Goal: Information Seeking & Learning: Check status

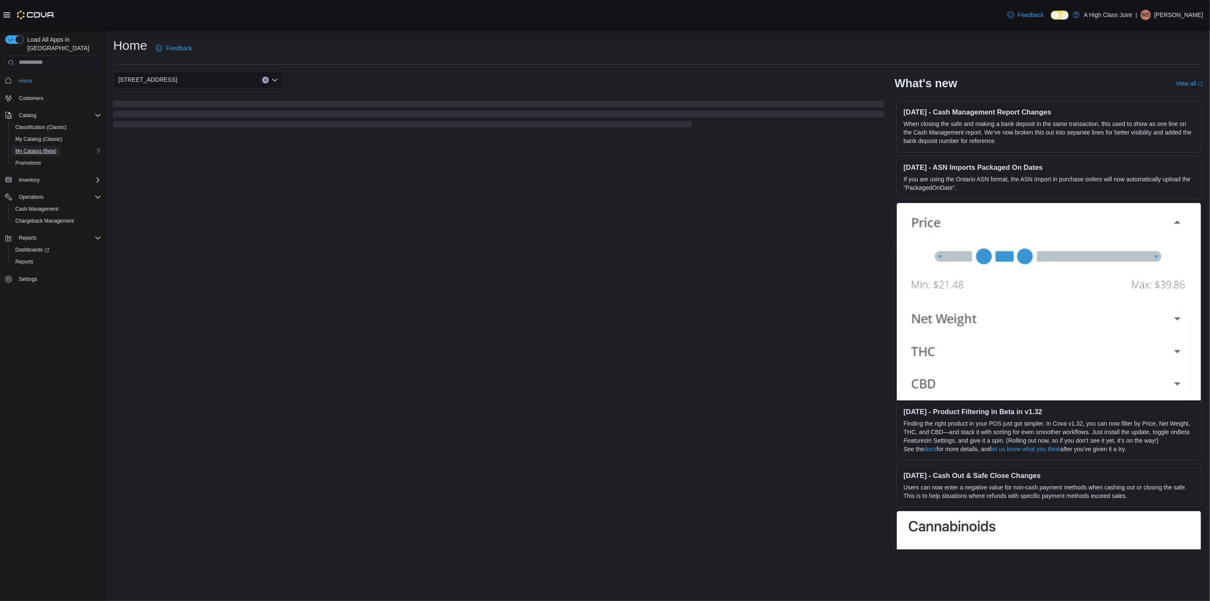
click at [57, 146] on link "My Catalog (Beta)" at bounding box center [36, 151] width 48 height 10
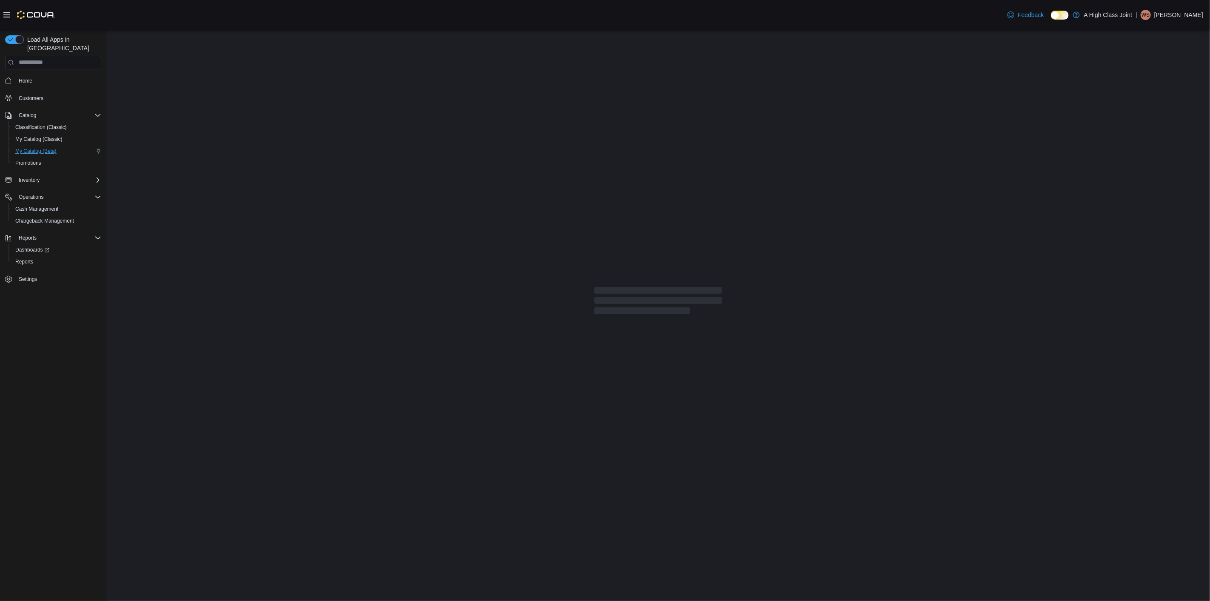
select select "**********"
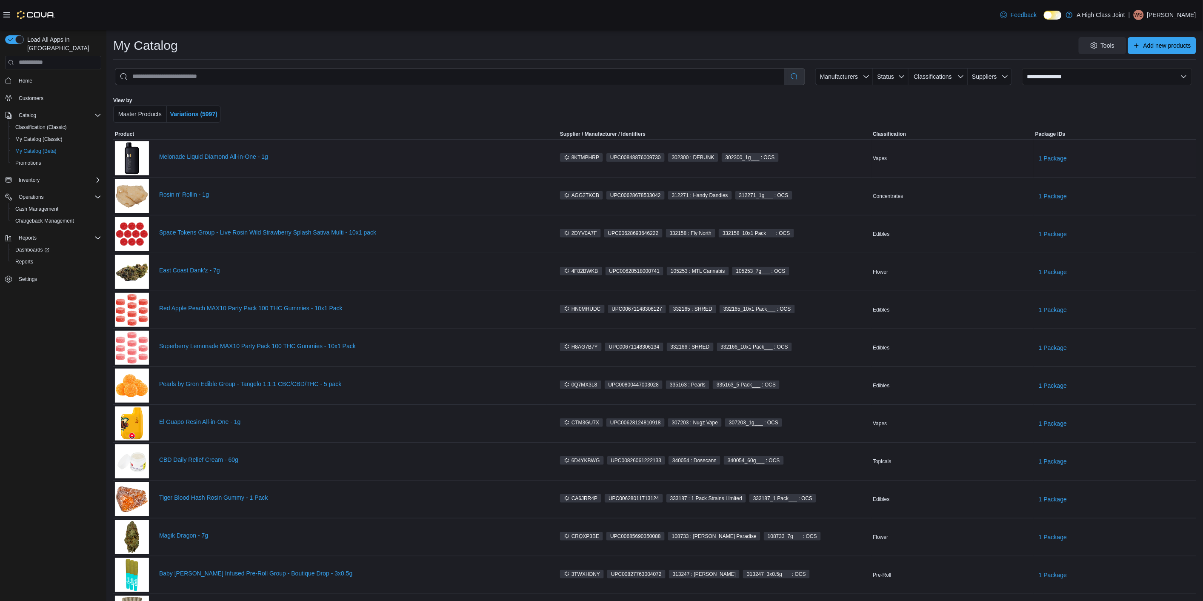
click at [213, 145] on div "Melonade Liquid Diamond All-in-One - 1g" at bounding box center [330, 158] width 430 height 34
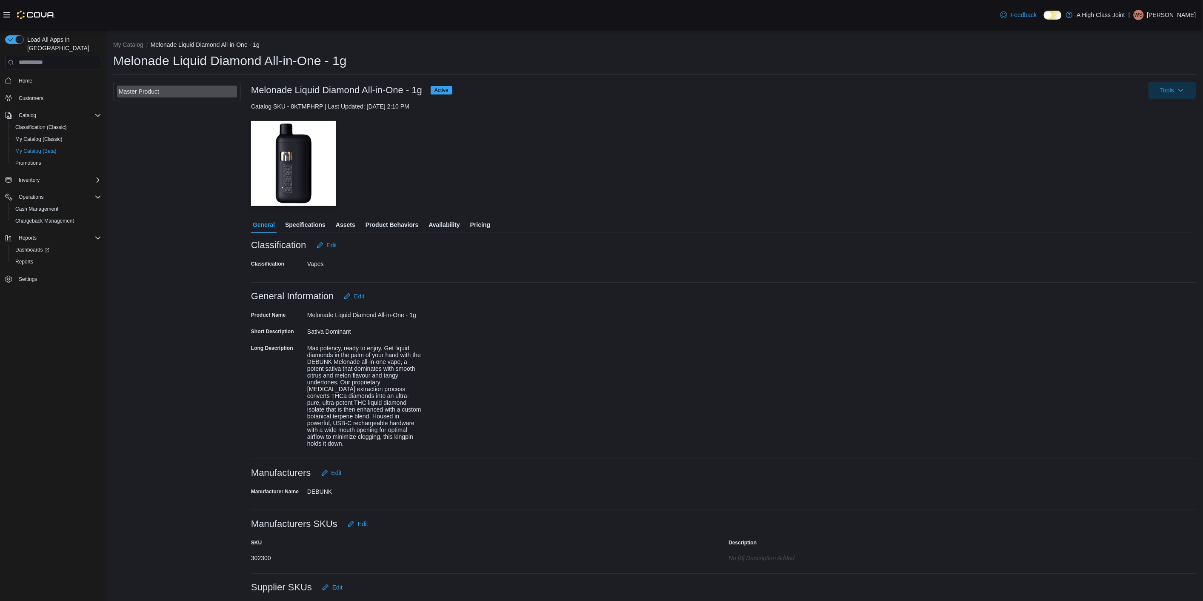
click at [450, 221] on span "Availability" at bounding box center [443, 224] width 31 height 17
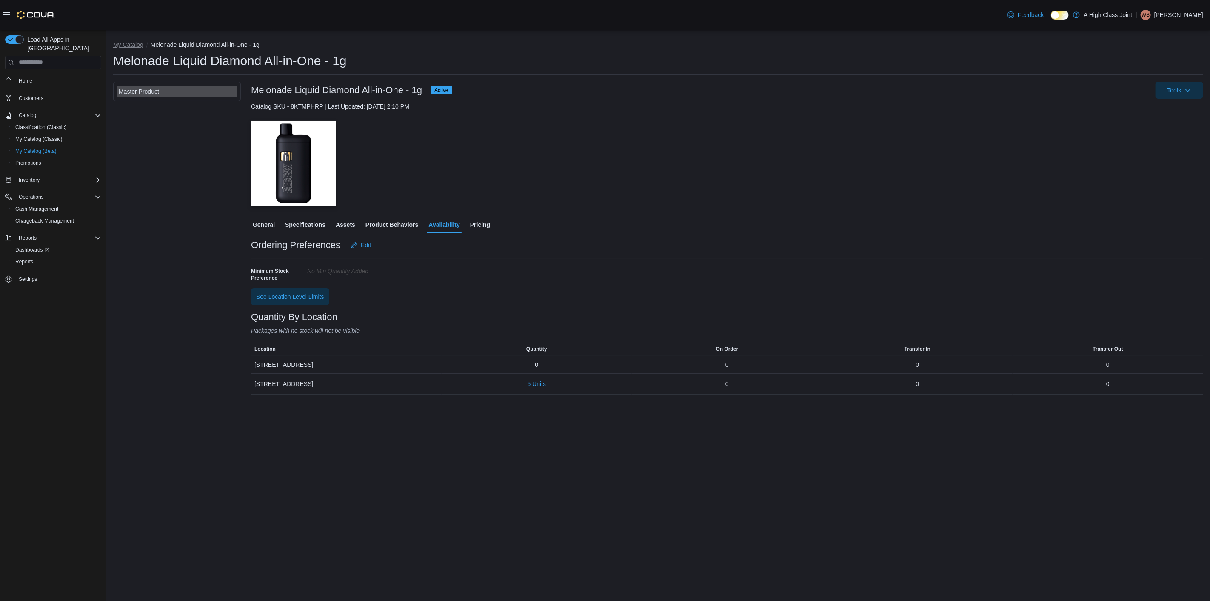
click at [126, 42] on button "My Catalog" at bounding box center [128, 44] width 30 height 7
select select "**********"
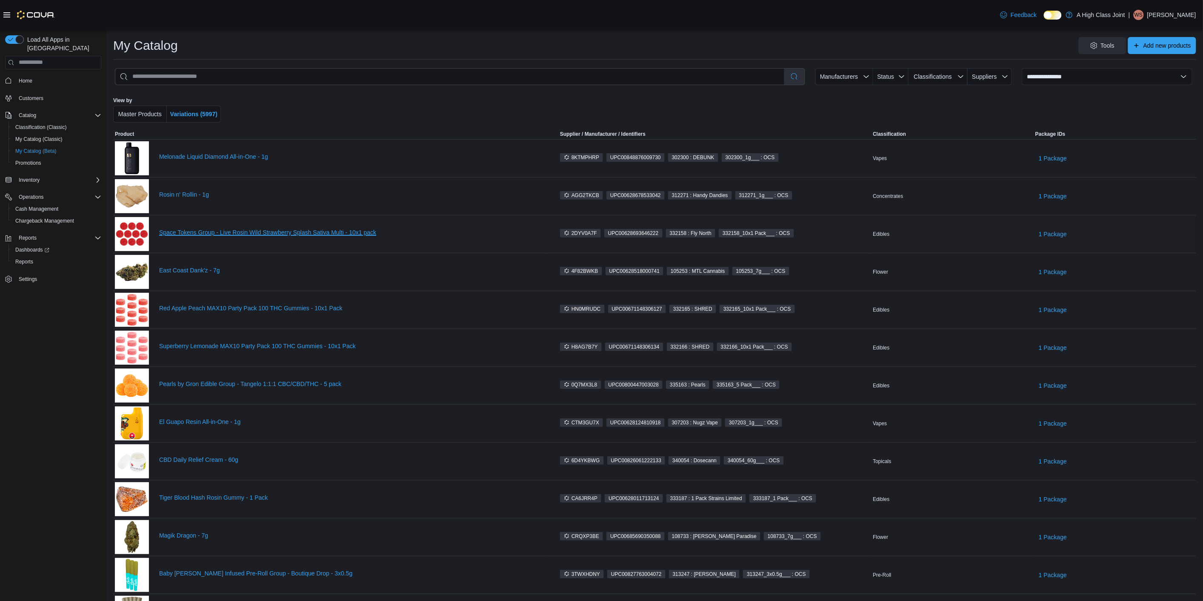
click at [245, 233] on link "Space Tokens Group - Live Rosin Wild Strawberry Splash Sativa Multi - 10x1 pack" at bounding box center [351, 232] width 385 height 7
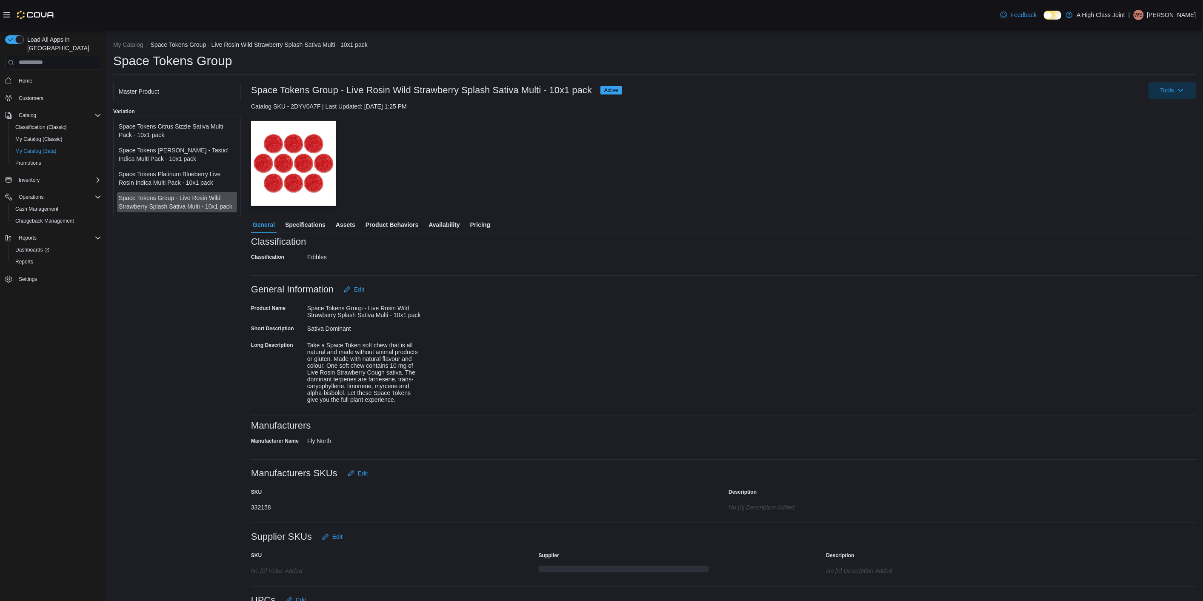
click at [443, 224] on span "Availability" at bounding box center [443, 224] width 31 height 17
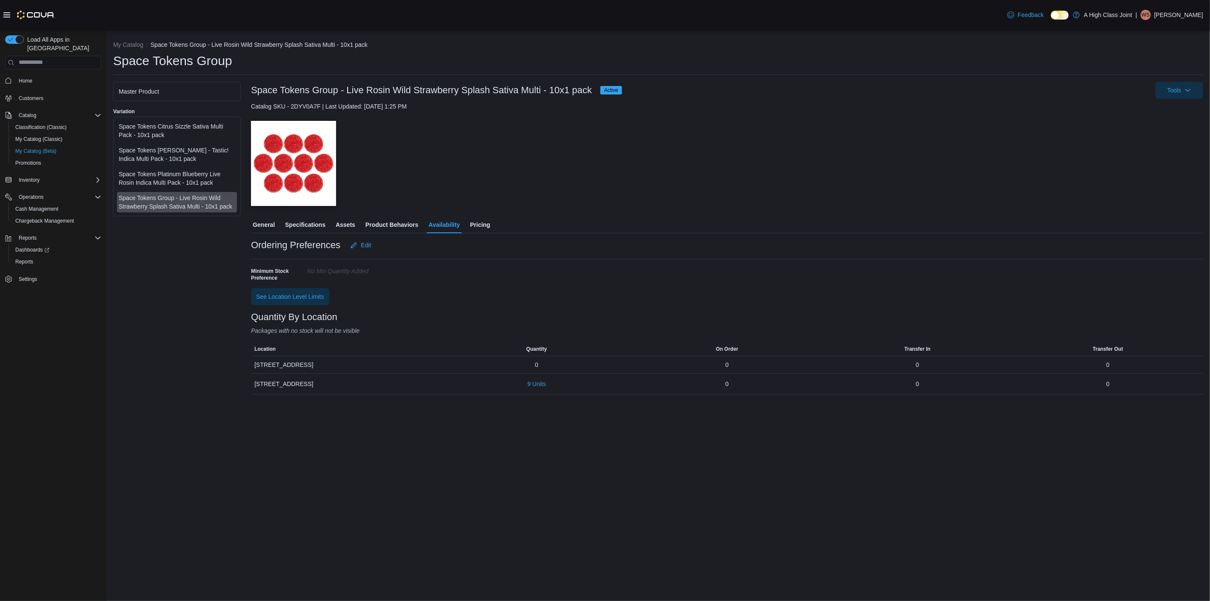
click at [271, 218] on span "General" at bounding box center [264, 224] width 22 height 17
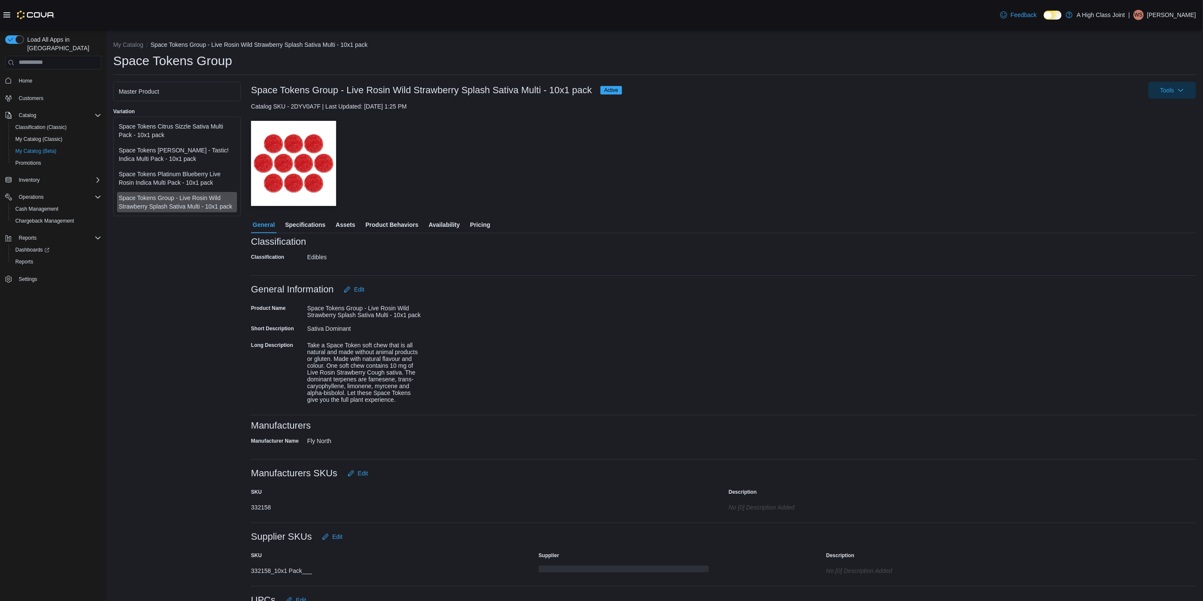
click at [160, 135] on div "Space Tokens Citrus Sizzle Sativa Multi Pack - 10x1 pack" at bounding box center [177, 130] width 117 height 17
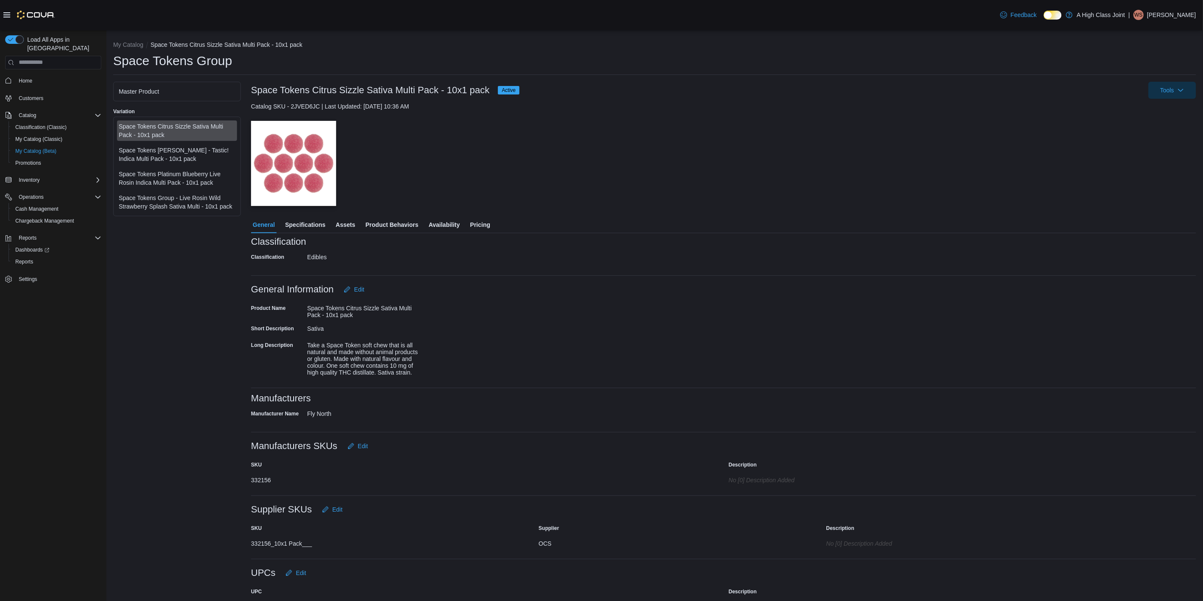
click at [479, 225] on span "Pricing" at bounding box center [480, 224] width 20 height 17
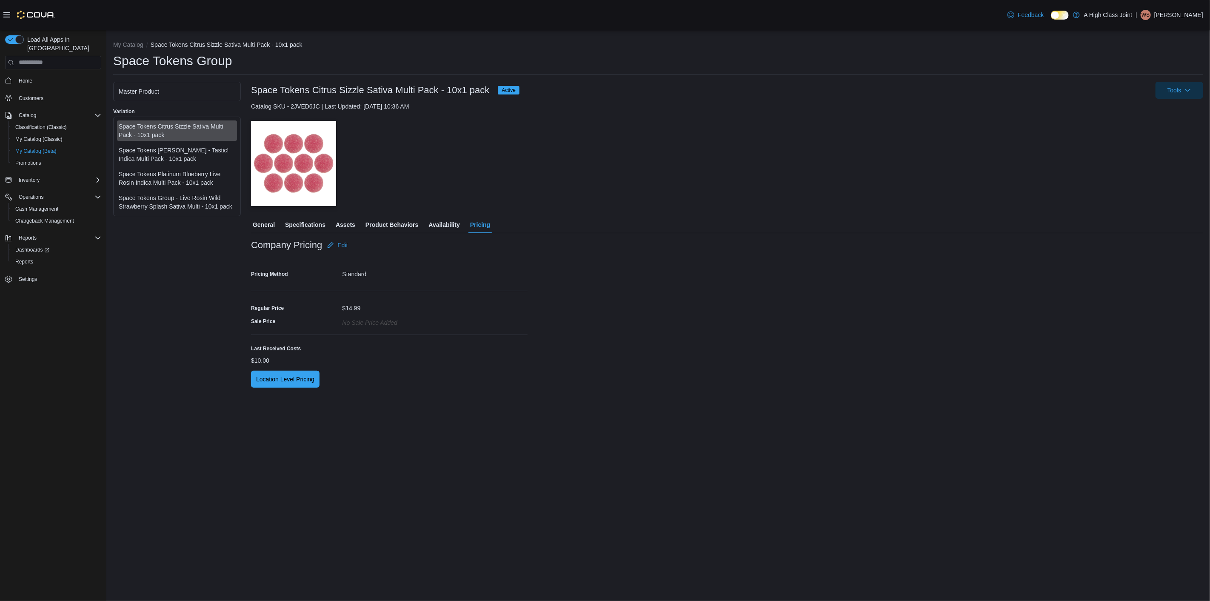
click at [186, 158] on div "Space Tokens Berry - Tastic! Indica Multi Pack - 10x1 pack" at bounding box center [177, 154] width 117 height 17
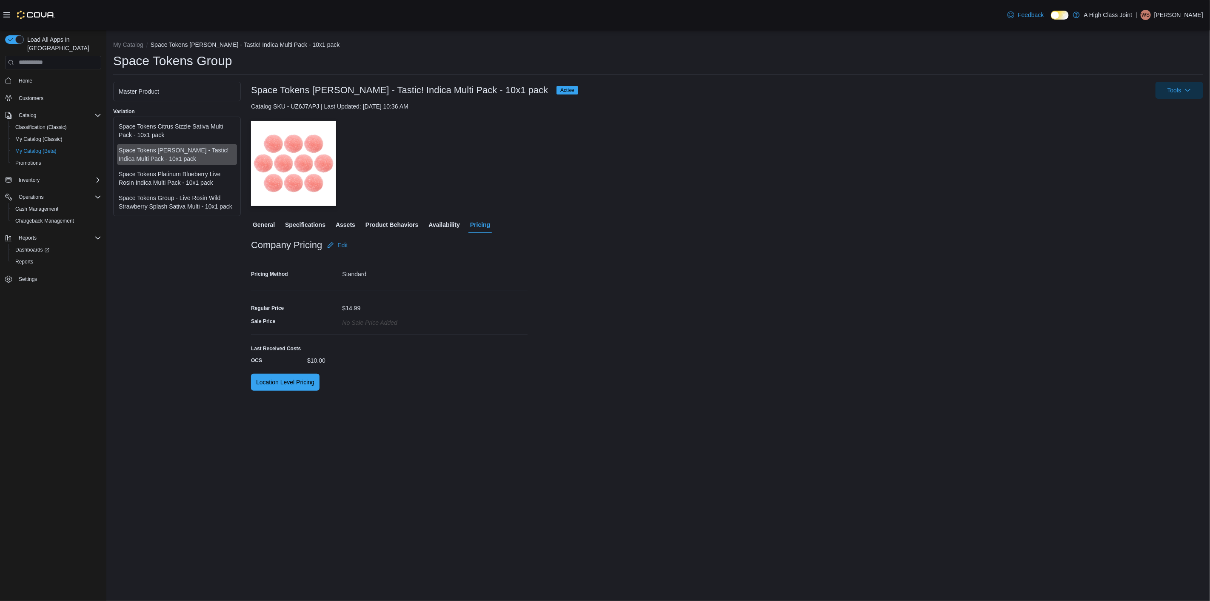
click at [136, 174] on div "Space Tokens Platinum Blueberry Live Rosin Indica Multi Pack - 10x1 pack" at bounding box center [177, 178] width 117 height 17
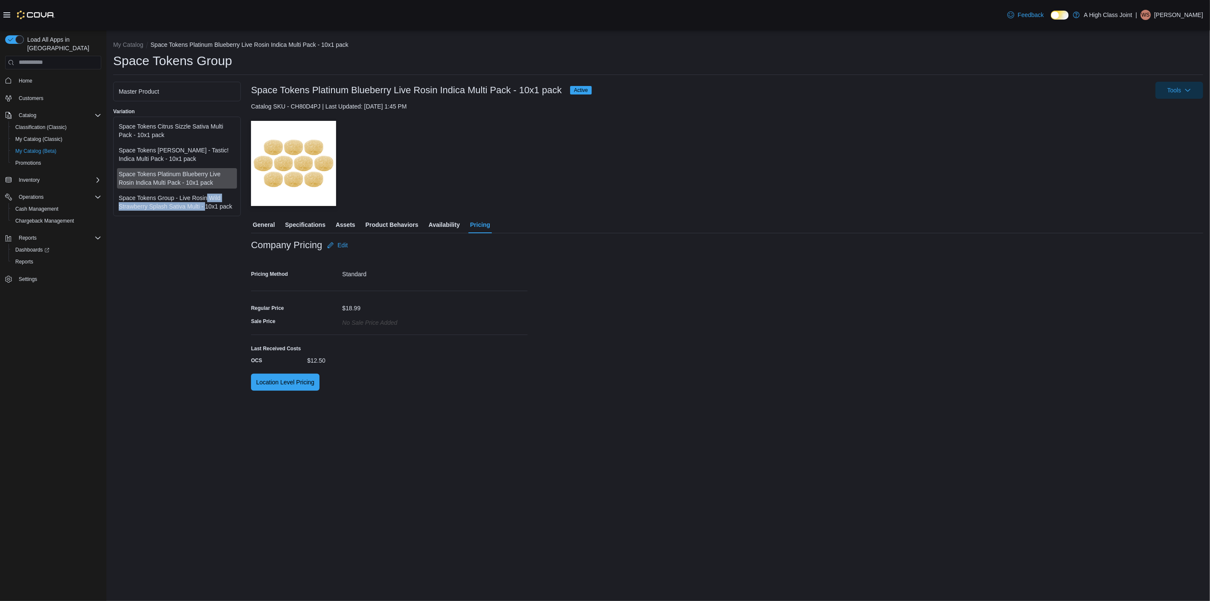
click at [206, 202] on div "Space Tokens Group - Live Rosin Wild Strawberry Splash Sativa Multi - 10x1 pack" at bounding box center [177, 202] width 117 height 17
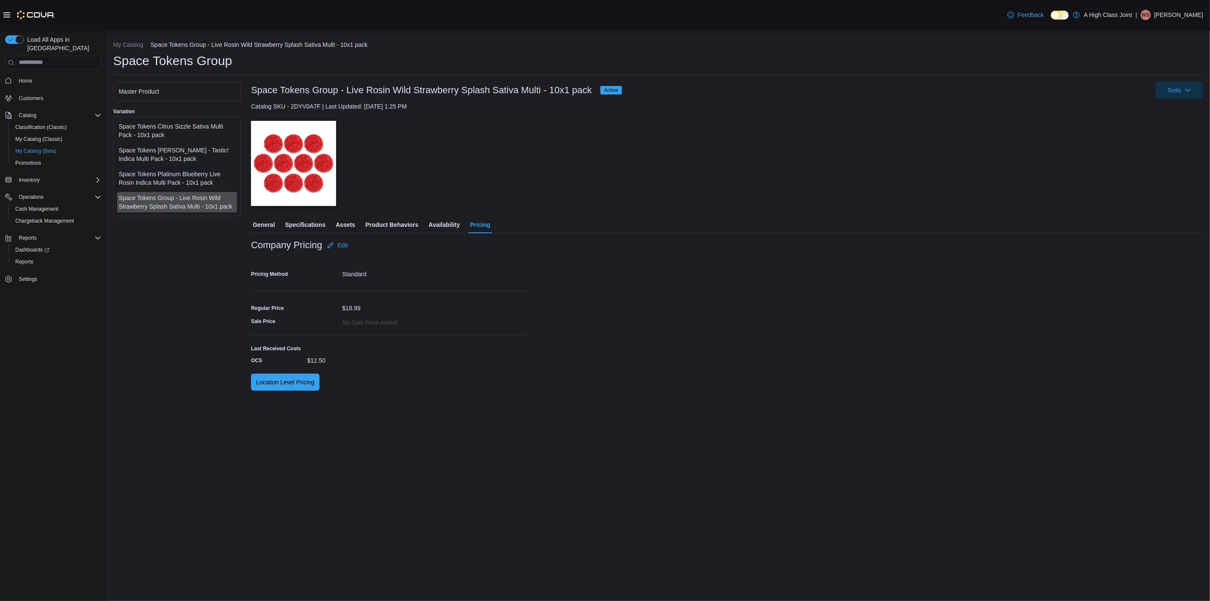
click at [214, 170] on div "Space Tokens Platinum Blueberry Live Rosin Indica Multi Pack - 10x1 pack" at bounding box center [177, 178] width 117 height 17
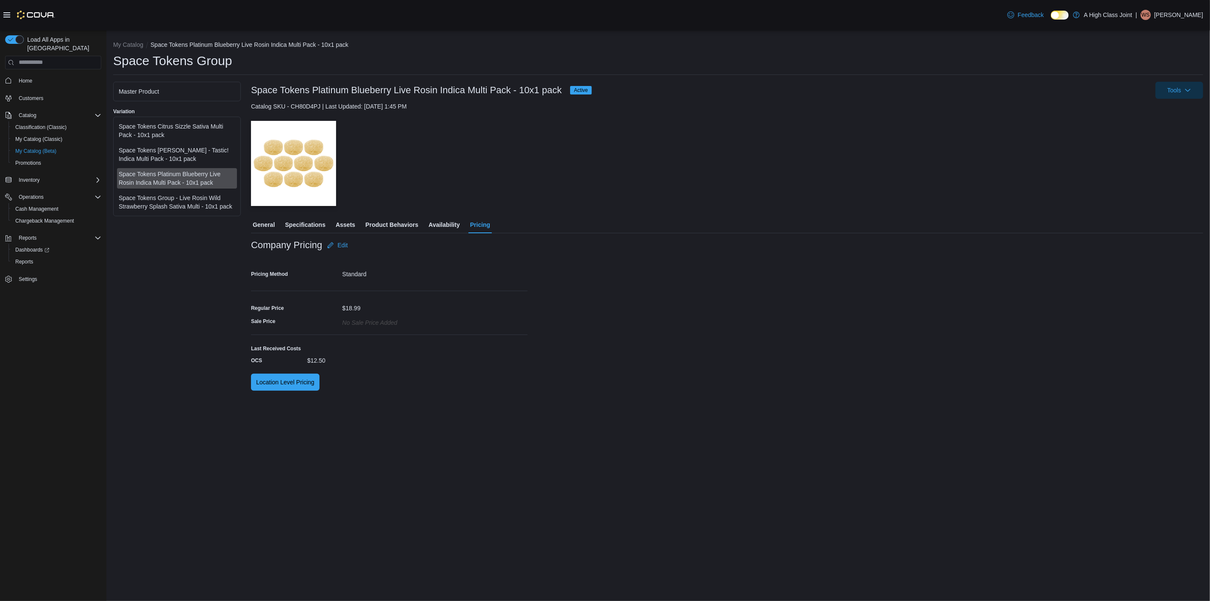
click at [300, 216] on span "Specifications" at bounding box center [305, 224] width 40 height 17
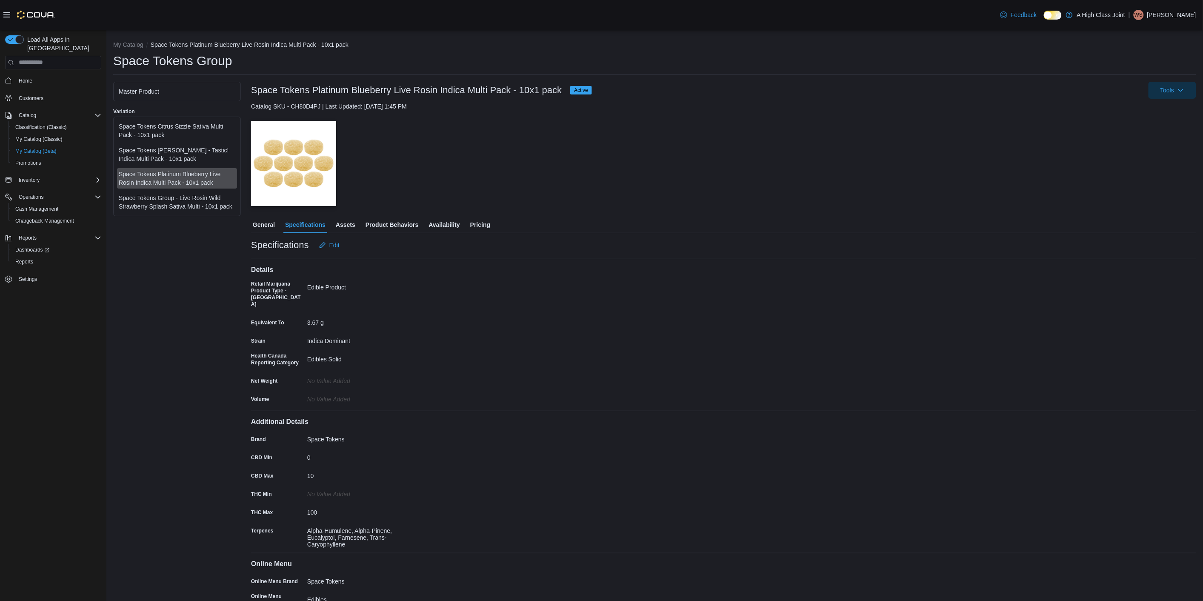
click at [451, 224] on span "Availability" at bounding box center [443, 224] width 31 height 17
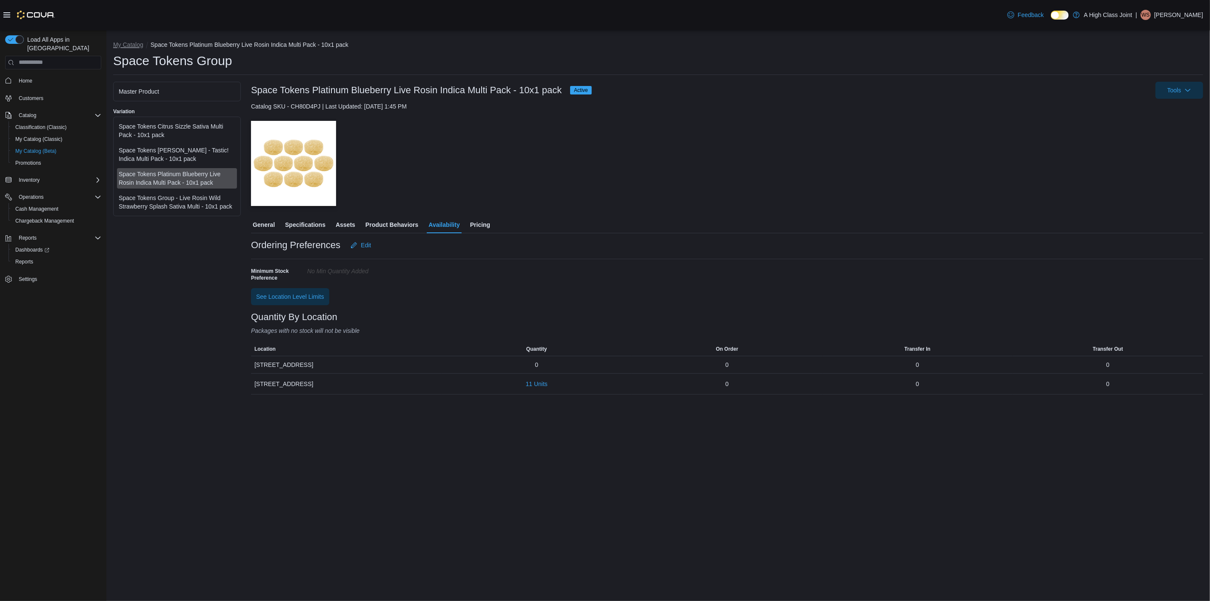
click at [120, 43] on button "My Catalog" at bounding box center [128, 44] width 30 height 7
select select "**********"
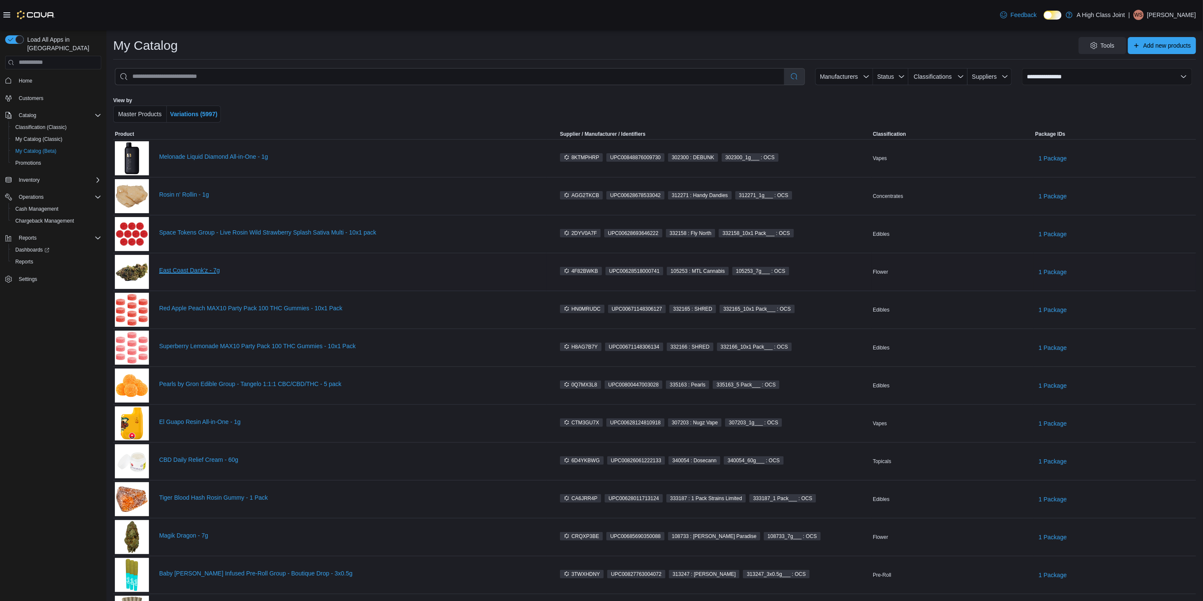
click at [205, 268] on link "East Coast Dank'z - 7g" at bounding box center [351, 270] width 385 height 7
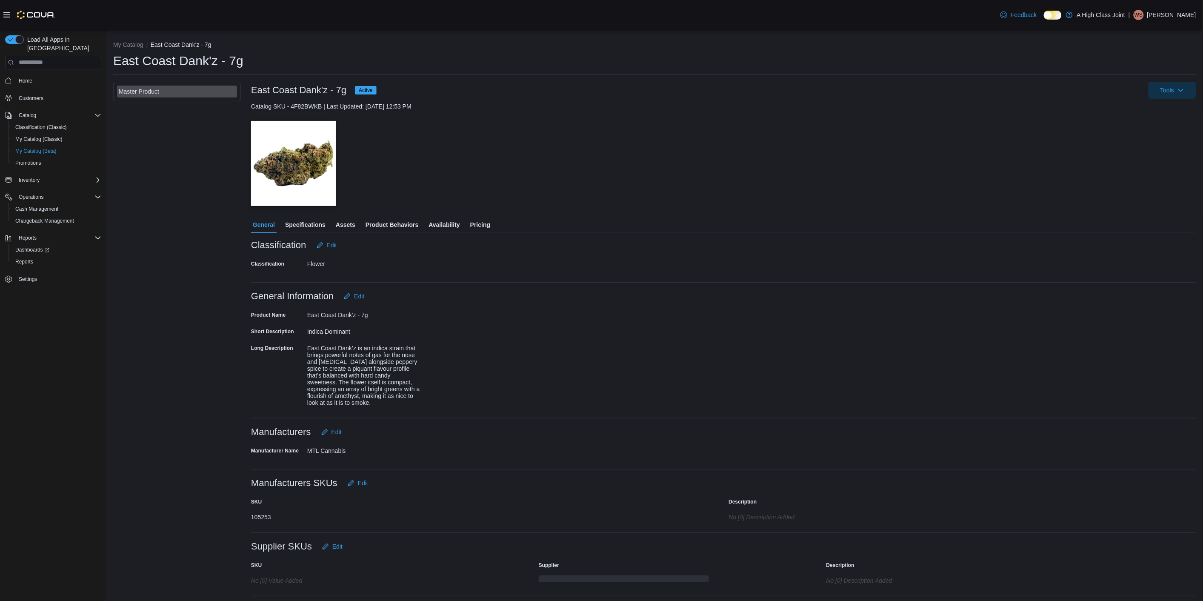
click at [439, 226] on span "Availability" at bounding box center [443, 224] width 31 height 17
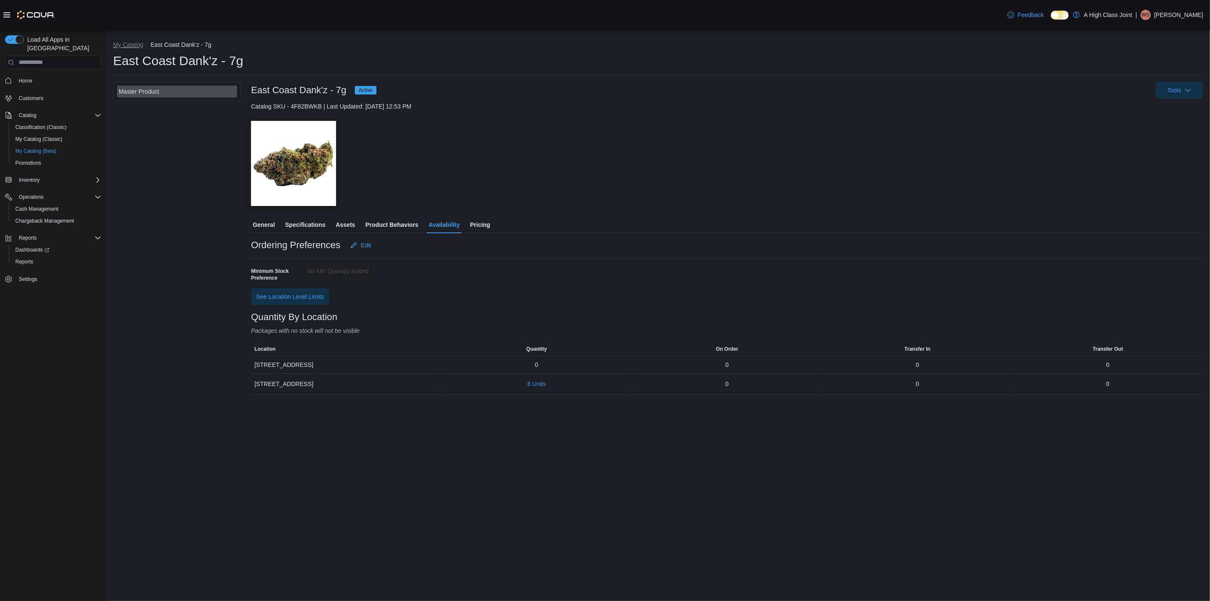
click at [133, 43] on button "My Catalog" at bounding box center [128, 44] width 30 height 7
select select "**********"
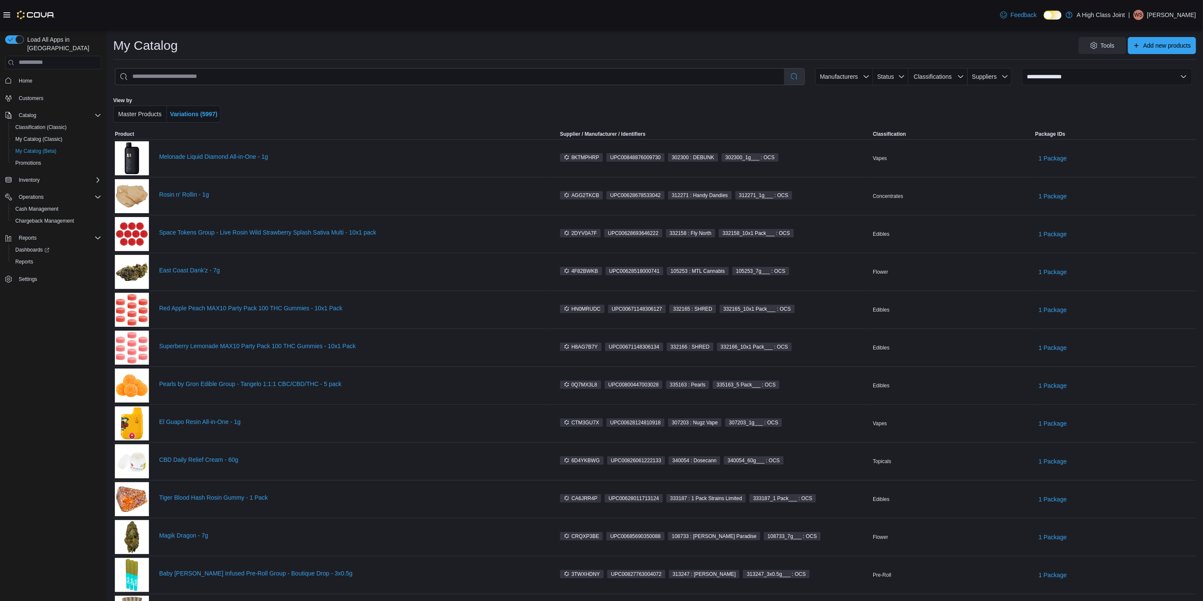
click at [10, 15] on div at bounding box center [28, 15] width 51 height 9
click at [3, 16] on icon at bounding box center [6, 14] width 7 height 7
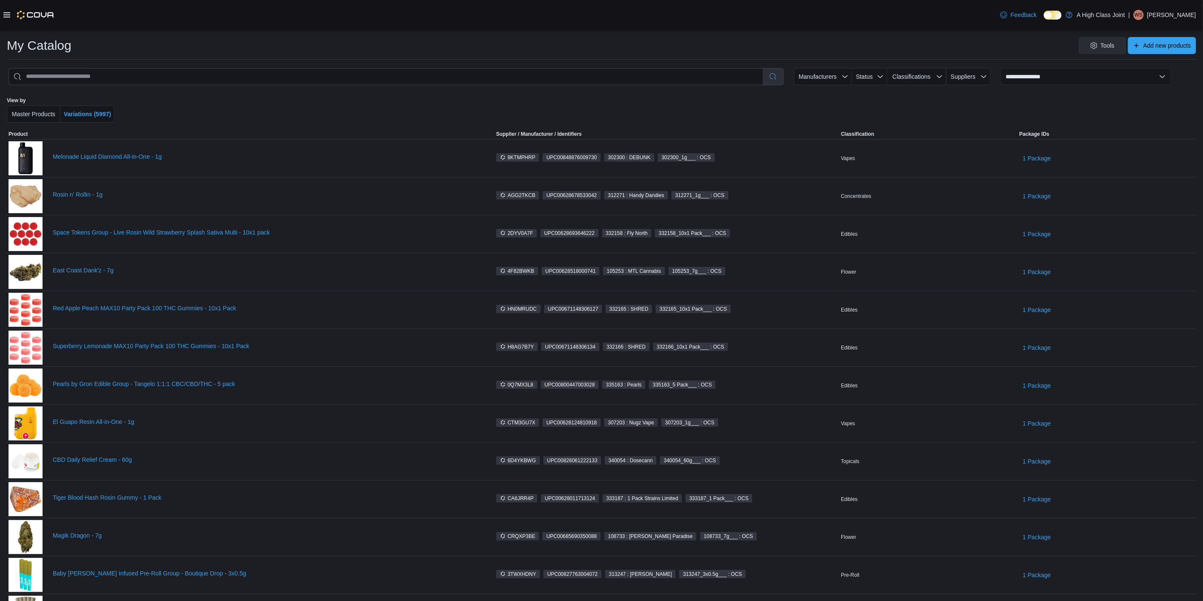
click at [6, 16] on icon at bounding box center [6, 14] width 7 height 7
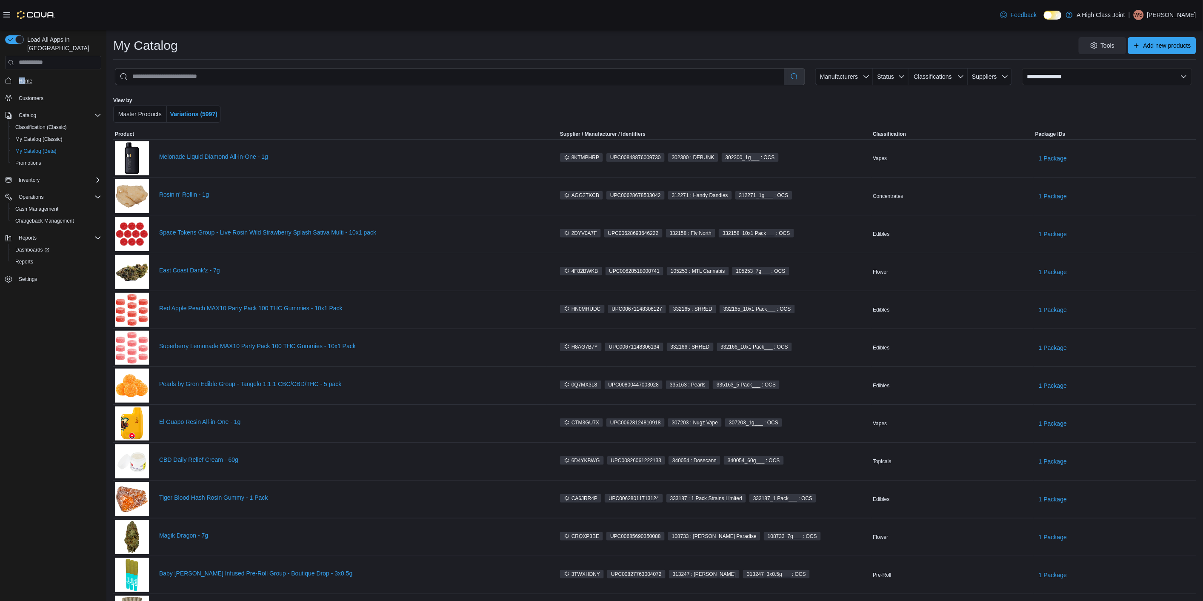
drag, startPoint x: 26, startPoint y: 65, endPoint x: 26, endPoint y: 70, distance: 5.2
click at [26, 73] on div "Home" at bounding box center [53, 81] width 96 height 16
click at [26, 77] on span "Home" at bounding box center [26, 80] width 14 height 7
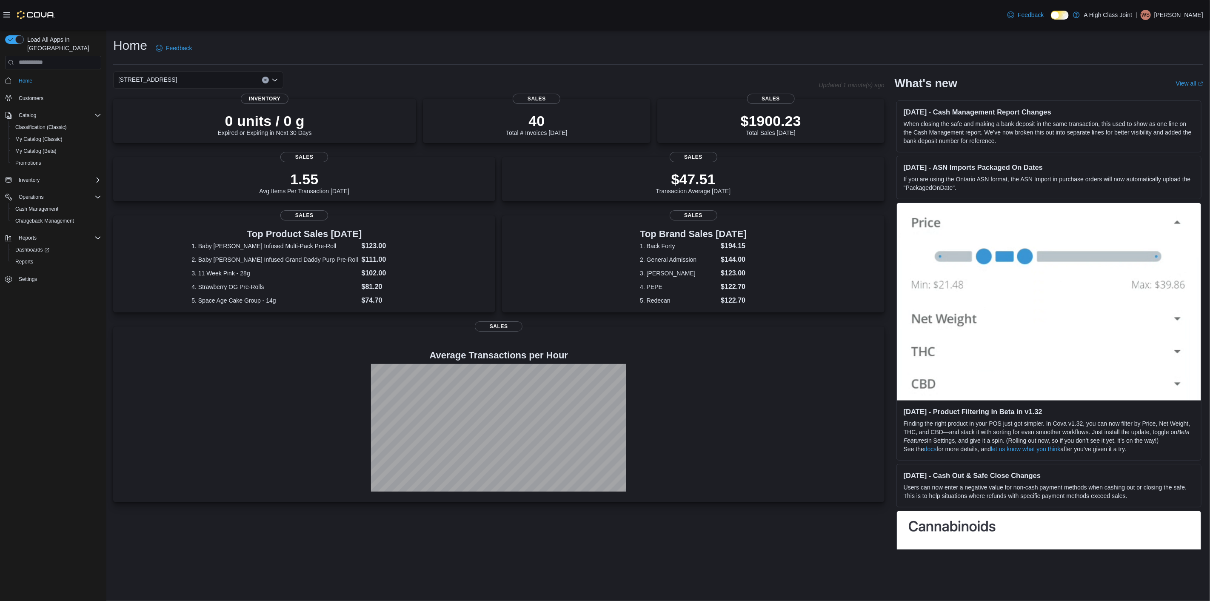
click at [205, 80] on div "[STREET_ADDRESS]" at bounding box center [198, 79] width 170 height 17
click at [157, 124] on button "910 O'Brien Road" at bounding box center [198, 119] width 170 height 12
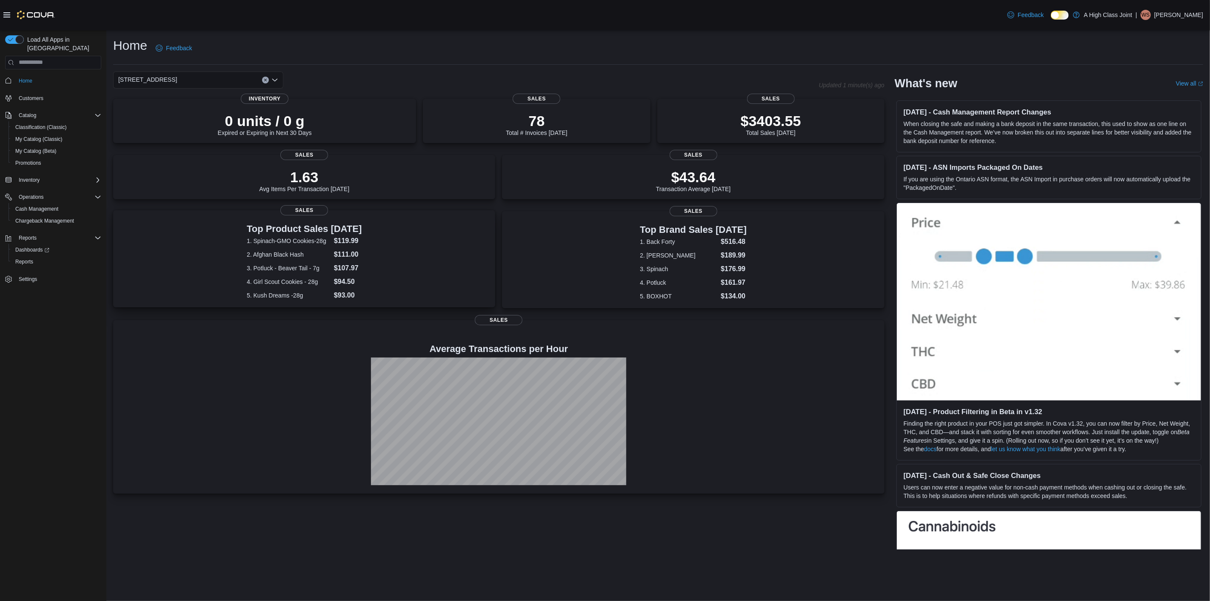
click at [311, 223] on div "Top Product Sales Today 1. Spinach-GMO Cookies-28g $119.99 2. Afghan Black Hash…" at bounding box center [304, 260] width 368 height 80
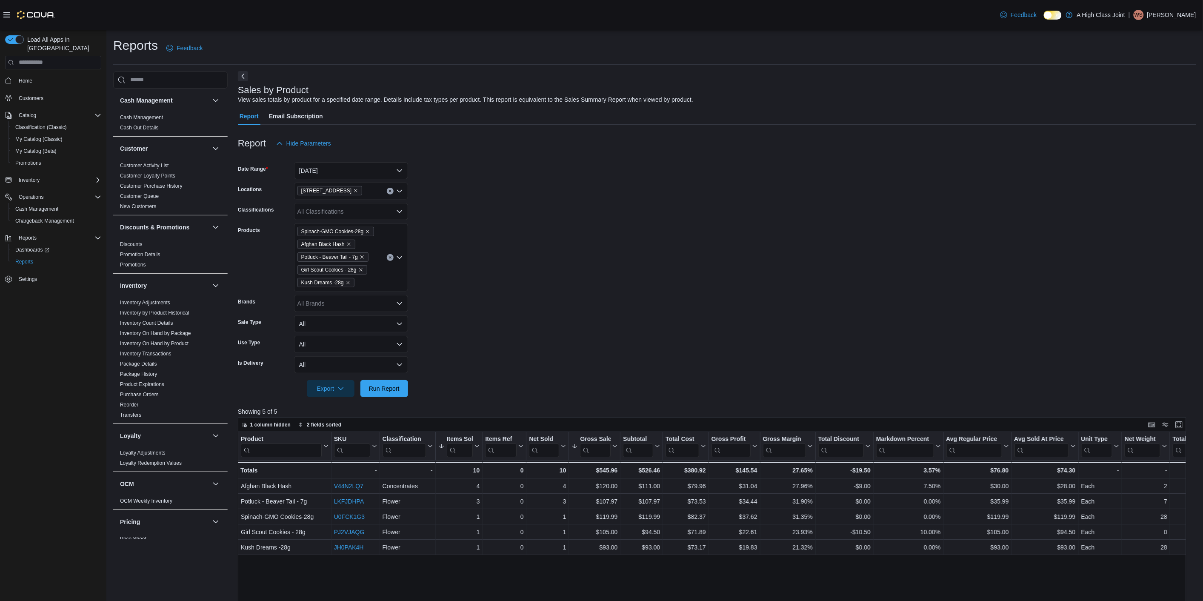
click at [244, 74] on button "Next" at bounding box center [243, 76] width 10 height 10
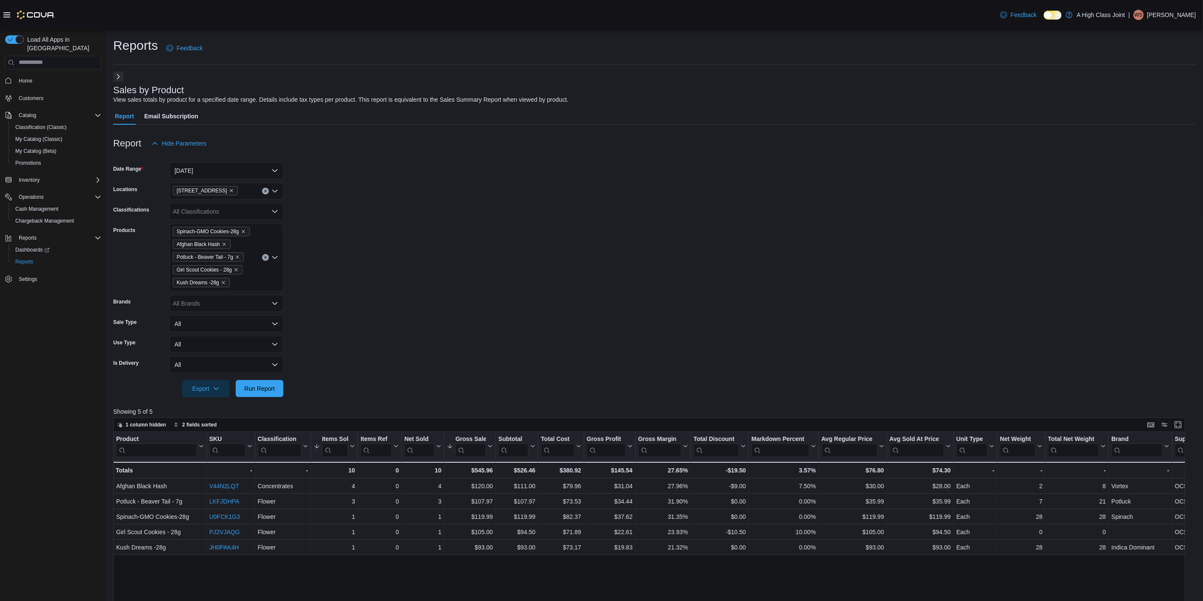
click at [29, 13] on img at bounding box center [36, 15] width 38 height 9
click at [23, 77] on span "Home" at bounding box center [26, 80] width 14 height 7
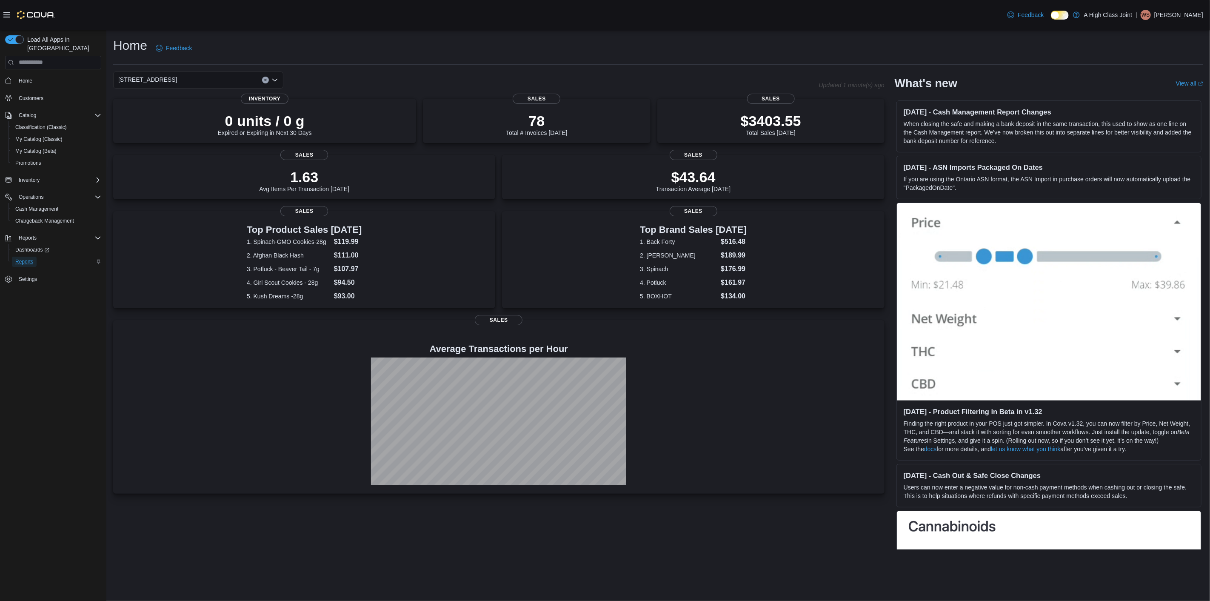
click at [27, 258] on span "Reports" at bounding box center [24, 261] width 18 height 7
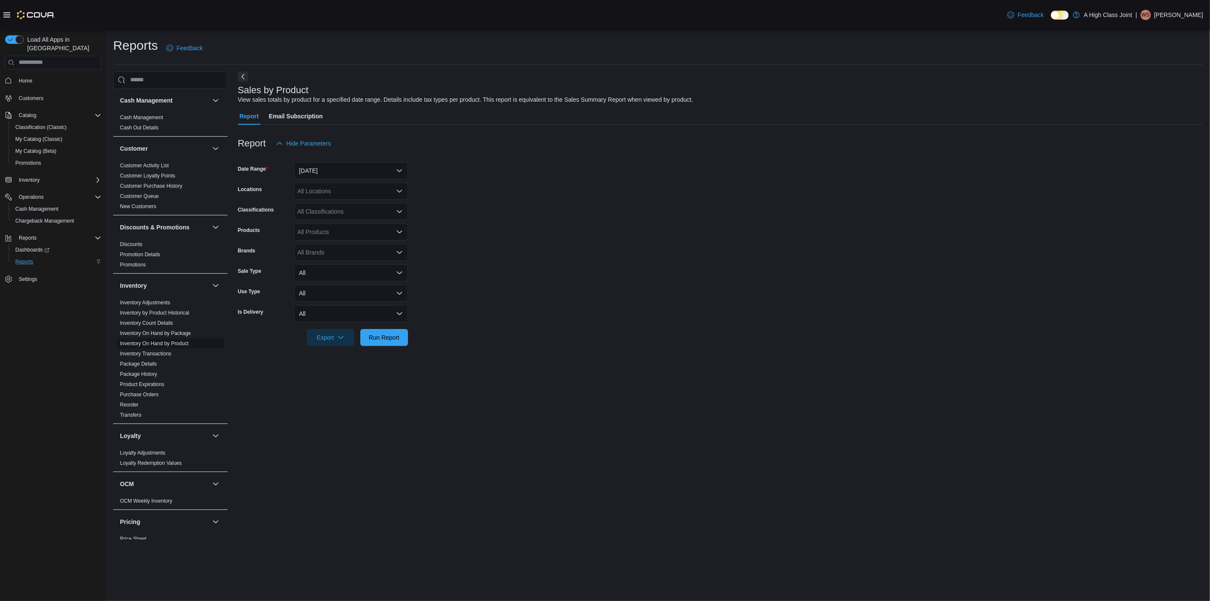
click at [156, 341] on link "Inventory On Hand by Product" at bounding box center [154, 343] width 68 height 6
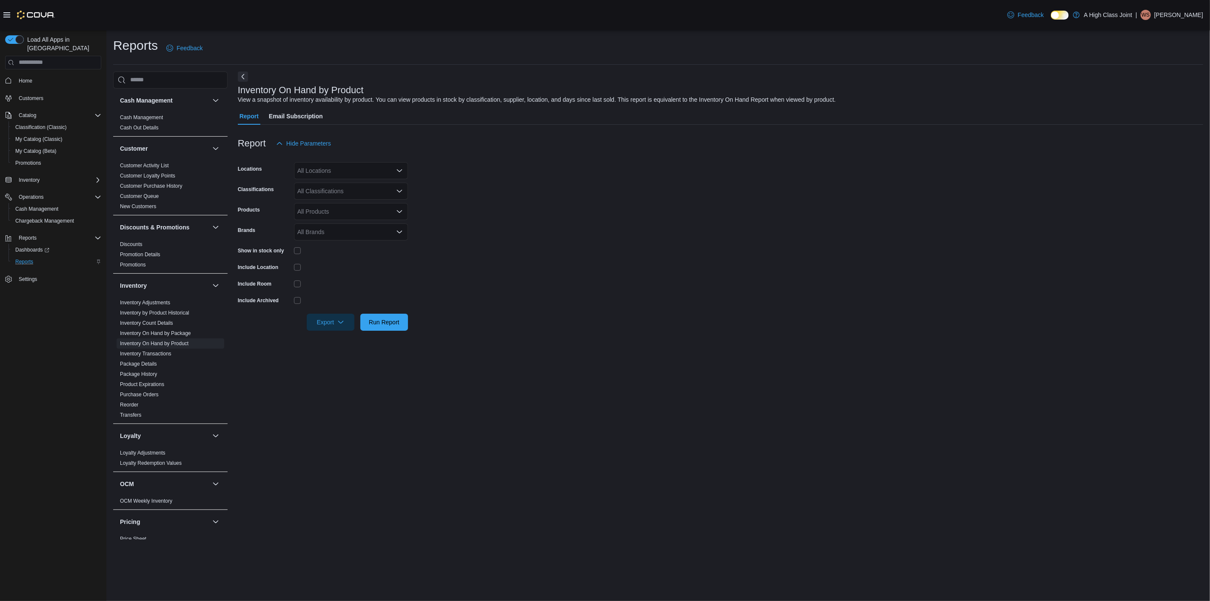
click at [315, 171] on div "All Locations" at bounding box center [351, 170] width 114 height 17
click at [345, 212] on span "[STREET_ADDRESS]" at bounding box center [341, 209] width 59 height 9
drag, startPoint x: 445, startPoint y: 282, endPoint x: 440, endPoint y: 287, distance: 6.9
click at [445, 282] on form "Locations 910 O'Brien Road Combo box. Selected. 910 O'Brien Road. Press Backspa…" at bounding box center [720, 241] width 965 height 179
click at [394, 321] on span "Run Report" at bounding box center [384, 321] width 31 height 9
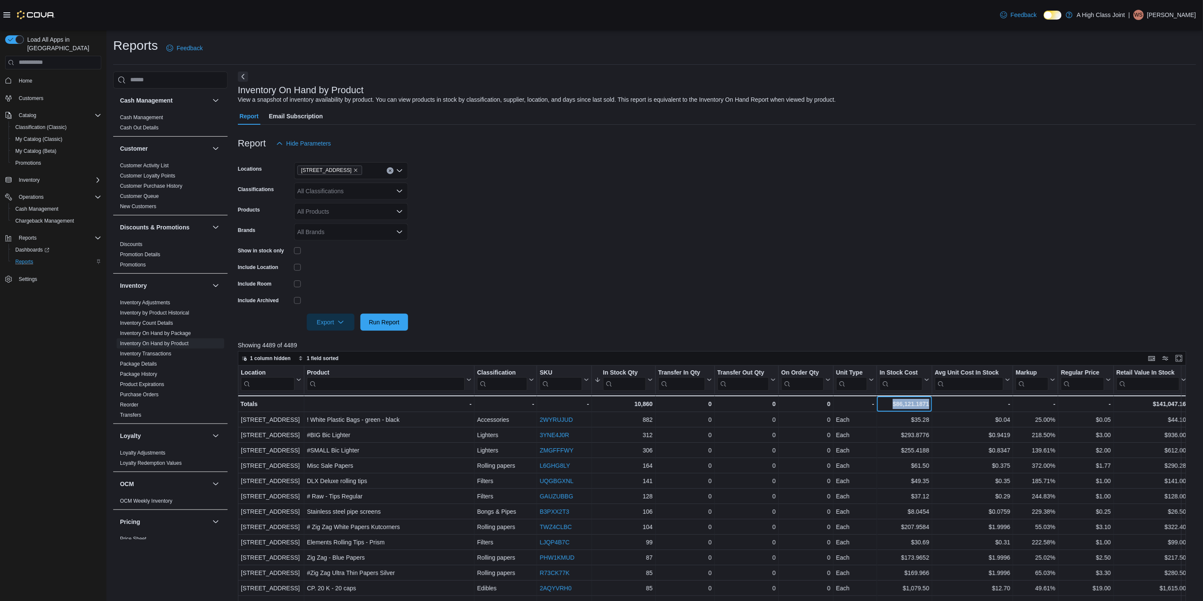
drag, startPoint x: 891, startPoint y: 402, endPoint x: 942, endPoint y: 398, distance: 50.8
click at [769, 267] on form "Locations 910 O'Brien Road Classifications All Classifications Products All Pro…" at bounding box center [717, 241] width 958 height 179
click at [321, 194] on div "All Classifications" at bounding box center [351, 190] width 114 height 17
click at [331, 217] on div "Flower" at bounding box center [351, 217] width 104 height 9
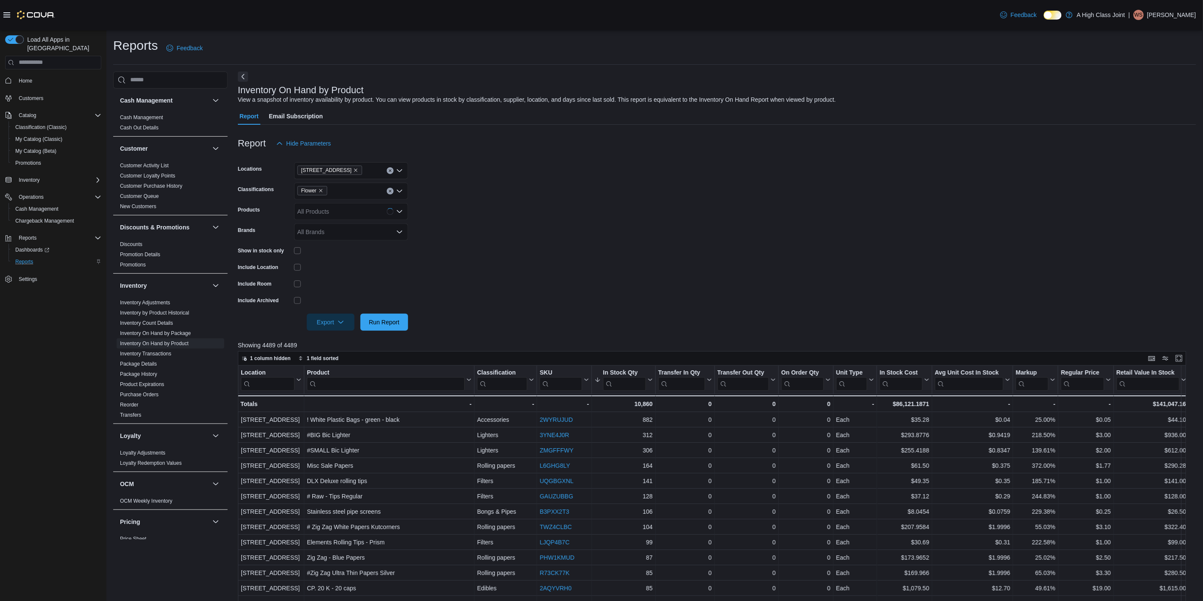
click at [513, 244] on form "Locations 910 O'Brien Road Classifications Flower Products All Products Brands …" at bounding box center [717, 241] width 958 height 179
click at [388, 324] on span "Run Report" at bounding box center [384, 321] width 31 height 9
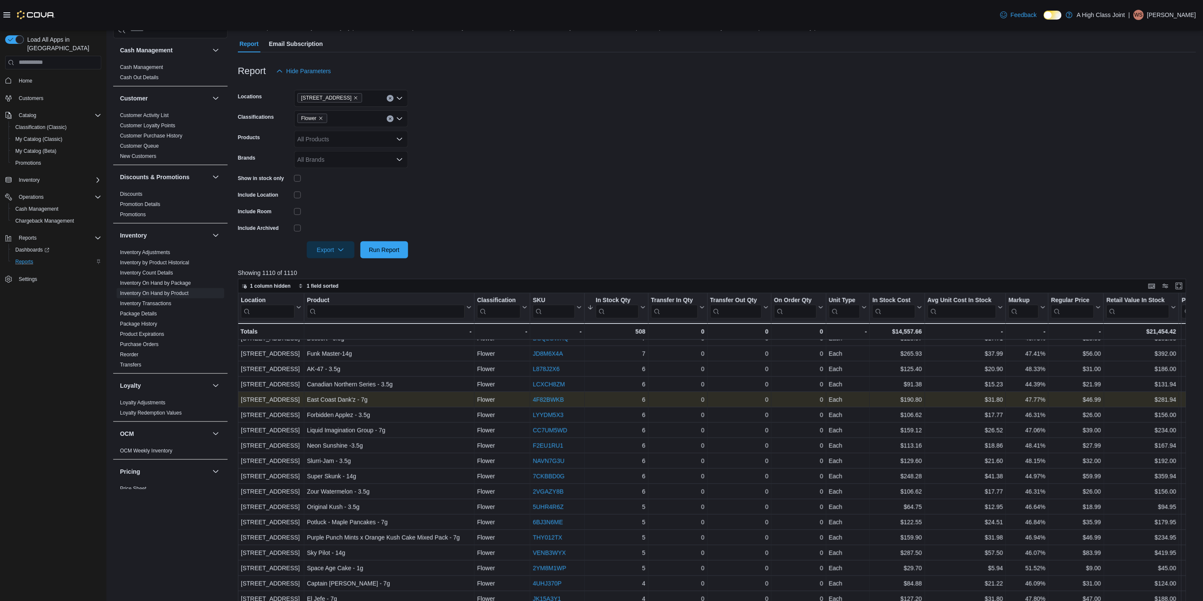
scroll to position [189, 0]
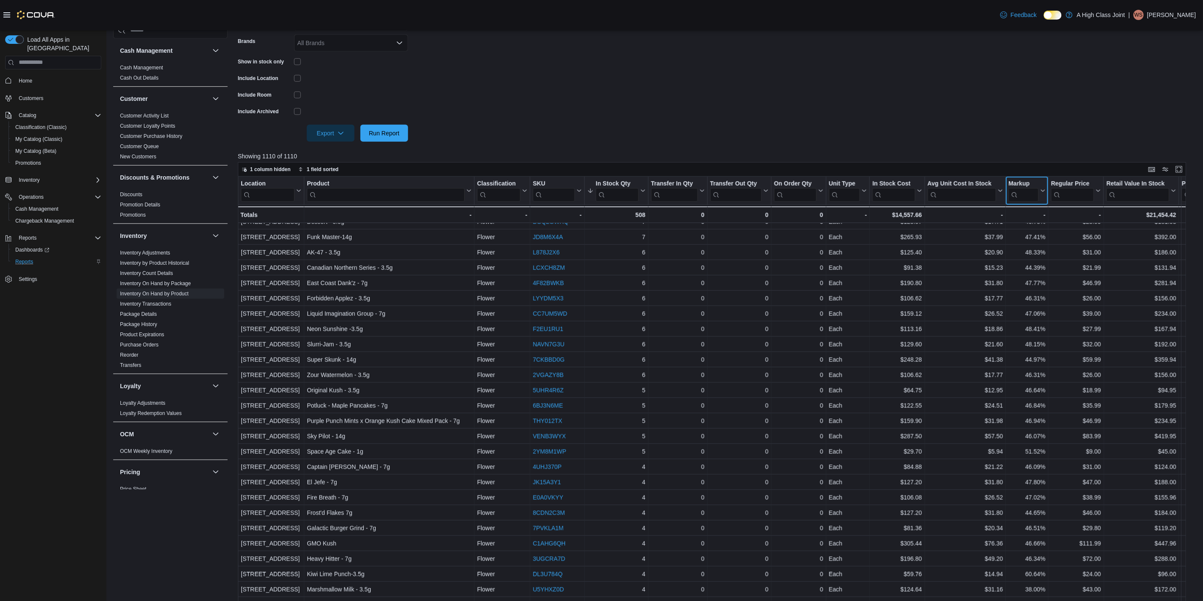
click at [1043, 189] on icon at bounding box center [1041, 190] width 7 height 5
click at [1011, 234] on icon "button" at bounding box center [1007, 233] width 7 height 7
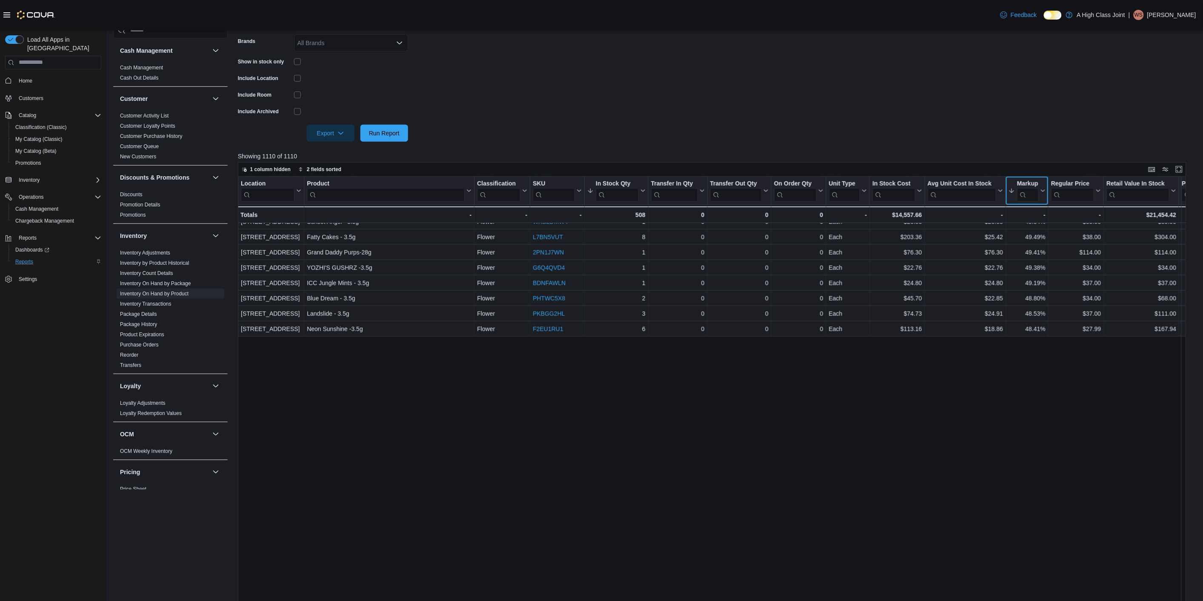
scroll to position [0, 0]
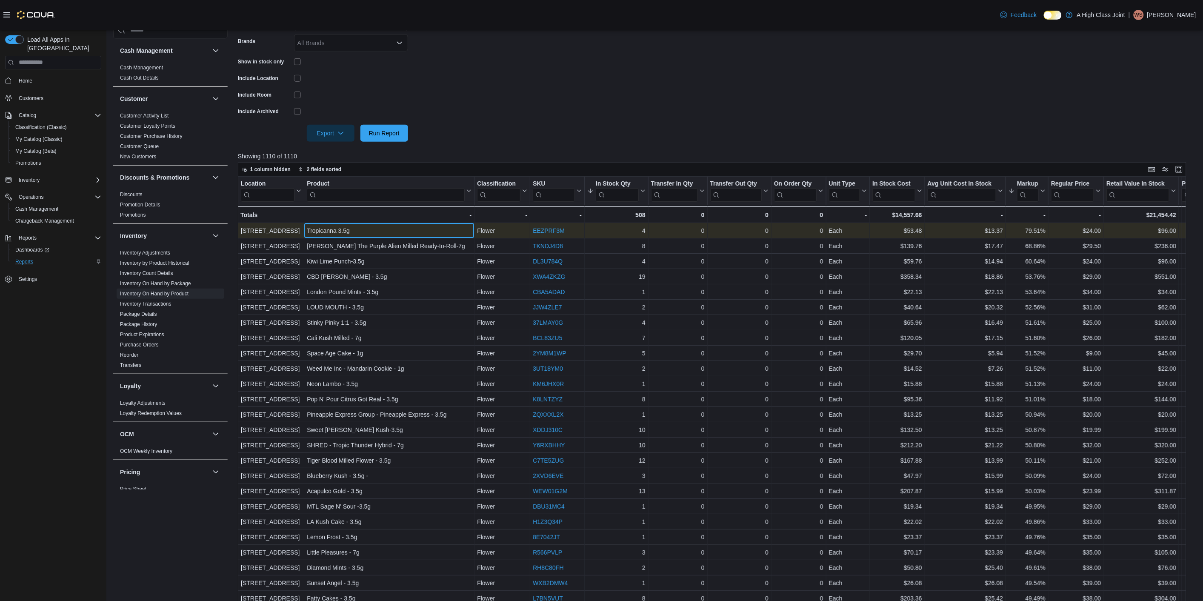
click at [344, 233] on div "Tropicanna 3.5g" at bounding box center [389, 230] width 165 height 10
click at [545, 227] on link "EEZPRF3M" at bounding box center [549, 230] width 32 height 7
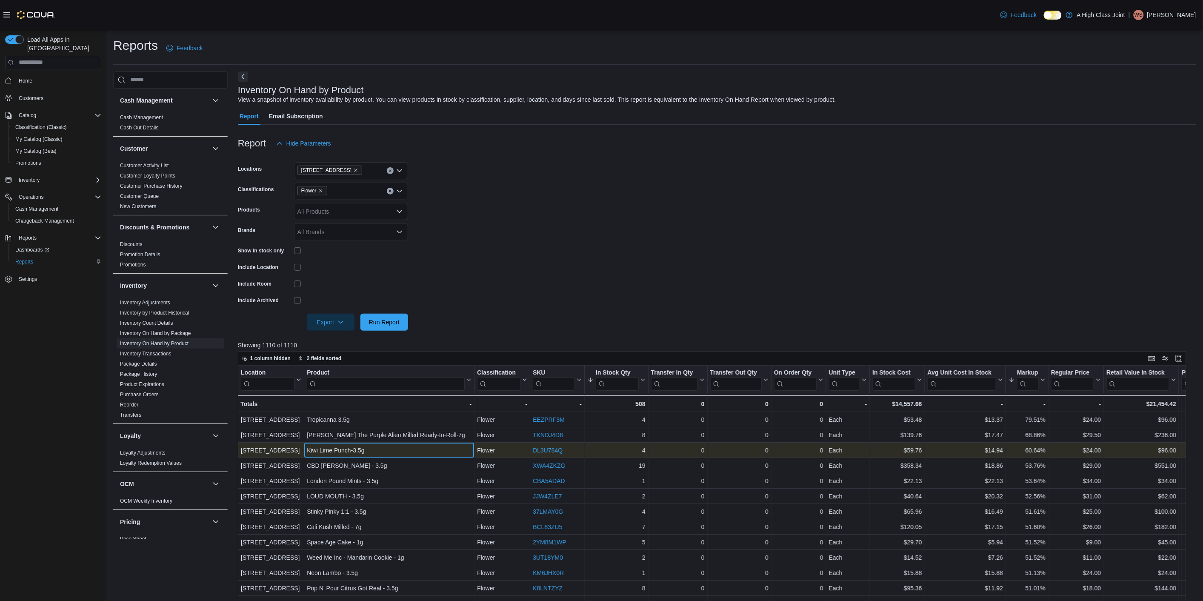
click at [324, 448] on div "Kiwi Lime Punch-3.5g" at bounding box center [389, 450] width 165 height 10
click at [547, 447] on link "DL3U784Q" at bounding box center [548, 450] width 30 height 7
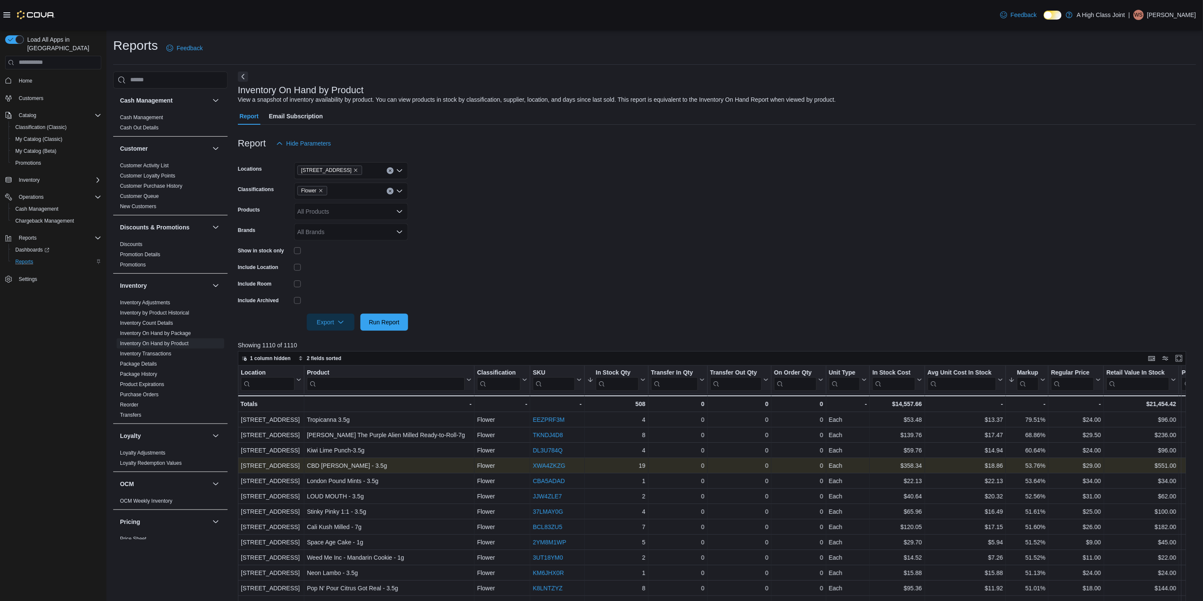
click at [547, 467] on link "XWA4ZKZG" at bounding box center [549, 465] width 33 height 7
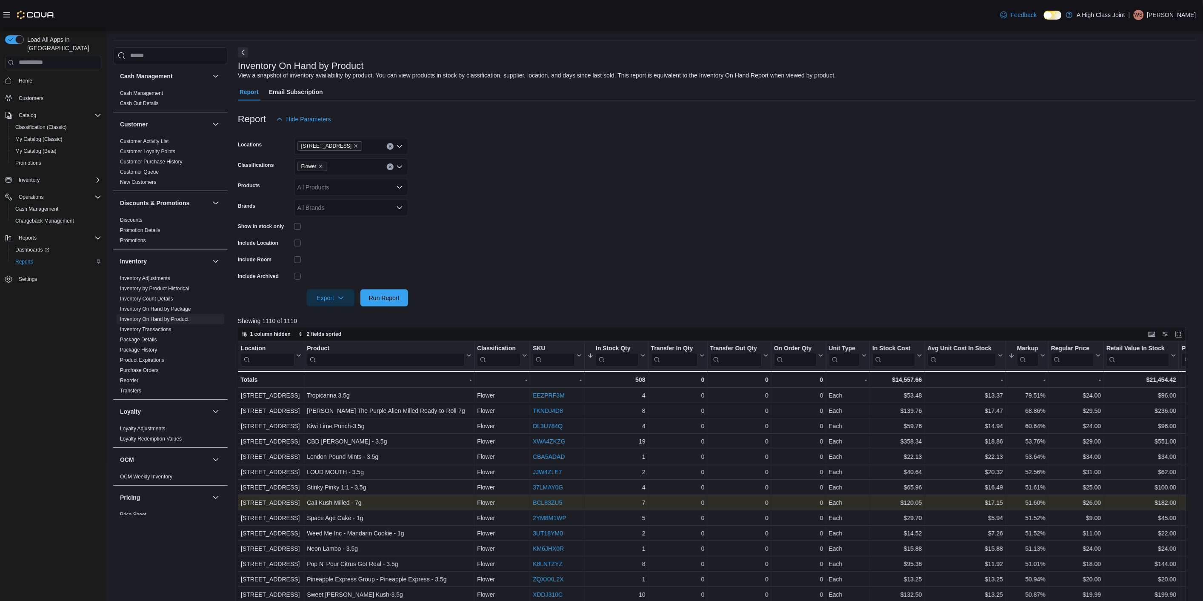
scroll to position [189, 0]
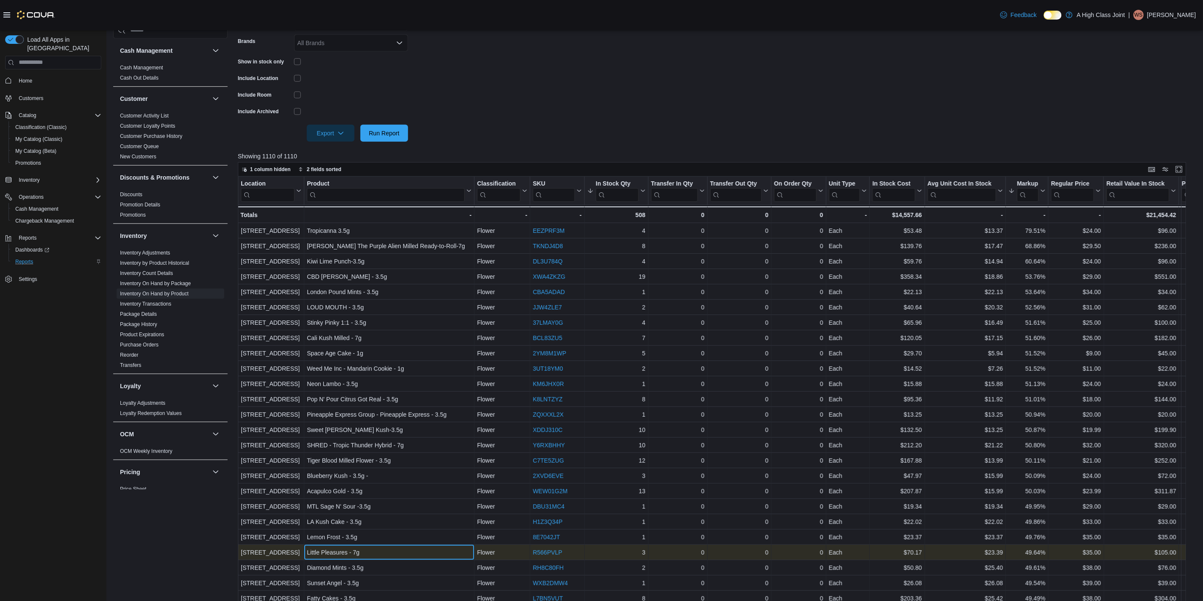
click at [464, 548] on div "Little Pleasures - 7g" at bounding box center [389, 552] width 165 height 10
click at [339, 552] on div "Little Pleasures - 7g" at bounding box center [389, 552] width 165 height 10
drag, startPoint x: 308, startPoint y: 548, endPoint x: 362, endPoint y: 554, distance: 53.9
click at [362, 554] on div "Little Pleasures - 7g" at bounding box center [389, 552] width 165 height 10
click at [1032, 552] on div "49.64%" at bounding box center [1026, 552] width 37 height 10
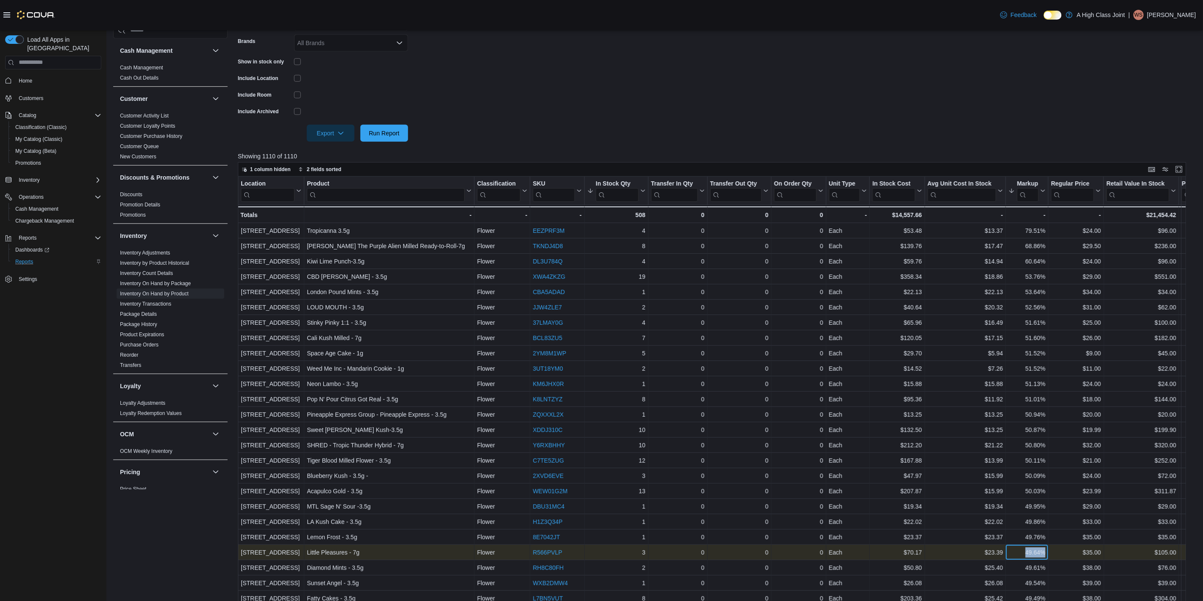
drag, startPoint x: 1018, startPoint y: 552, endPoint x: 1057, endPoint y: 559, distance: 39.7
click at [1057, 559] on div "910 O'Brien Road - Location, column 1, row 22 Little Pleasures - 7g - Product, …" at bounding box center [881, 551] width 1286 height 15
click at [547, 549] on link "R566PVLP" at bounding box center [547, 552] width 29 height 7
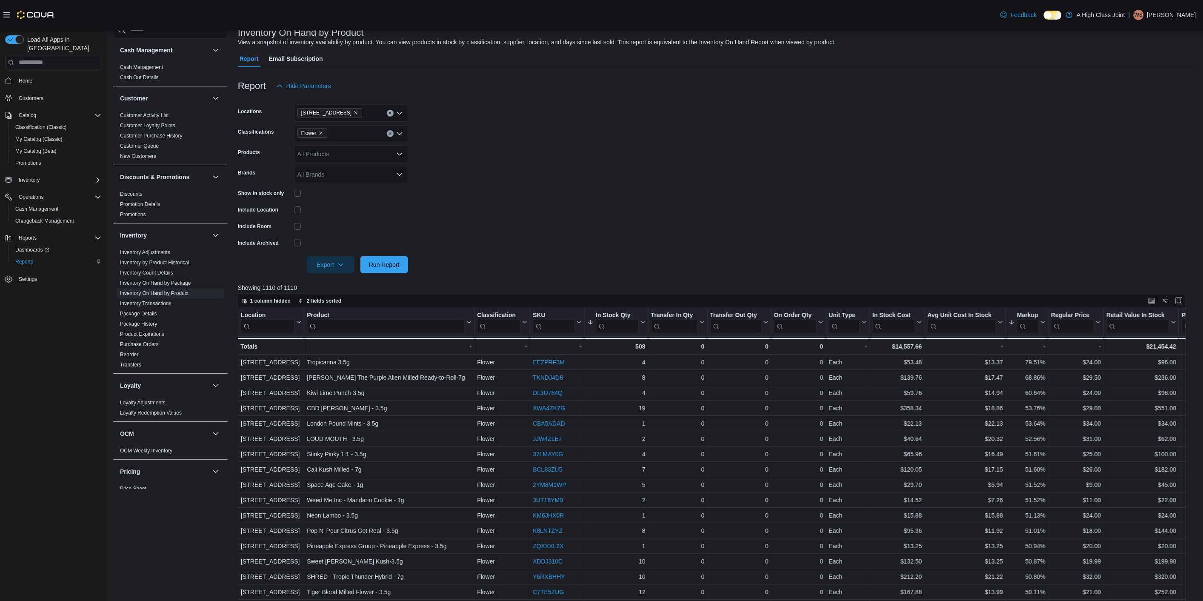
scroll to position [0, 0]
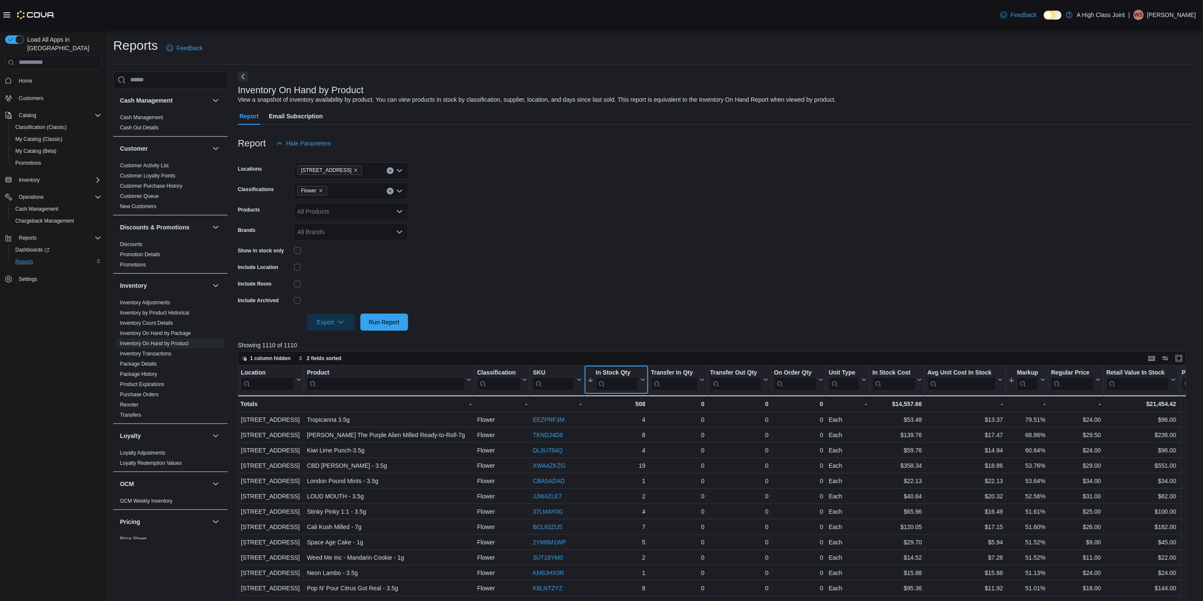
click at [640, 383] on button "In Stock Qty" at bounding box center [616, 379] width 58 height 22
click at [635, 420] on span "Sort High-Low" at bounding box center [622, 422] width 32 height 7
drag, startPoint x: 624, startPoint y: 294, endPoint x: 626, endPoint y: 299, distance: 4.9
click at [627, 296] on form "Locations 910 O'Brien Road Classifications Flower Products All Products Brands …" at bounding box center [717, 241] width 958 height 179
click at [641, 377] on icon at bounding box center [641, 379] width 7 height 5
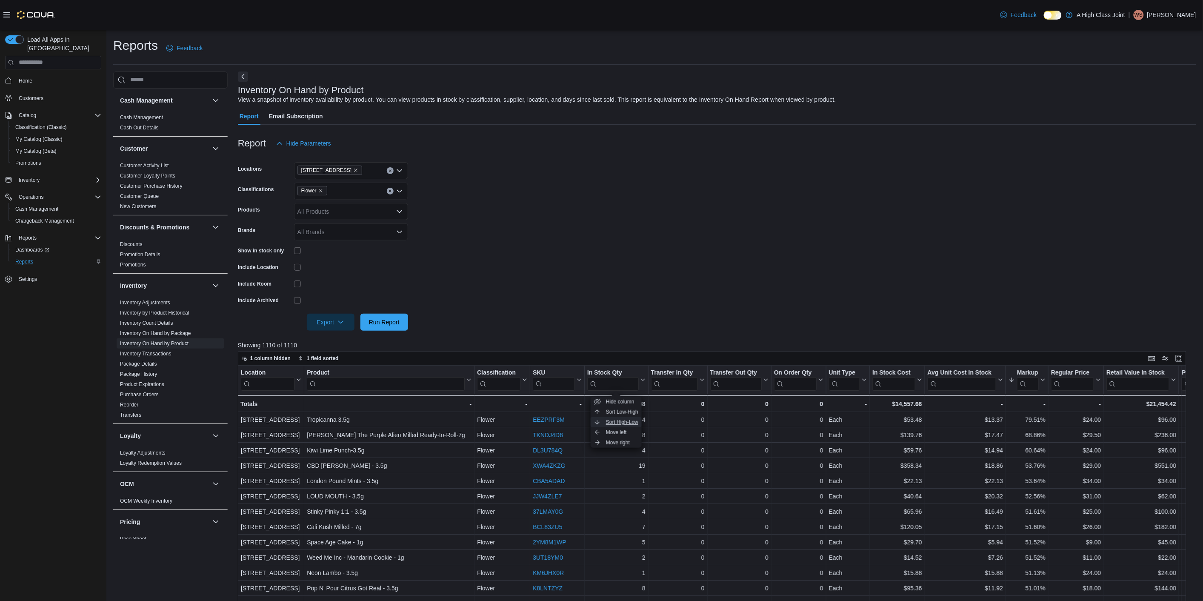
click at [621, 422] on span "Sort High-Low" at bounding box center [622, 422] width 32 height 7
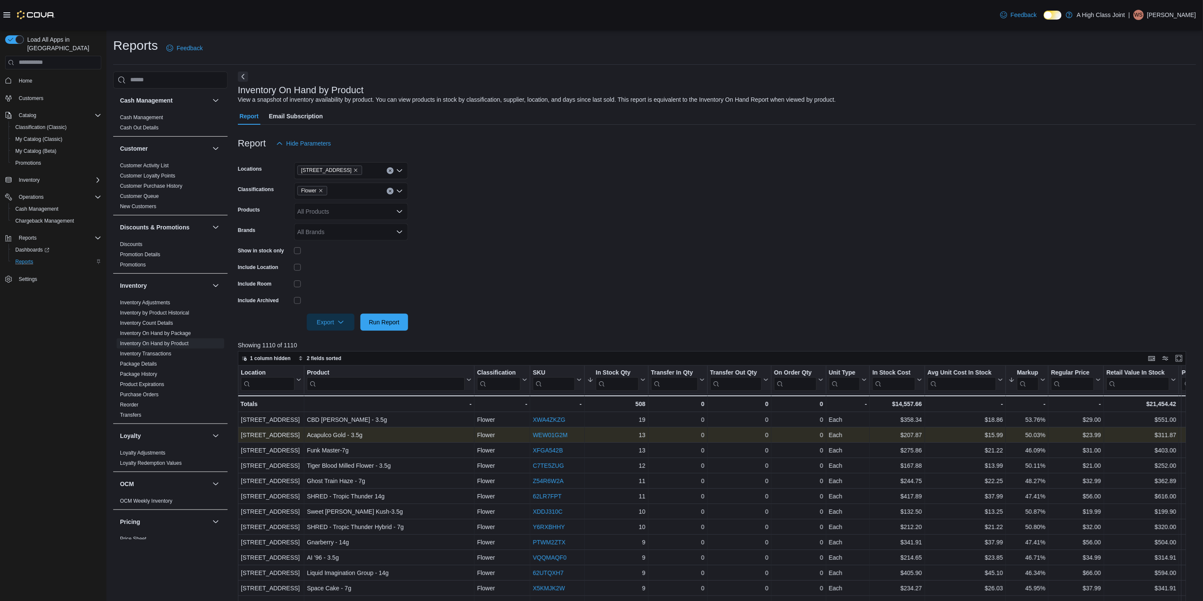
click at [562, 435] on link "WEW01G2M" at bounding box center [550, 434] width 35 height 7
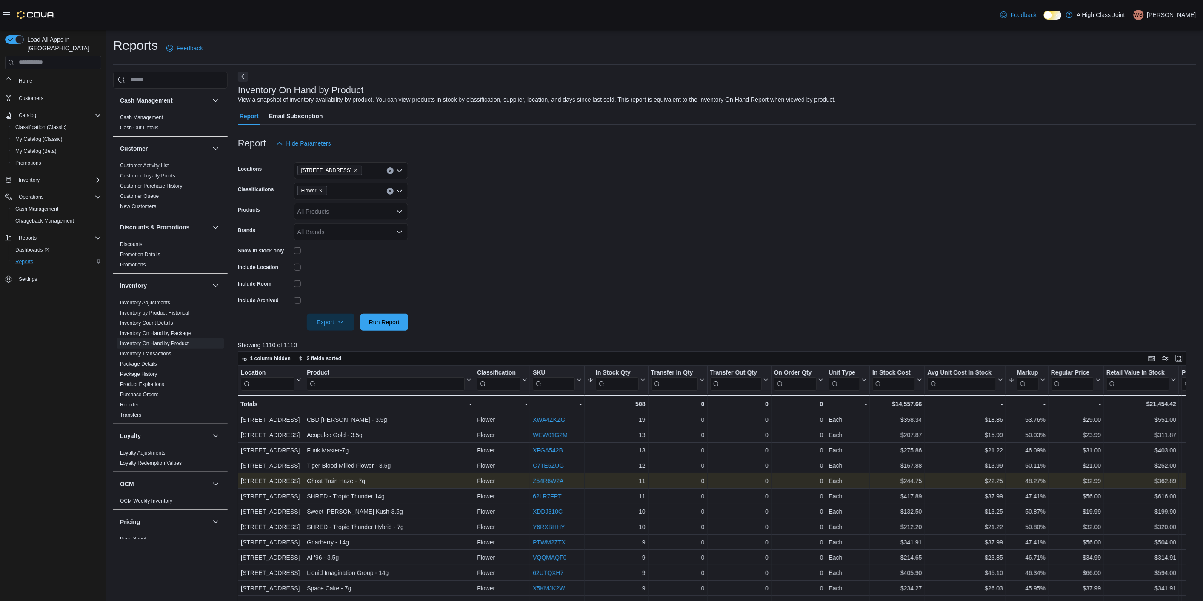
click at [553, 481] on link "Z54R6W2A" at bounding box center [548, 480] width 31 height 7
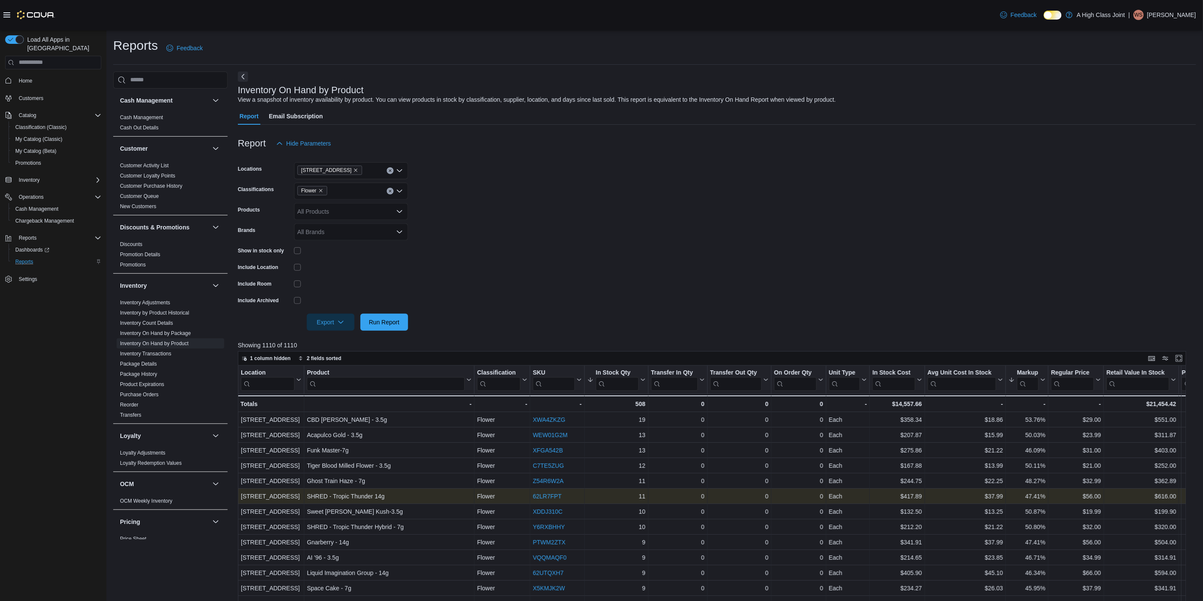
click at [544, 494] on link "62LR7FPT" at bounding box center [547, 496] width 29 height 7
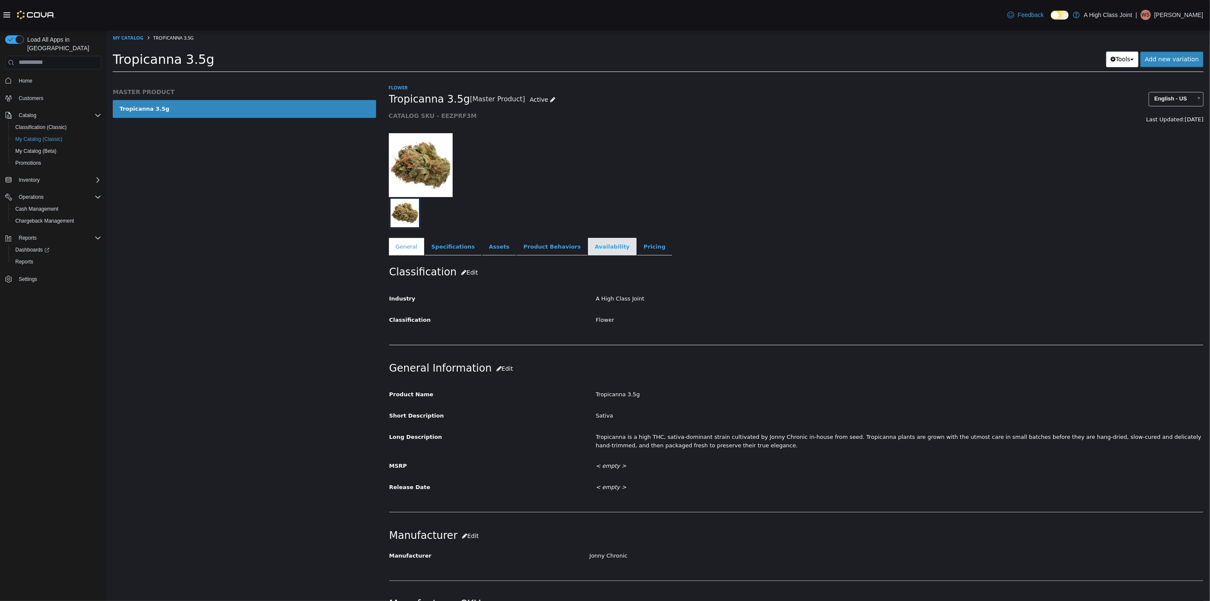
click at [587, 247] on link "Availability" at bounding box center [611, 246] width 48 height 18
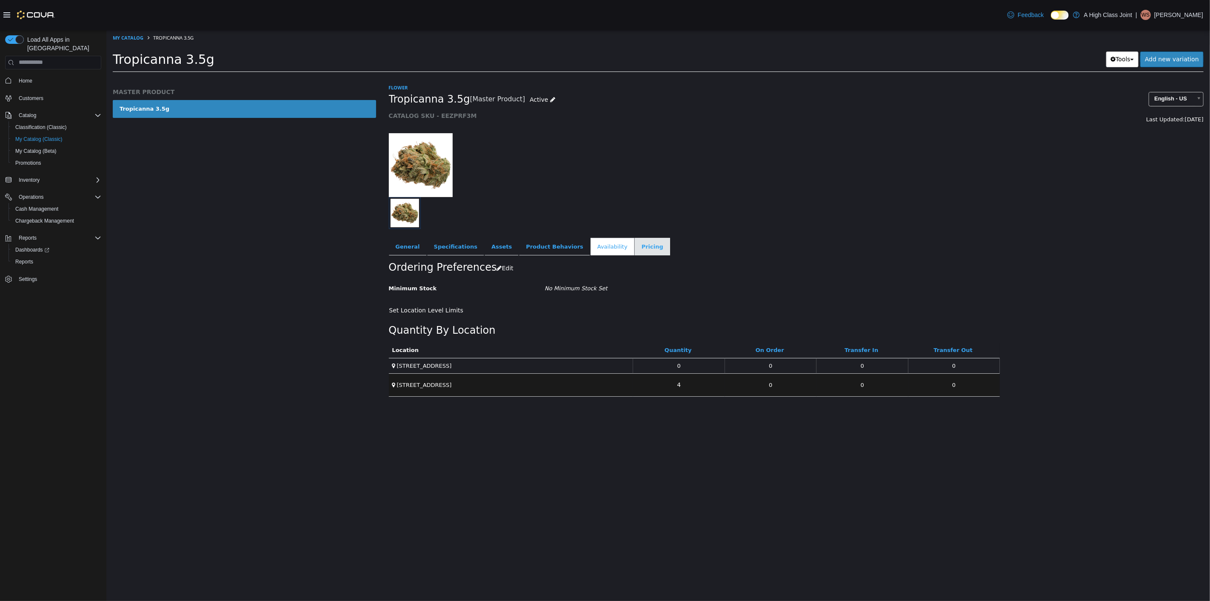
click at [635, 250] on link "Pricing" at bounding box center [651, 246] width 35 height 18
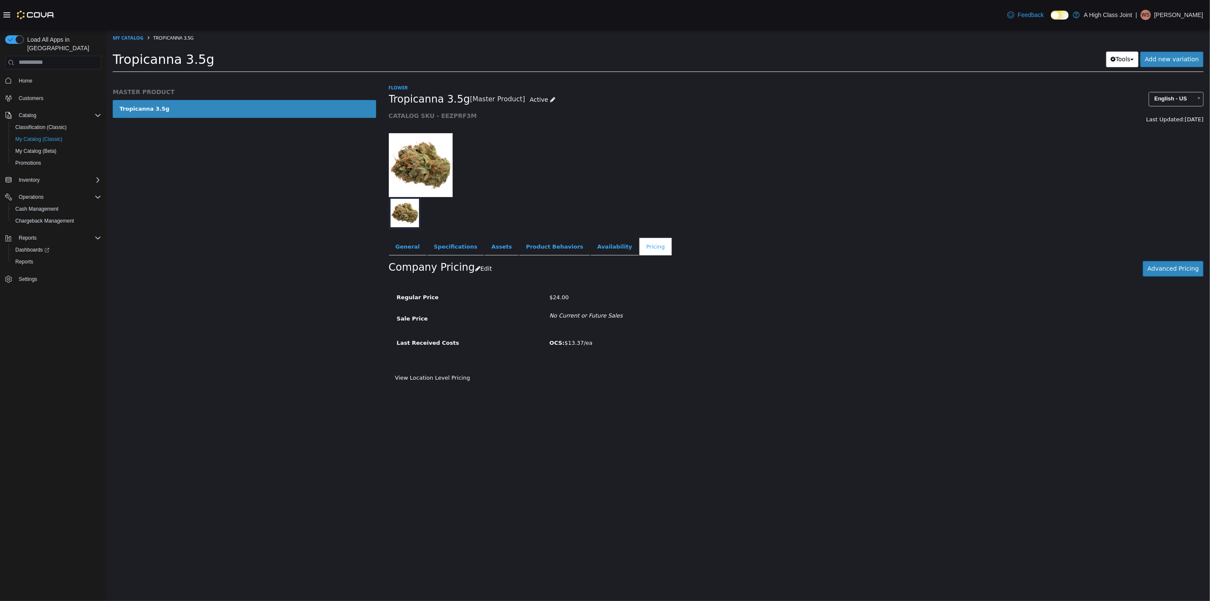
click at [615, 415] on div "Flower Tropicanna 3.5g [Master Product] Active CATALOG SKU - EEZPRF3M English -…" at bounding box center [796, 341] width 828 height 517
click at [482, 270] on button "Edit" at bounding box center [485, 268] width 22 height 16
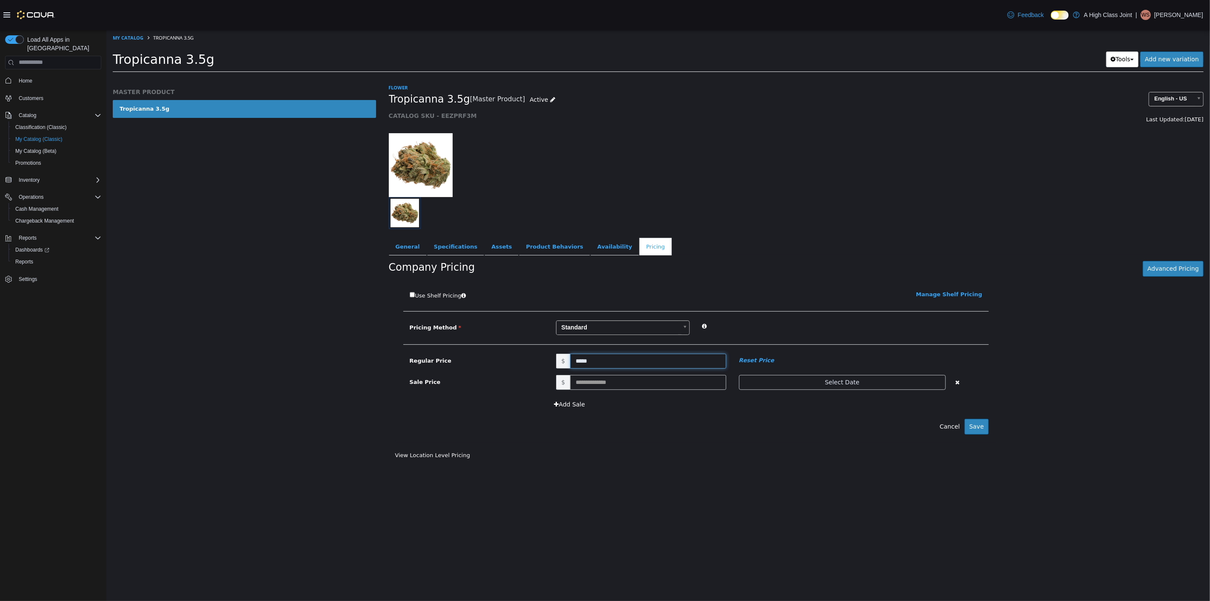
click at [612, 359] on input "*****" at bounding box center [648, 360] width 156 height 15
click at [595, 357] on input "*****" at bounding box center [648, 360] width 156 height 15
drag, startPoint x: 601, startPoint y: 365, endPoint x: 383, endPoint y: 337, distance: 219.1
click at [374, 77] on div "MASTER PRODUCT Tropicanna 3.5g Flower Tropicanna 3.5g [Master Product] Active C…" at bounding box center [657, 77] width 1103 height 0
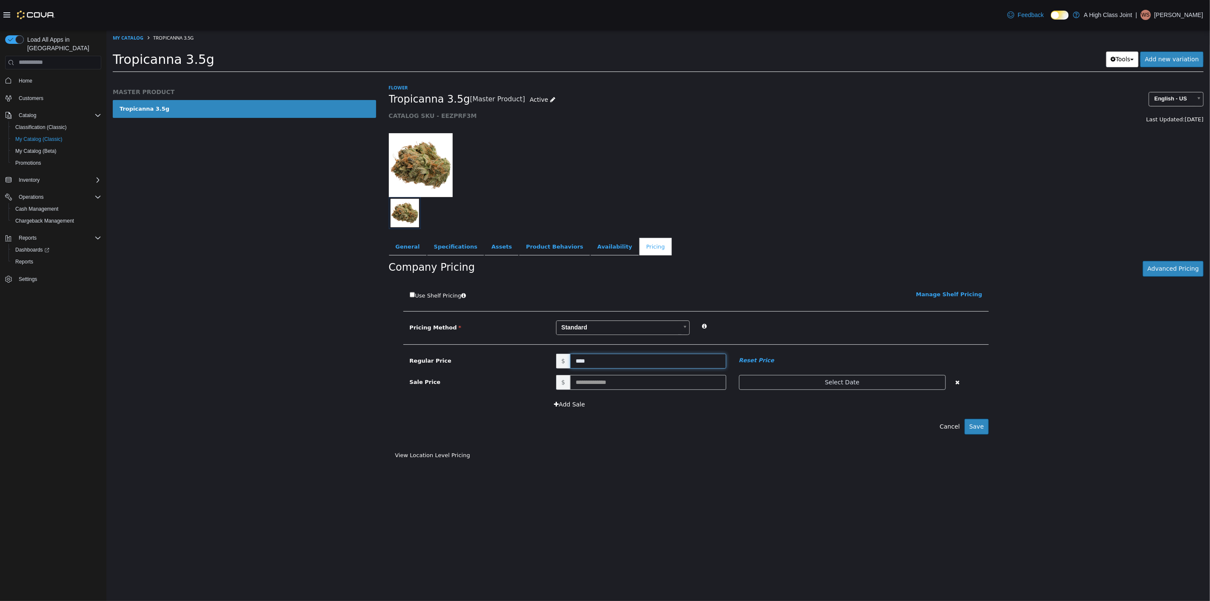
type input "*****"
click at [973, 430] on button "Save" at bounding box center [976, 426] width 24 height 16
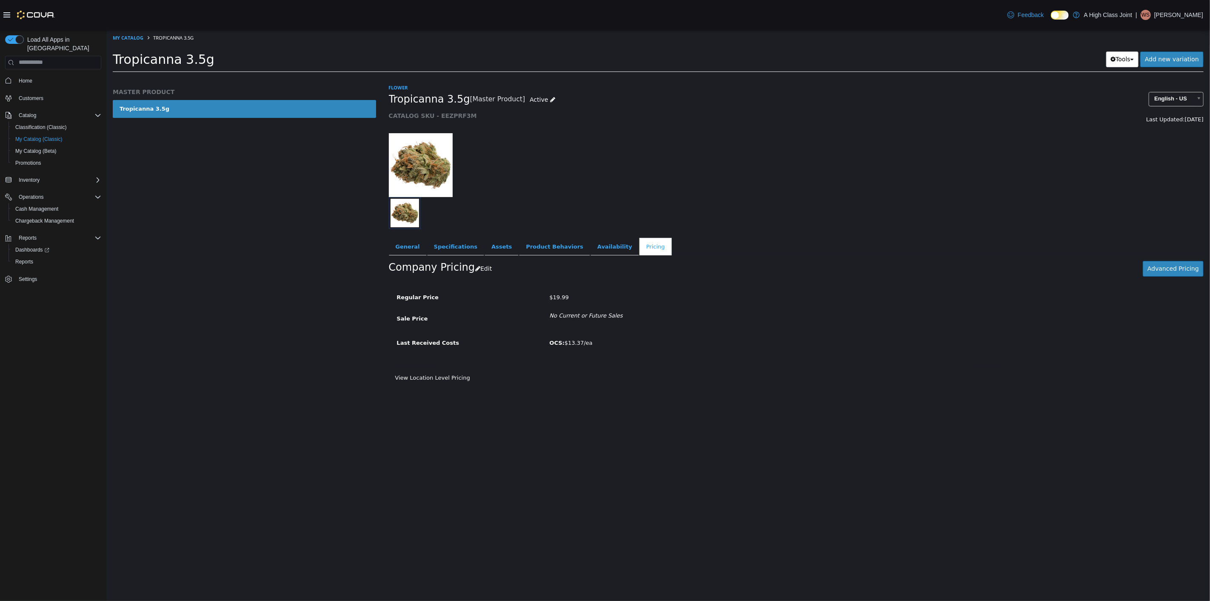
click at [436, 155] on img at bounding box center [420, 165] width 64 height 64
click at [401, 242] on link "General" at bounding box center [407, 246] width 38 height 18
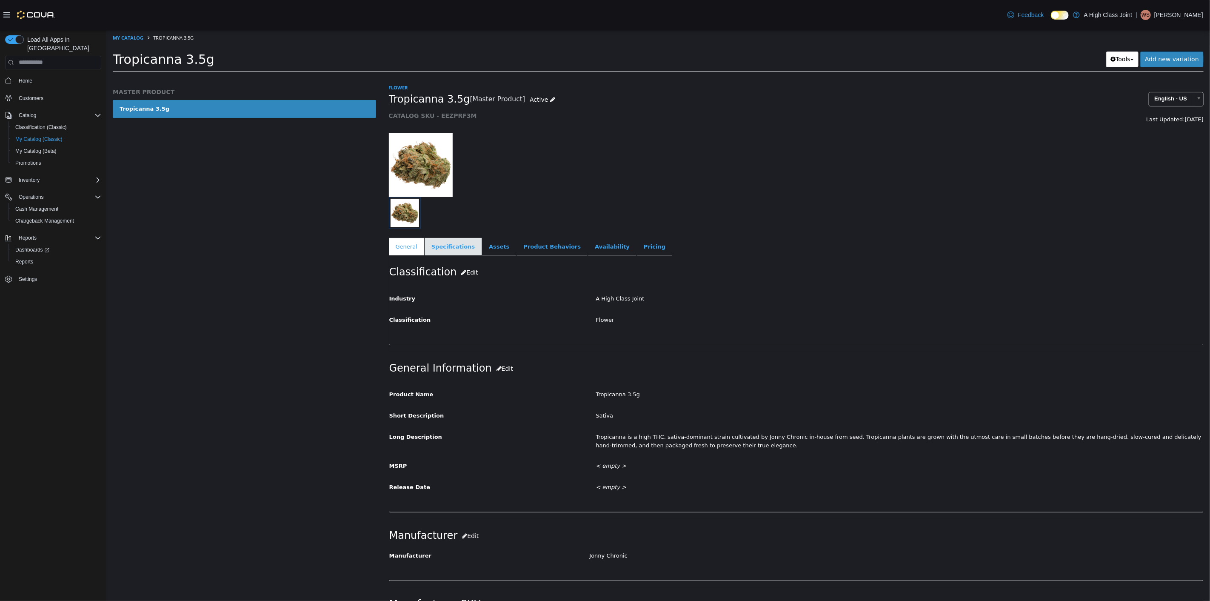
click at [433, 243] on link "Specifications" at bounding box center [452, 246] width 57 height 18
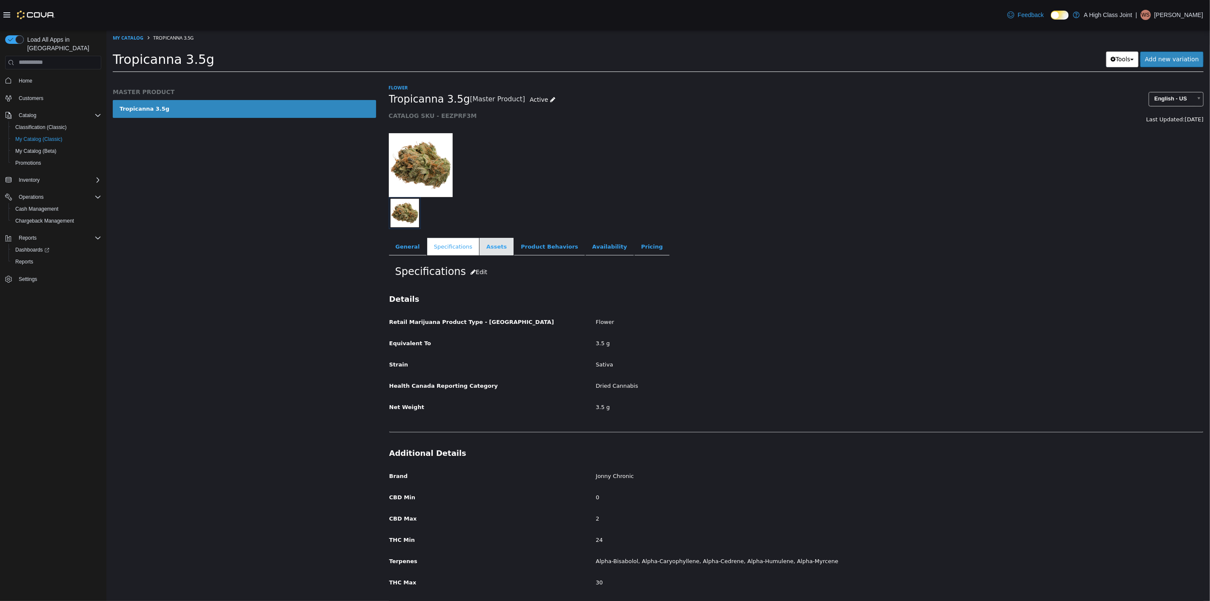
click at [482, 248] on link "Assets" at bounding box center [496, 246] width 34 height 18
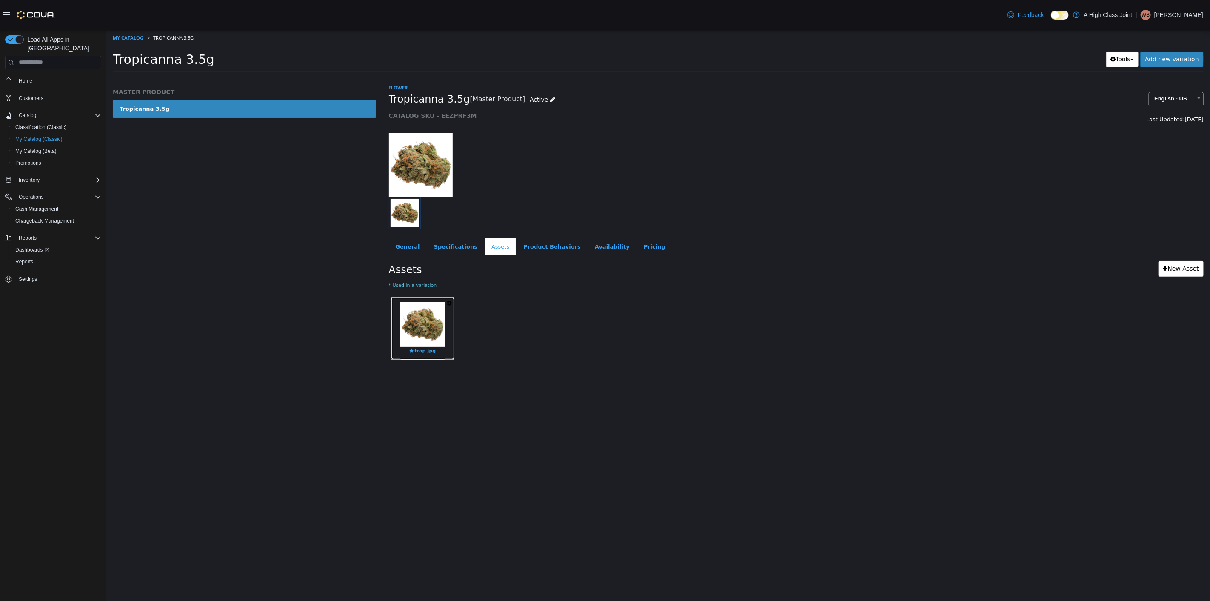
click at [429, 331] on img at bounding box center [422, 324] width 45 height 45
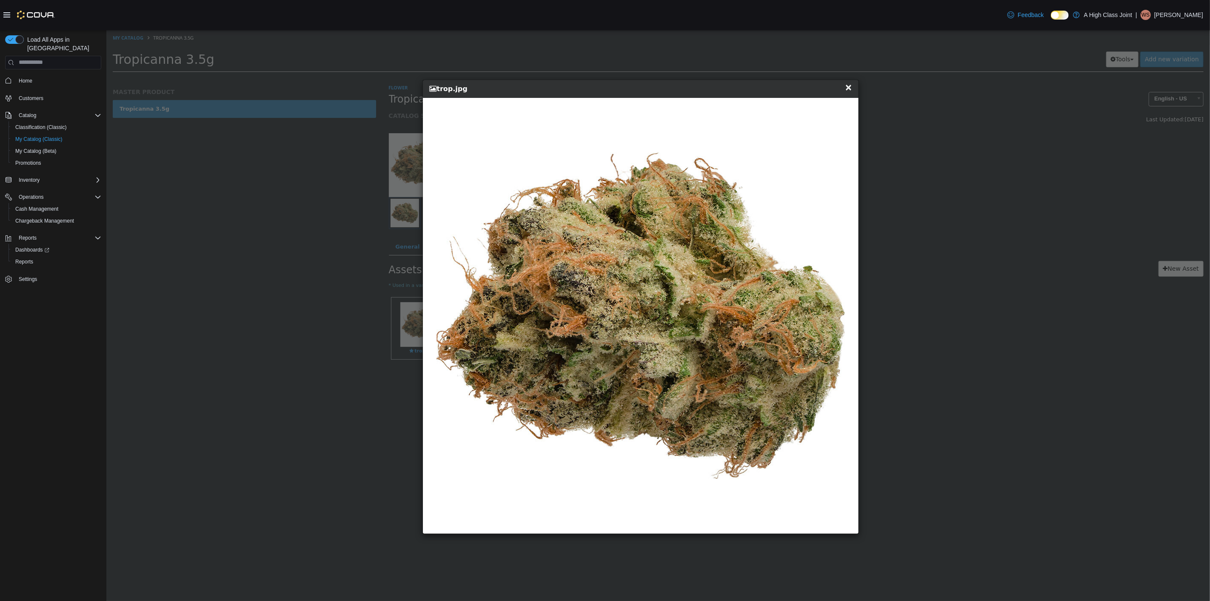
click at [273, 291] on div "× Close trop.jpg" at bounding box center [641, 306] width 1070 height 553
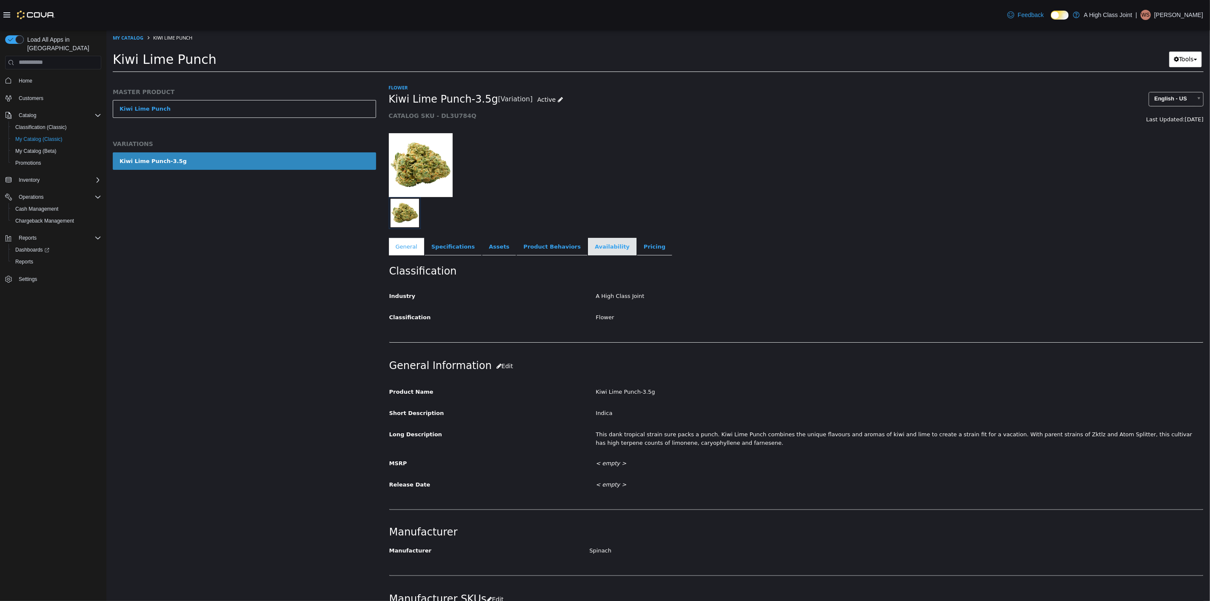
click at [587, 245] on link "Availability" at bounding box center [611, 246] width 48 height 18
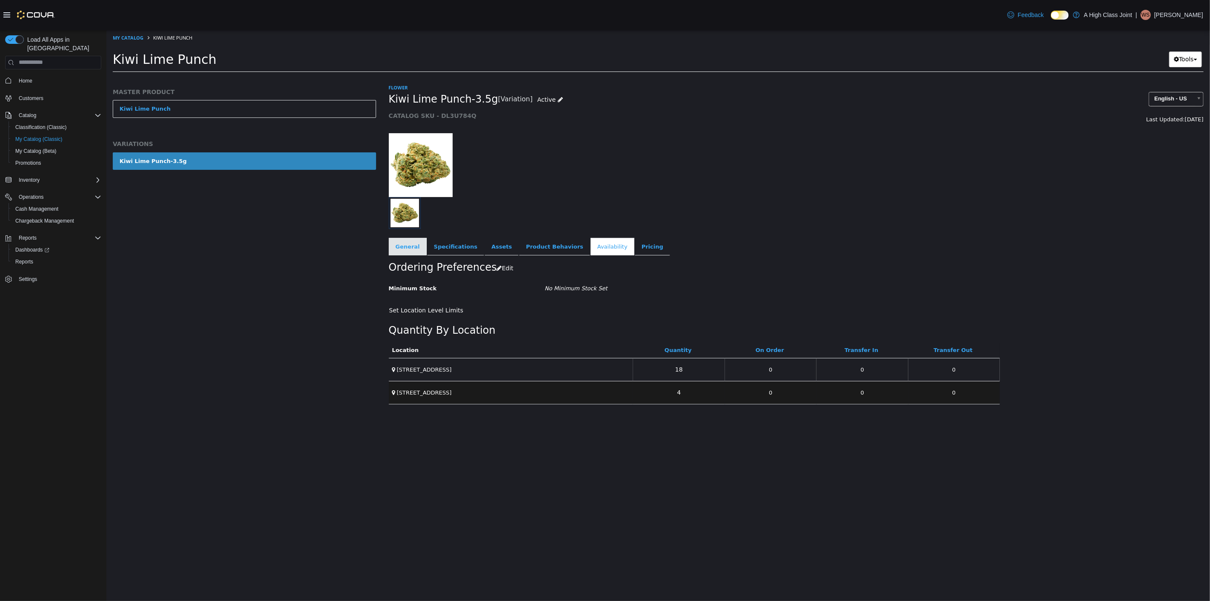
click at [411, 252] on link "General" at bounding box center [407, 246] width 38 height 18
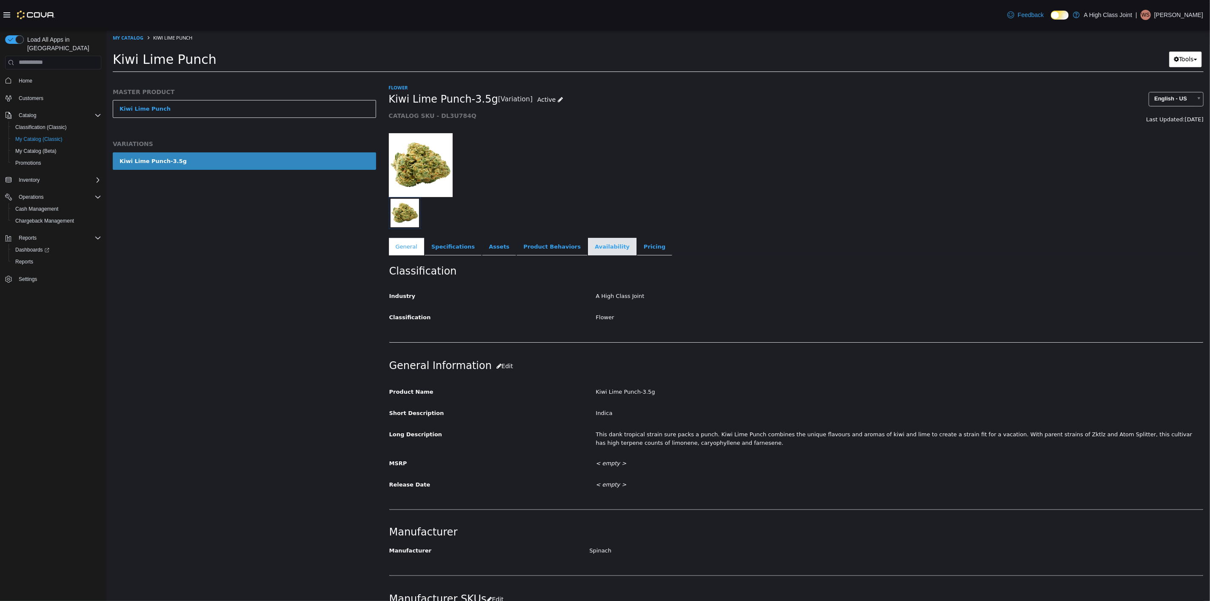
click at [587, 240] on link "Availability" at bounding box center [611, 246] width 48 height 18
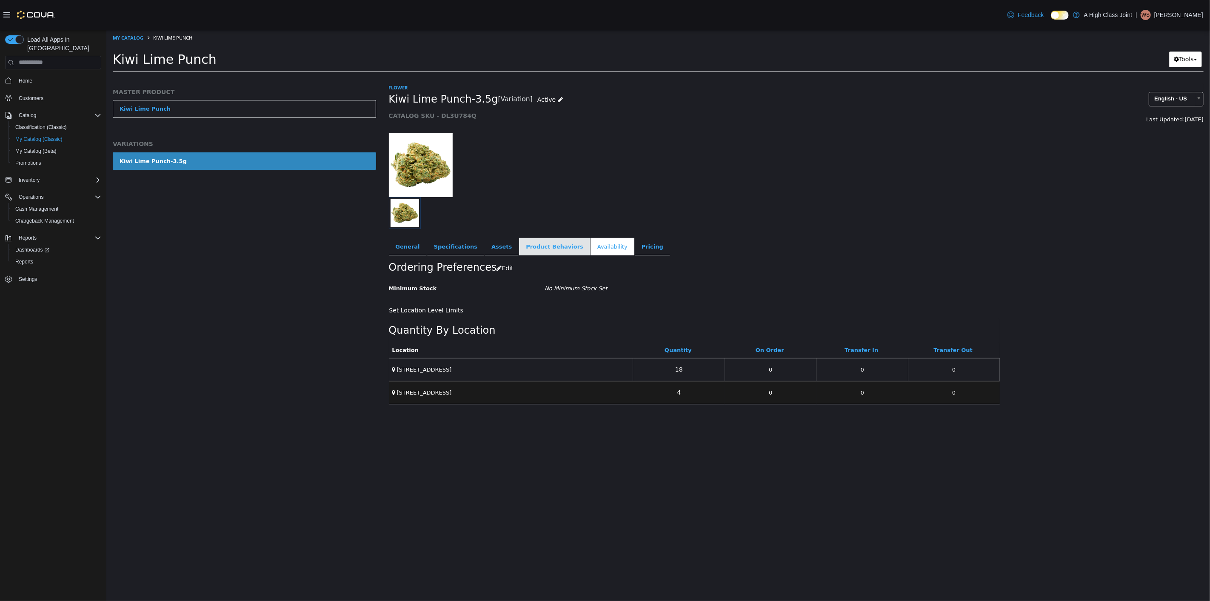
click at [519, 248] on link "Product Behaviors" at bounding box center [554, 246] width 71 height 18
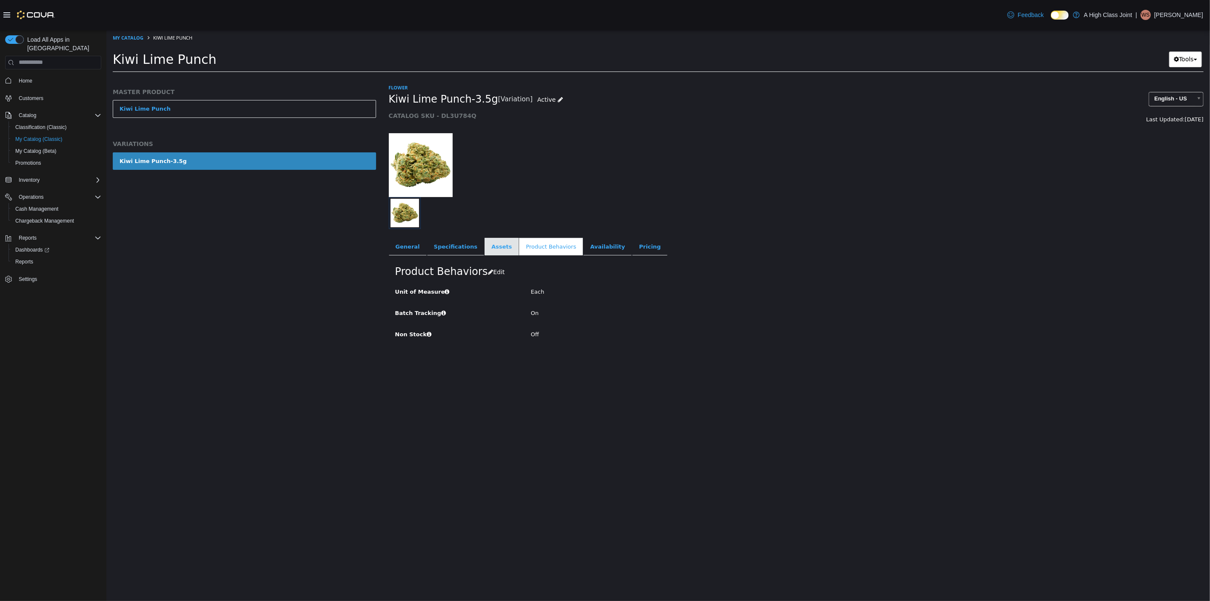
click at [484, 245] on link "Assets" at bounding box center [501, 246] width 34 height 18
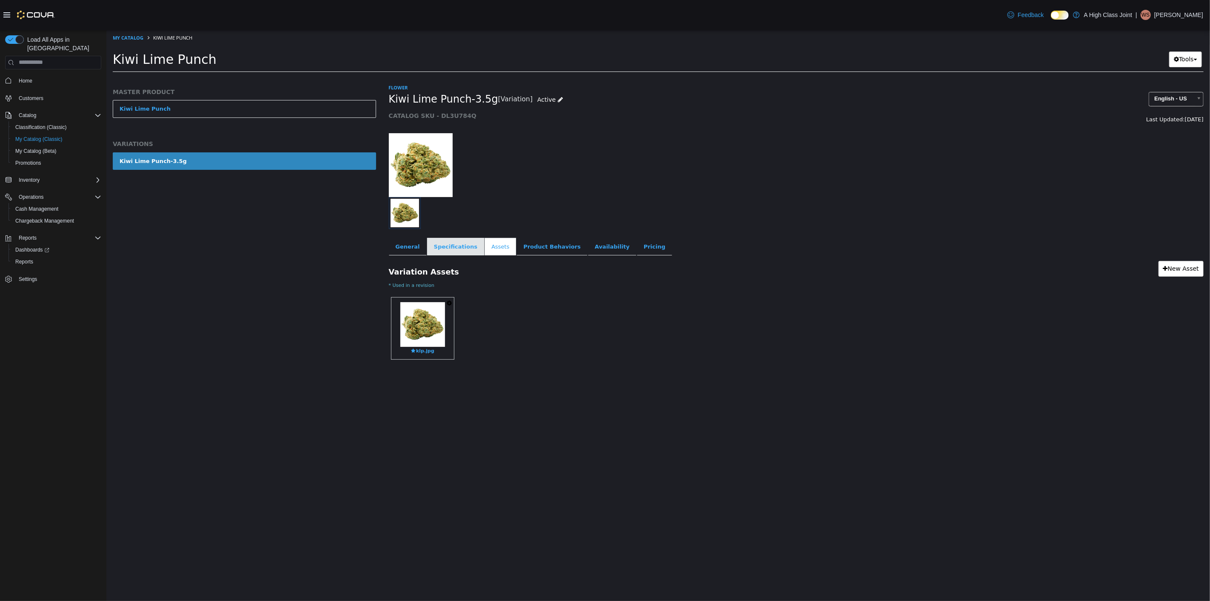
click at [434, 244] on link "Specifications" at bounding box center [455, 246] width 57 height 18
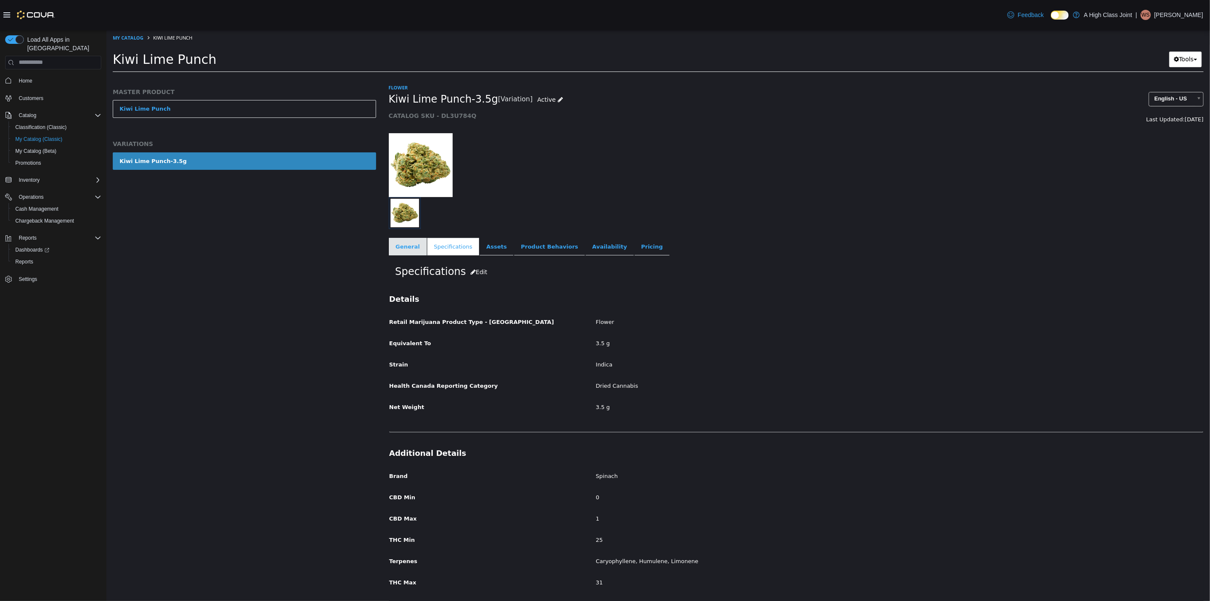
click at [392, 241] on link "General" at bounding box center [407, 246] width 38 height 18
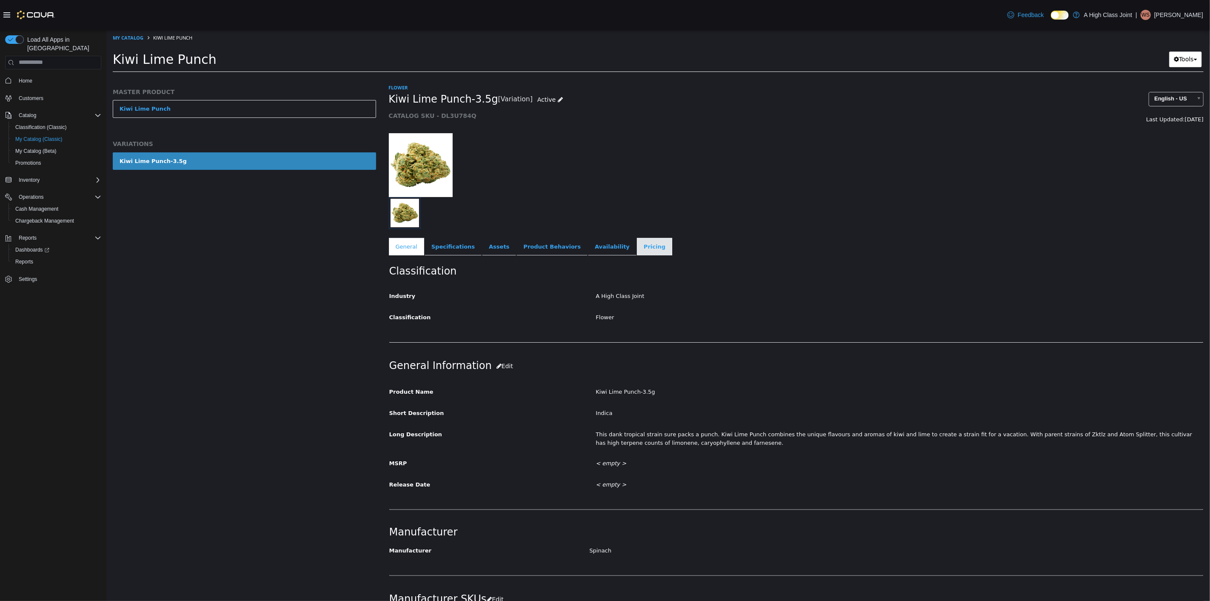
click at [636, 242] on link "Pricing" at bounding box center [653, 246] width 35 height 18
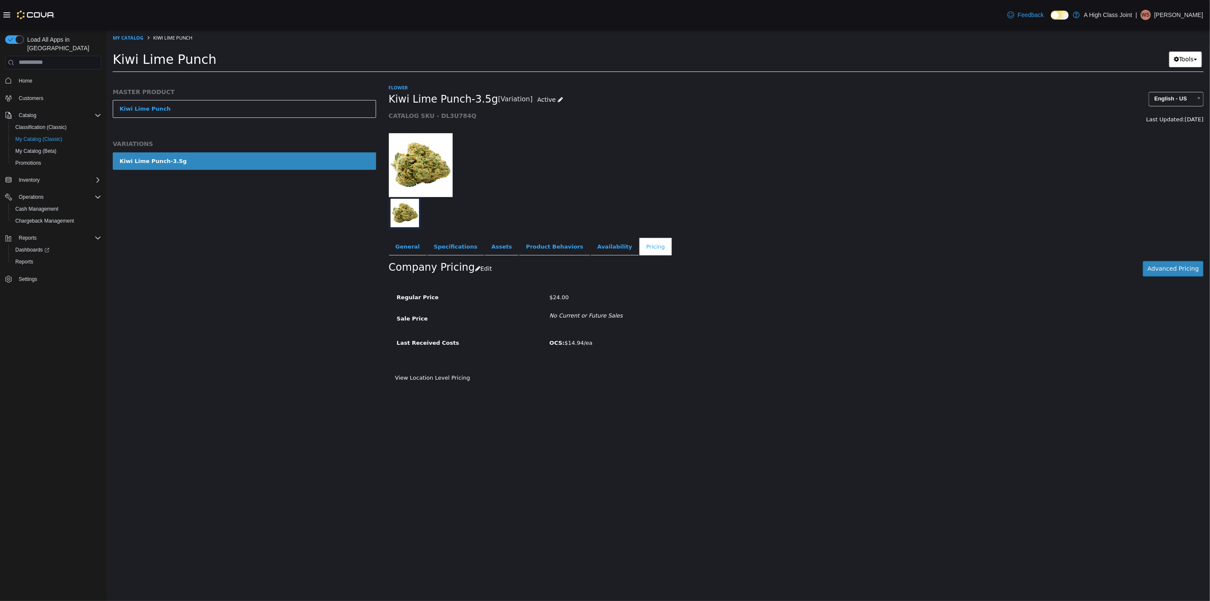
drag, startPoint x: 605, startPoint y: 382, endPoint x: 597, endPoint y: 356, distance: 26.9
click at [605, 381] on div "View Location Level Pricing" at bounding box center [796, 377] width 802 height 9
click at [481, 263] on button "Edit" at bounding box center [485, 268] width 22 height 16
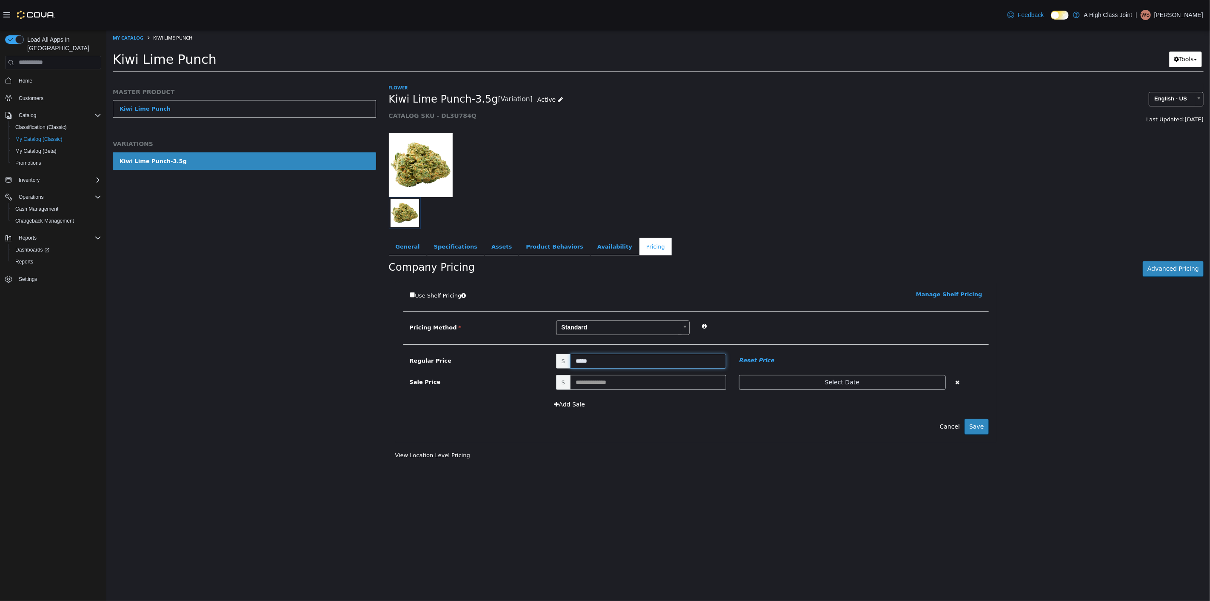
drag, startPoint x: 601, startPoint y: 356, endPoint x: 358, endPoint y: 323, distance: 244.7
click at [362, 77] on div "MASTER PRODUCT Kiwi Lime Punch VARIATIONS Kiwi Lime Punch-3.5g Flower Kiwi Lime…" at bounding box center [657, 77] width 1103 height 0
type input "*****"
click at [980, 428] on button "Save" at bounding box center [976, 426] width 24 height 16
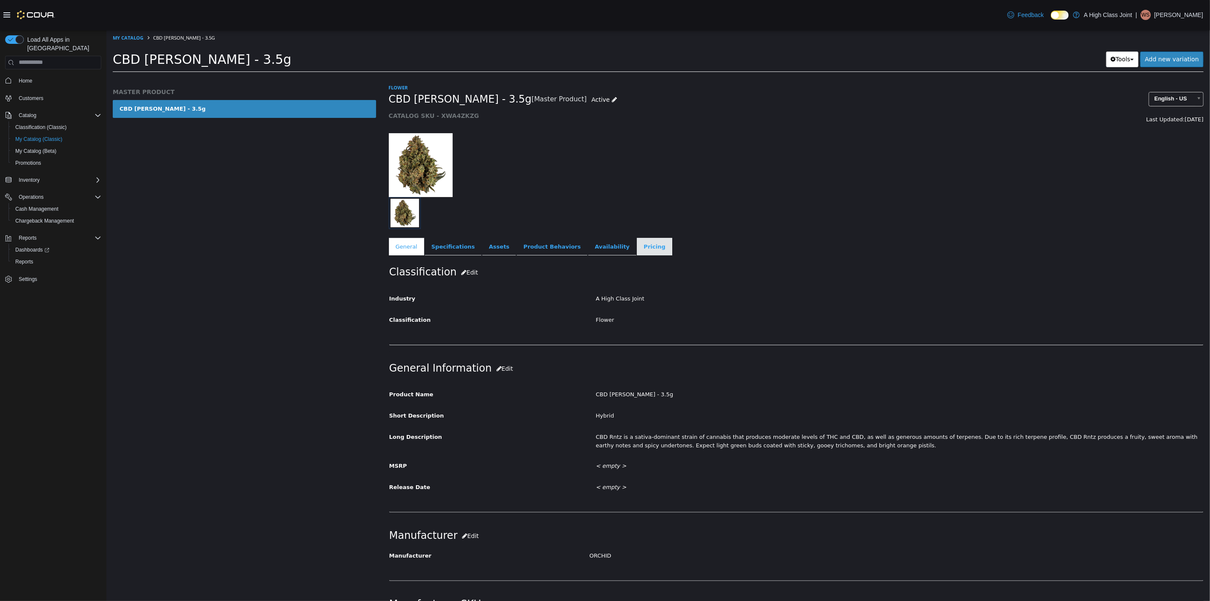
click at [636, 242] on link "Pricing" at bounding box center [653, 246] width 35 height 18
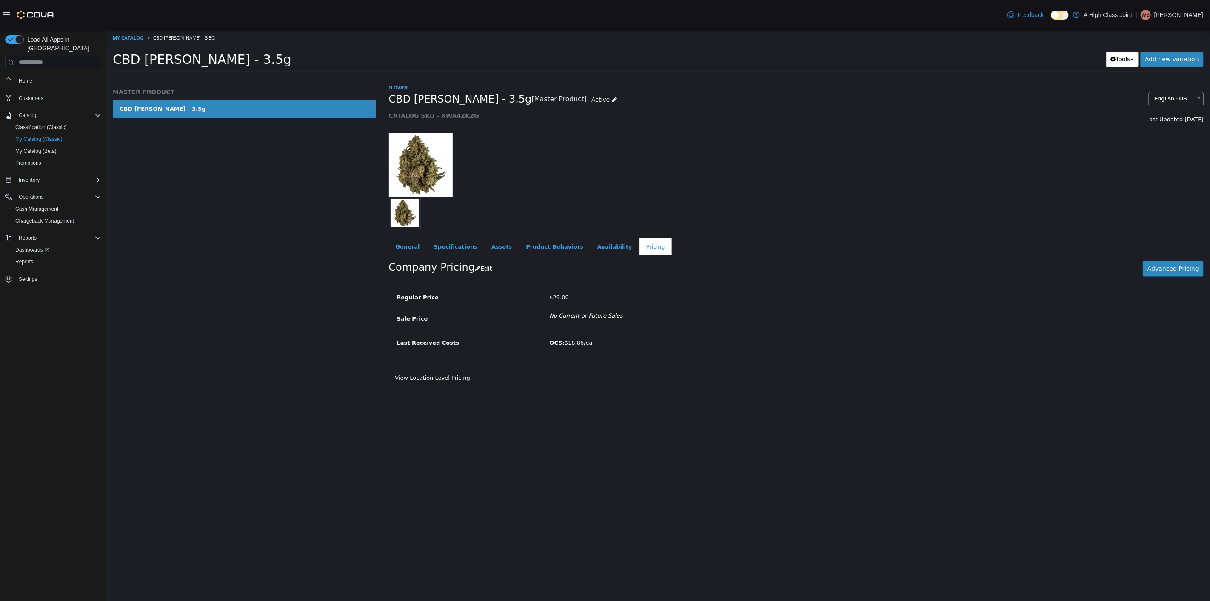
click at [640, 365] on div "Regular Price $29.00 Sale Price No Current or Future Sales Last Received Costs …" at bounding box center [795, 327] width 815 height 91
click at [477, 267] on button "Edit" at bounding box center [485, 268] width 22 height 16
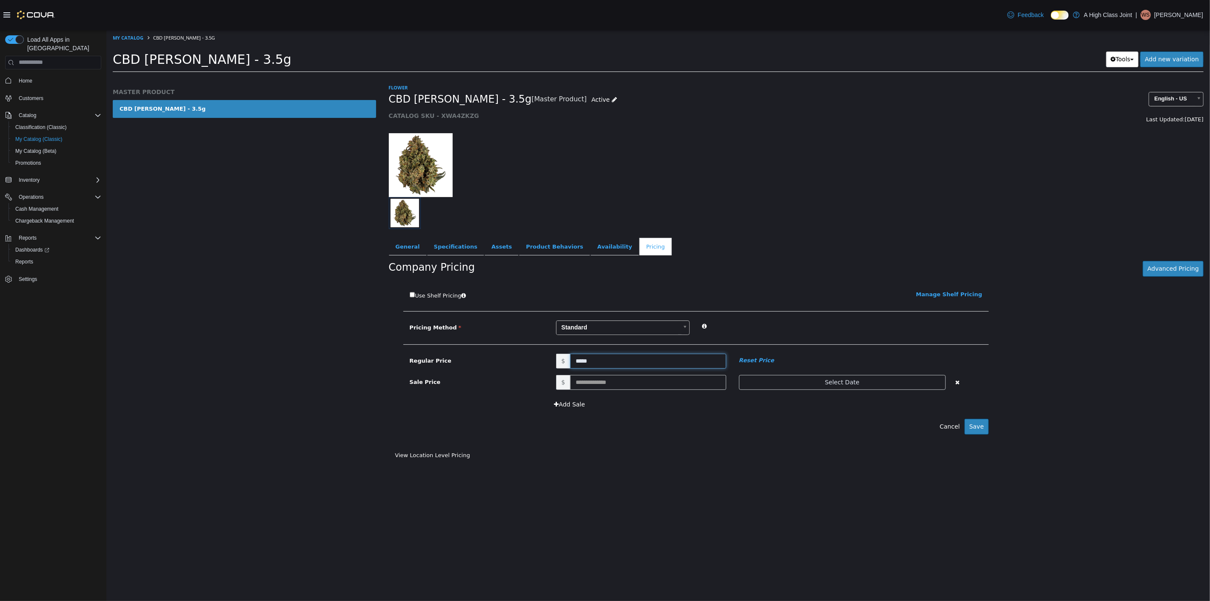
drag, startPoint x: 608, startPoint y: 361, endPoint x: 265, endPoint y: 362, distance: 343.3
click at [326, 77] on div "MASTER PRODUCT CBD [PERSON_NAME] - 3.5g Flower CBD [PERSON_NAME] - 3.5g [Master…" at bounding box center [657, 77] width 1103 height 0
type input "*****"
click at [976, 424] on button "Save" at bounding box center [976, 426] width 24 height 16
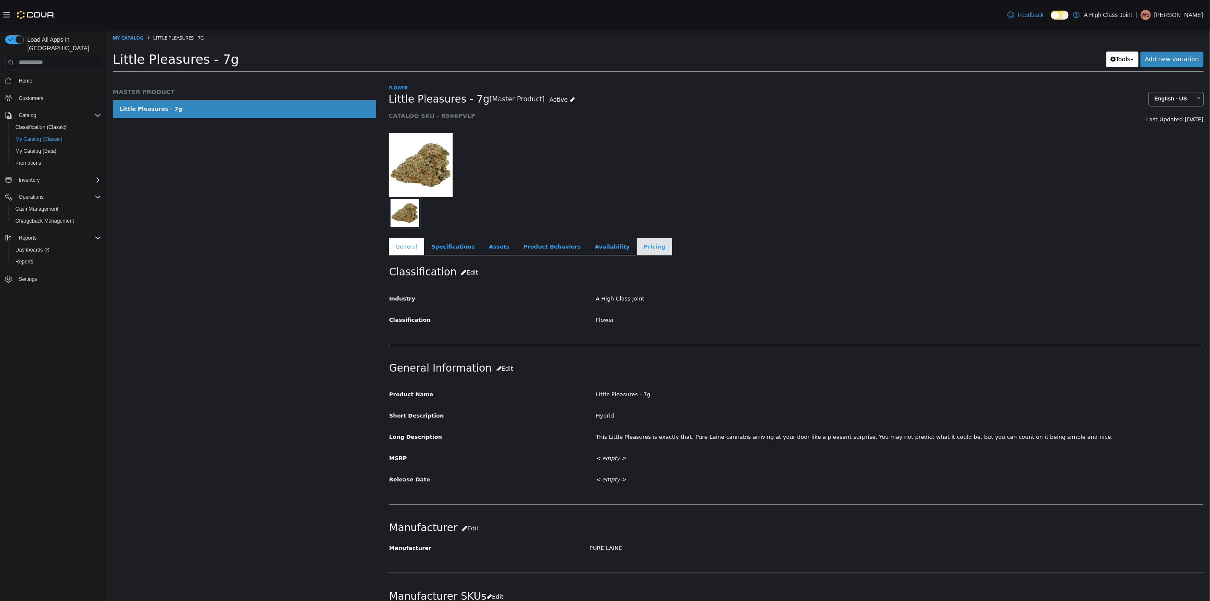
click at [636, 248] on link "Pricing" at bounding box center [653, 246] width 35 height 18
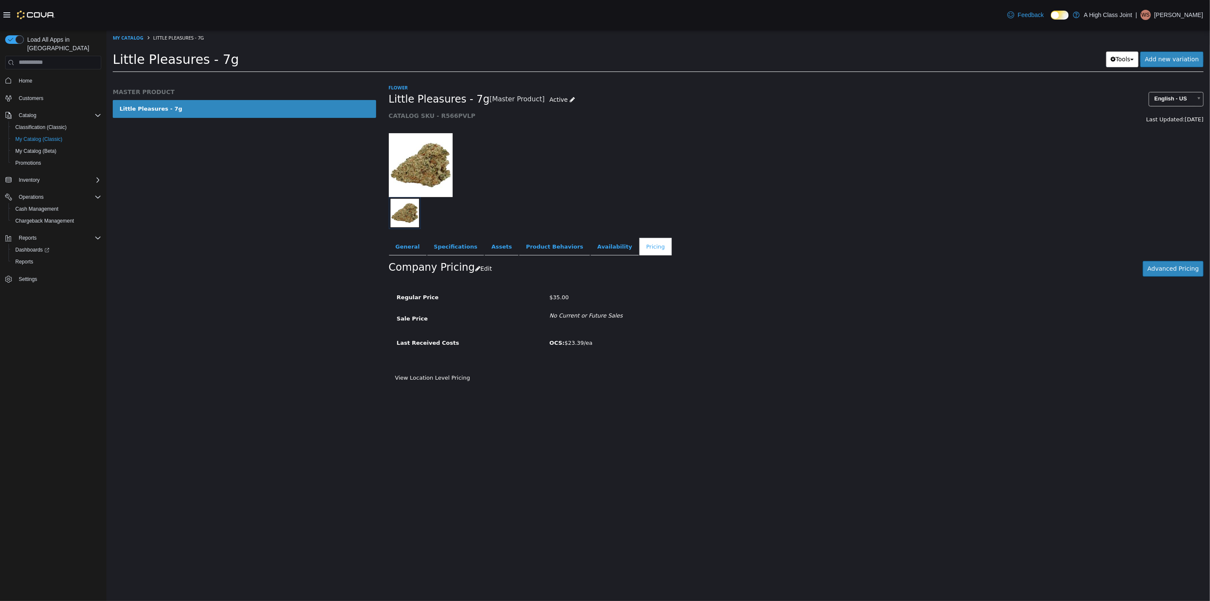
click at [579, 298] on div "$35.00" at bounding box center [772, 297] width 458 height 15
click at [483, 271] on button "Edit" at bounding box center [485, 268] width 22 height 16
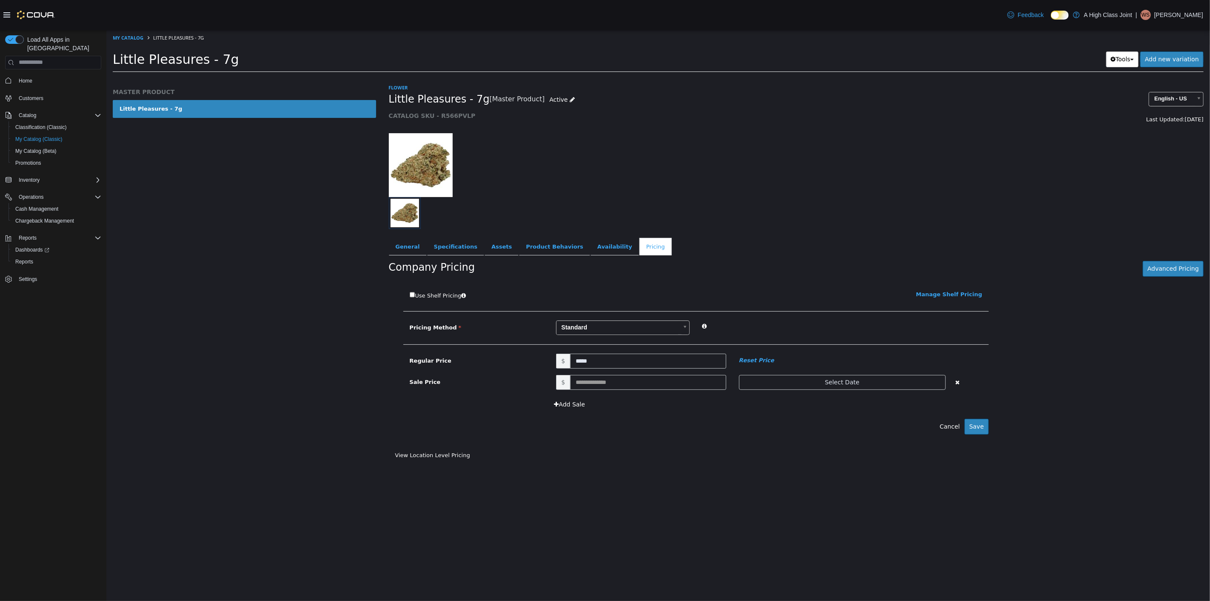
click at [647, 353] on div "Use Shelf Pricing    Manage Shelf Pricing Shelf Price Select a Shelf Price Shel…" at bounding box center [695, 362] width 601 height 160
drag, startPoint x: 645, startPoint y: 366, endPoint x: 289, endPoint y: 239, distance: 377.8
click at [357, 77] on div "MASTER PRODUCT Little Pleasures - 7g Flower Little Pleasures - 7g [Master Produ…" at bounding box center [657, 77] width 1103 height 0
type input "*****"
click at [982, 426] on button "Save" at bounding box center [976, 426] width 24 height 16
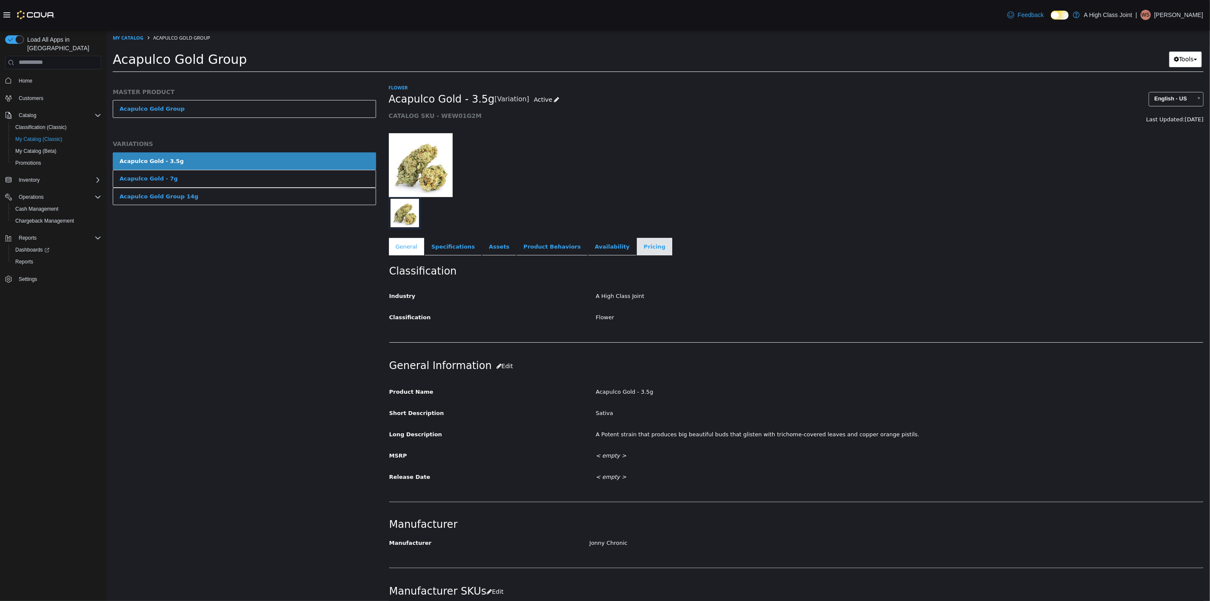
click at [636, 246] on link "Pricing" at bounding box center [653, 246] width 35 height 18
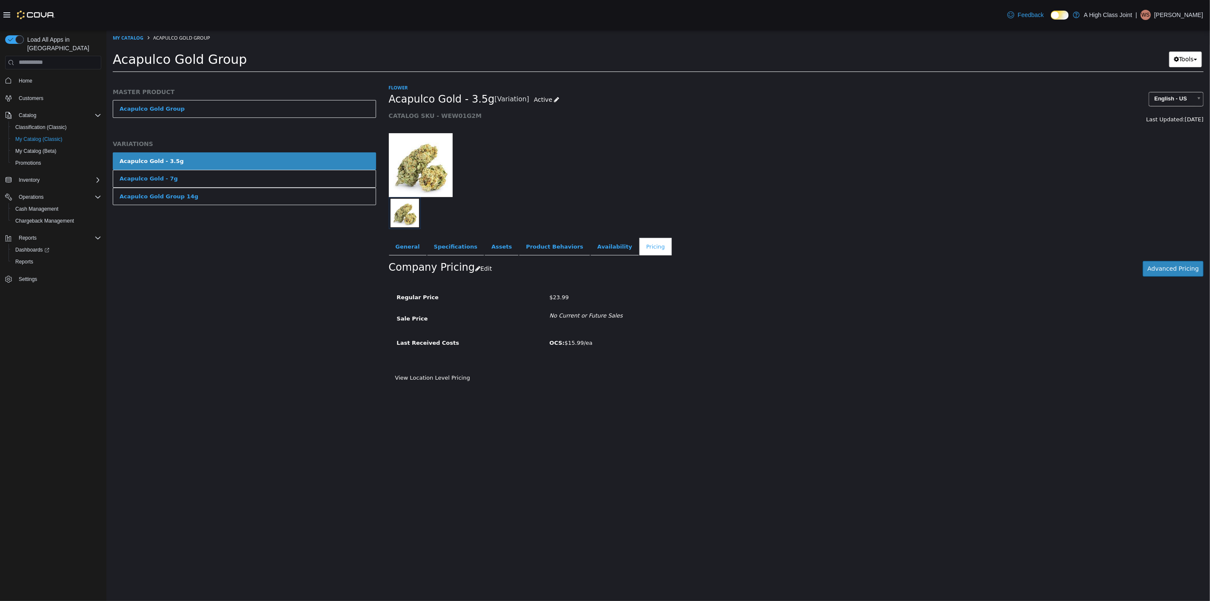
click at [684, 402] on div "Flower Acapulco Gold - 3.5g [Variation] Active CATALOG SKU - WEW01G2M English -…" at bounding box center [796, 341] width 828 height 517
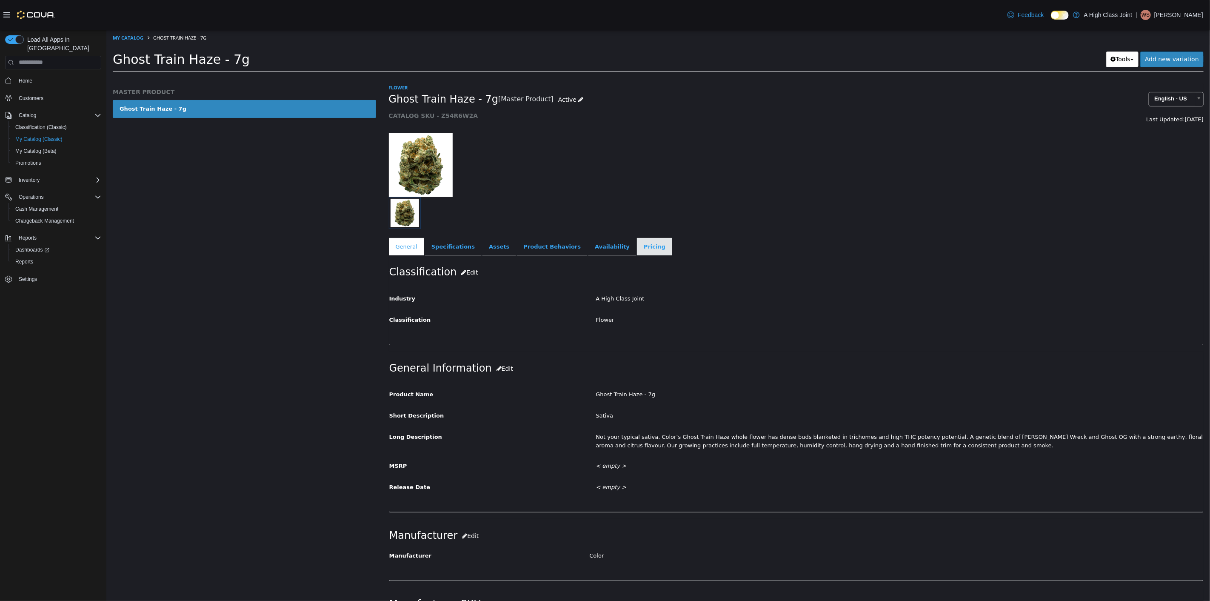
click at [636, 247] on link "Pricing" at bounding box center [653, 246] width 35 height 18
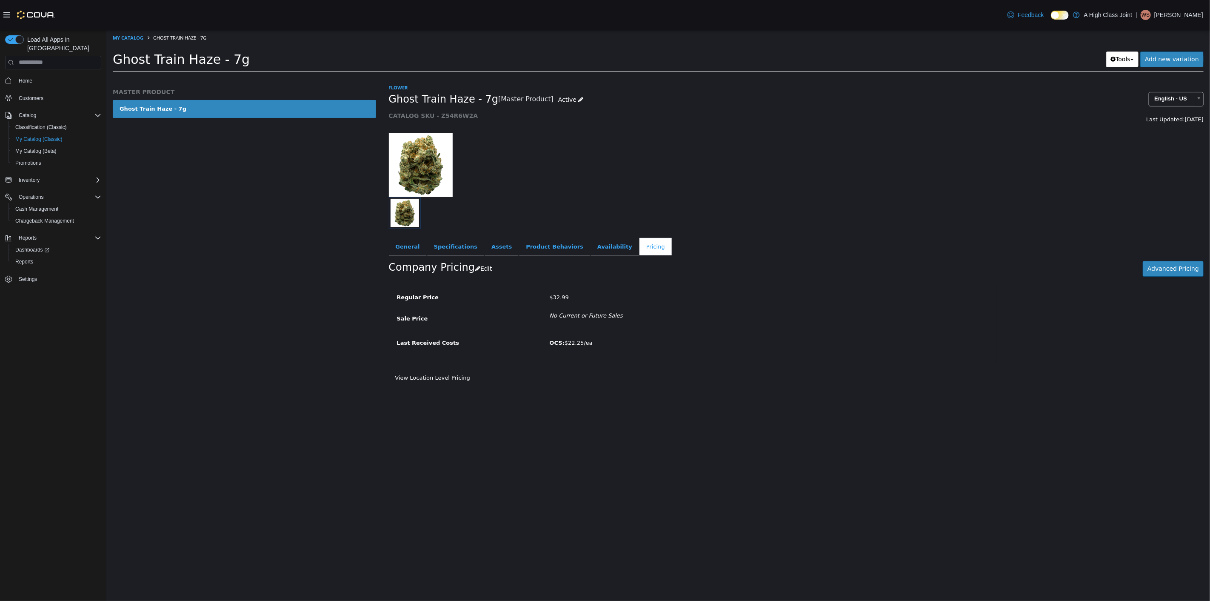
click at [278, 194] on div "MASTER PRODUCT Ghost Train Haze - 7g" at bounding box center [244, 341] width 276 height 517
click at [139, 39] on link "My Catalog" at bounding box center [127, 37] width 31 height 6
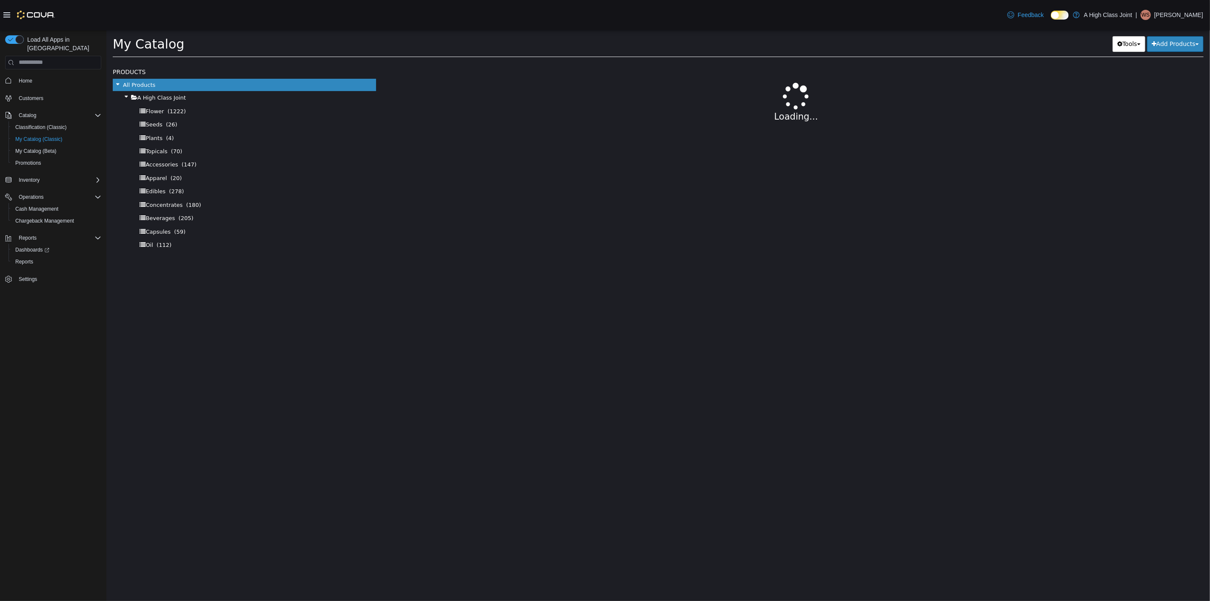
select select "**********"
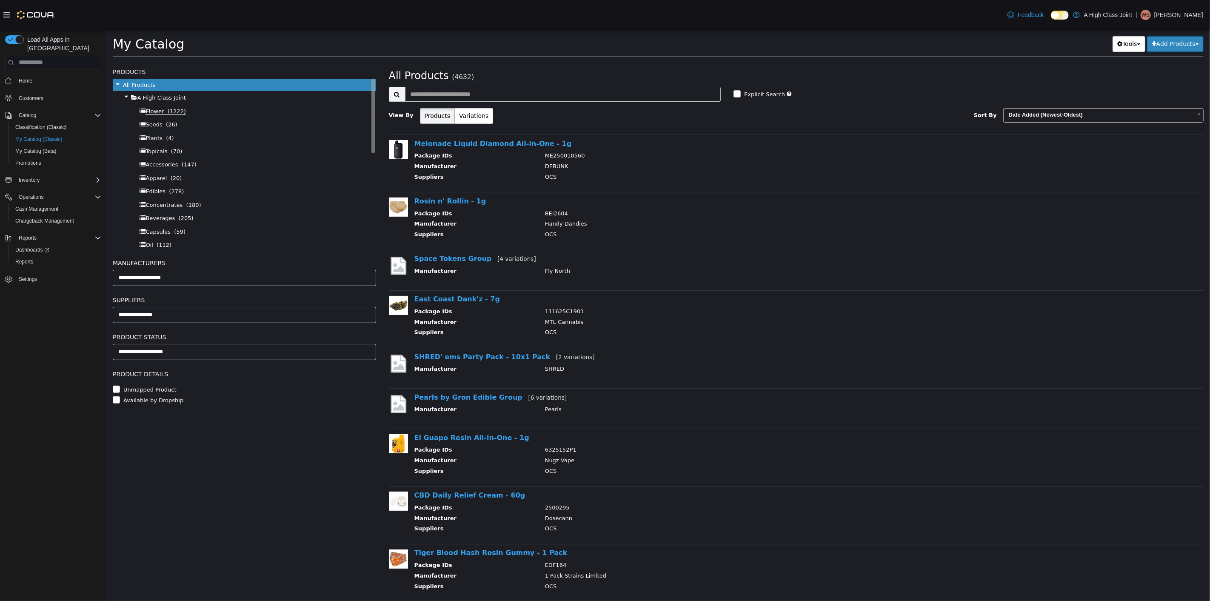
click at [147, 109] on span "Flower" at bounding box center [154, 111] width 18 height 7
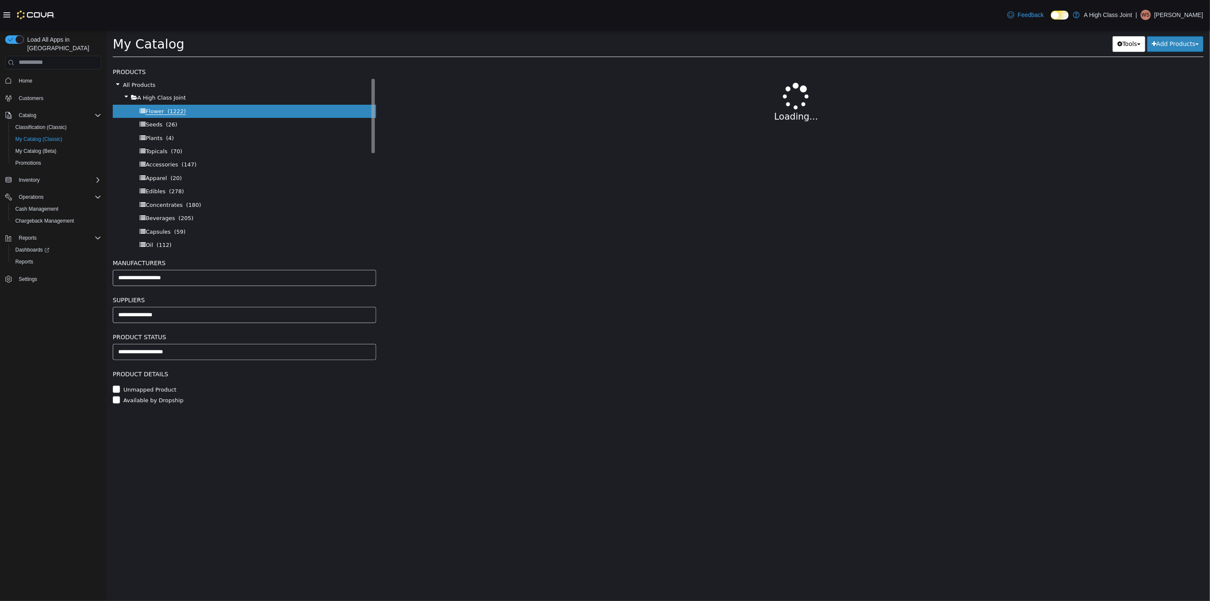
select select "**********"
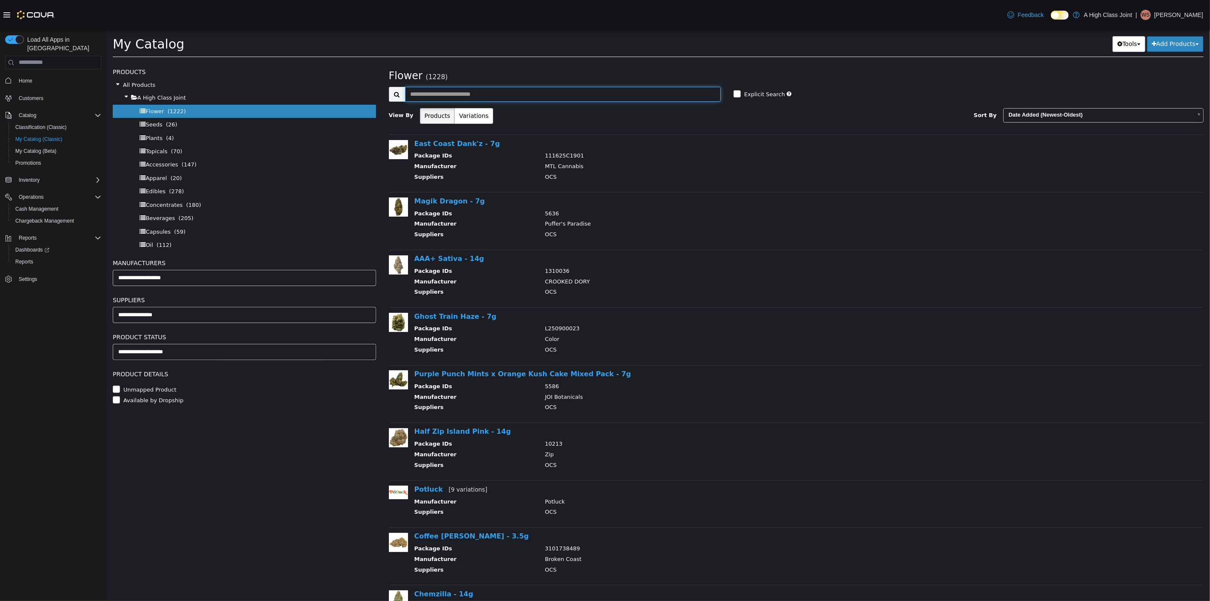
click at [468, 93] on input "text" at bounding box center [563, 93] width 316 height 15
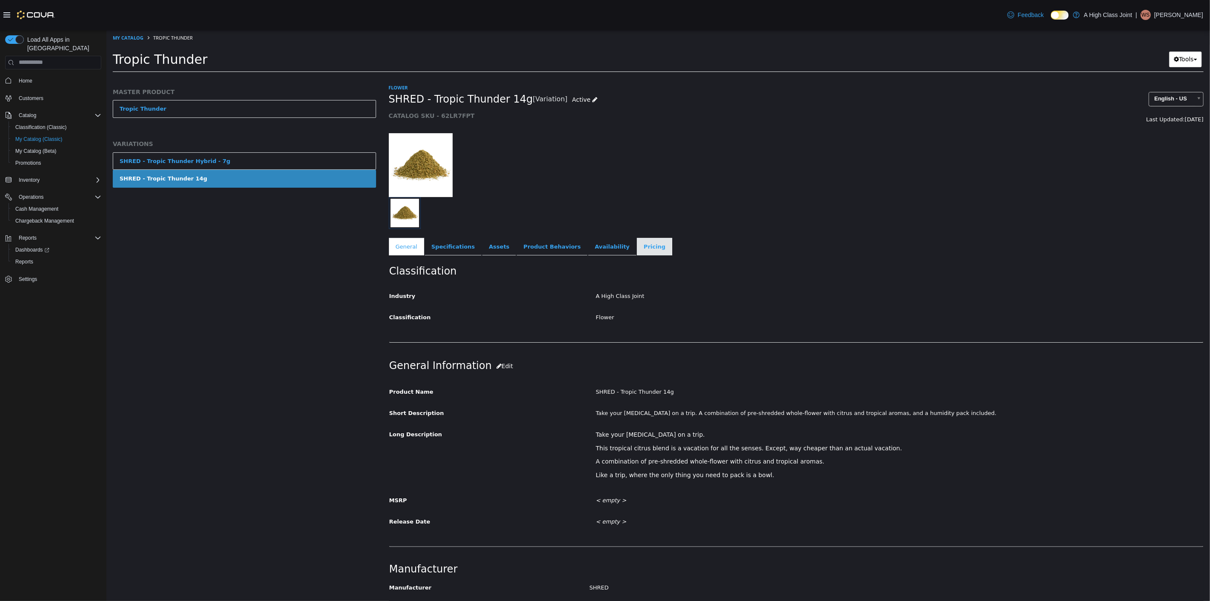
click at [636, 244] on link "Pricing" at bounding box center [653, 246] width 35 height 18
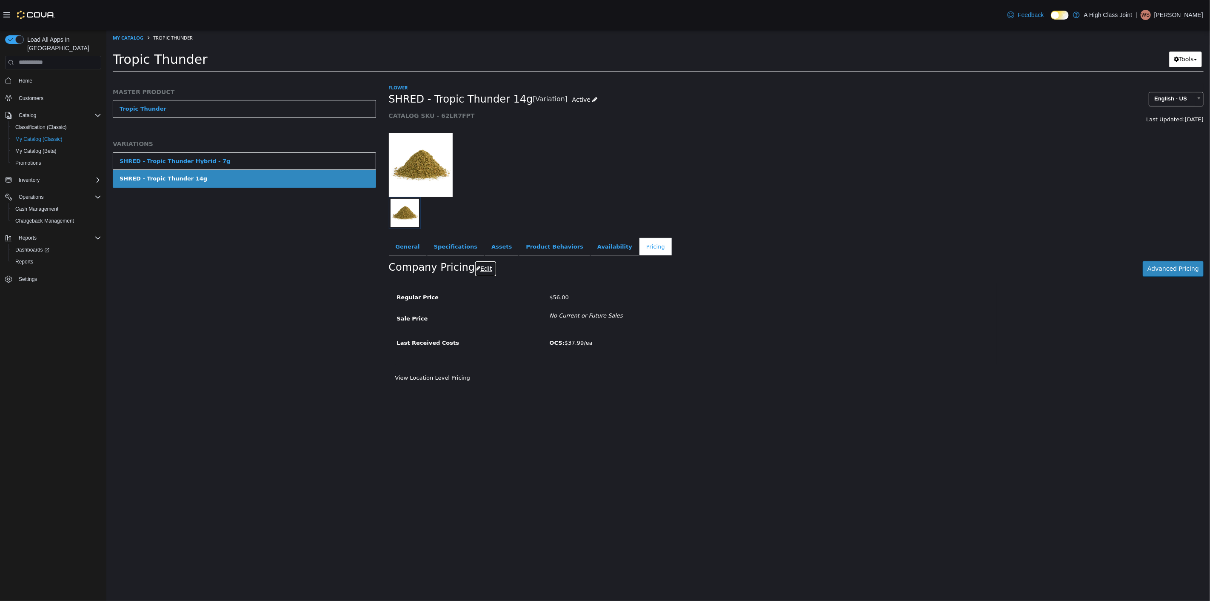
click at [477, 270] on button "Edit" at bounding box center [485, 268] width 22 height 16
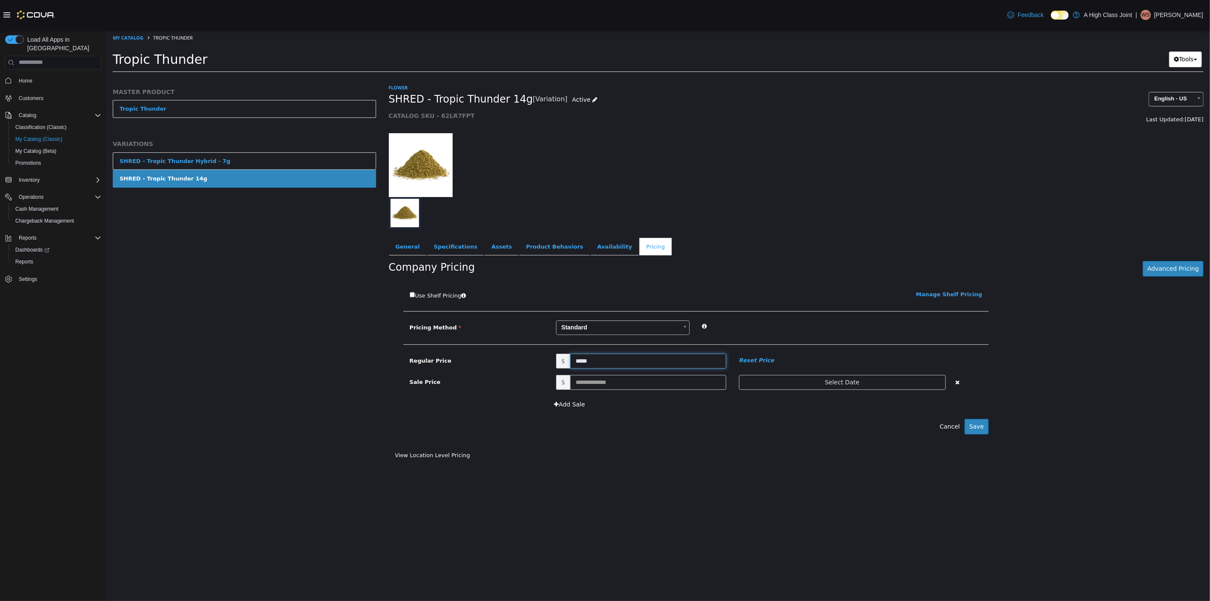
drag, startPoint x: 546, startPoint y: 362, endPoint x: 368, endPoint y: 344, distance: 179.1
click at [371, 77] on div "MASTER PRODUCT Tropic Thunder VARIATIONS SHRED - Tropic Thunder Hybrid - 7g SHR…" at bounding box center [657, 77] width 1103 height 0
type input "*****"
click at [979, 427] on button "Save" at bounding box center [976, 426] width 24 height 16
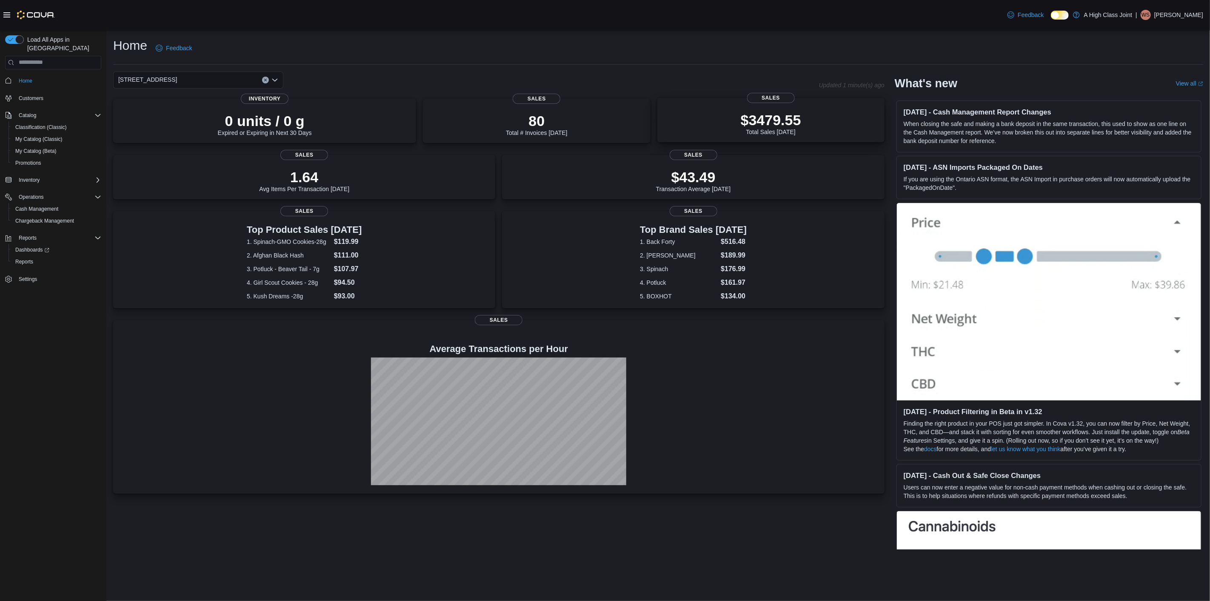
click at [758, 120] on p "$3479.55" at bounding box center [771, 119] width 60 height 17
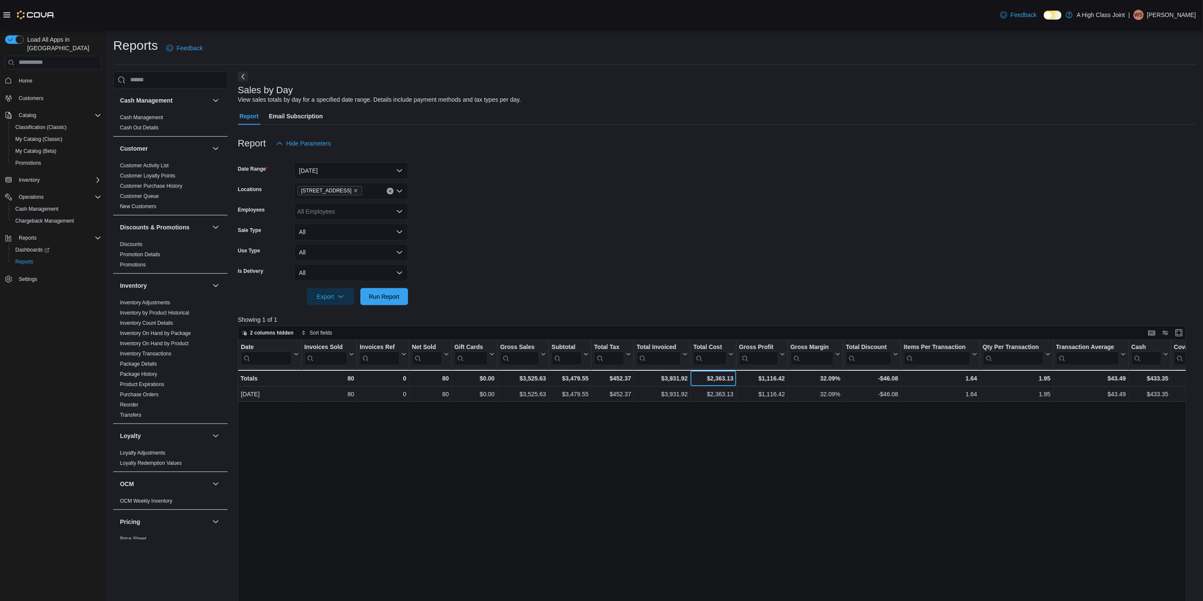
click at [715, 373] on div "$2,363.13" at bounding box center [713, 378] width 40 height 10
drag, startPoint x: 708, startPoint y: 375, endPoint x: 745, endPoint y: 371, distance: 37.2
click at [745, 371] on div "Totals - Date, column 1, row 2 80 - Invoices Sold, column 2, row 2 0 - Invoices…" at bounding box center [812, 378] width 1149 height 17
click at [399, 191] on icon "Open list of options" at bounding box center [399, 190] width 5 height 3
click at [376, 207] on div "A High Class Joint" at bounding box center [351, 205] width 104 height 9
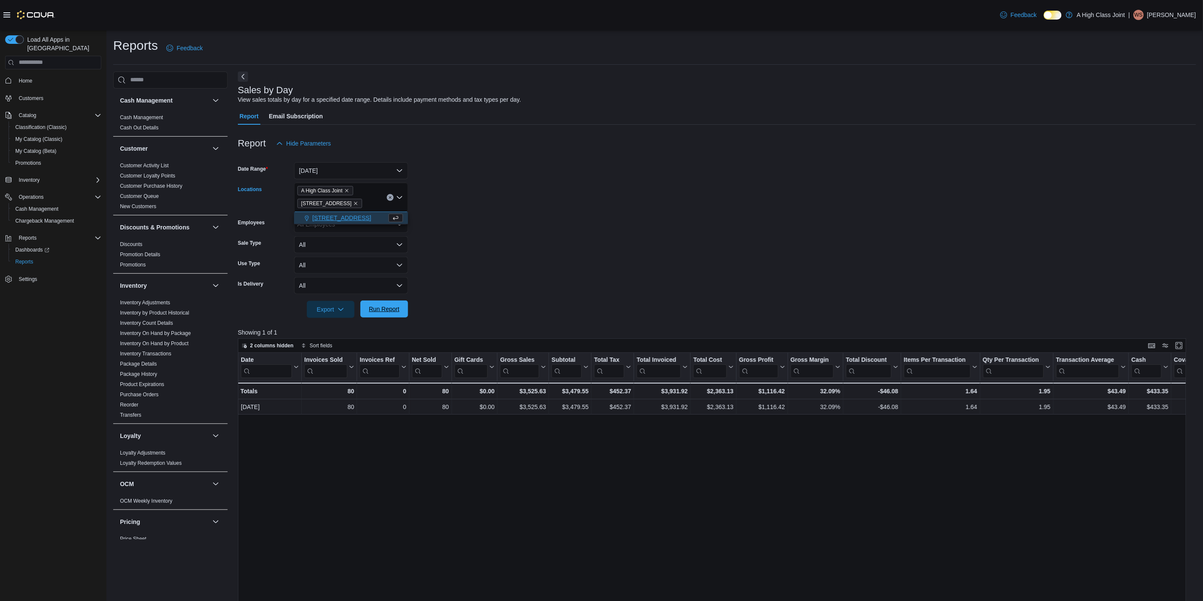
click at [399, 310] on span "Run Report" at bounding box center [383, 308] width 37 height 17
click at [353, 201] on icon "Remove 910 O'Brien Road from selection in this group" at bounding box center [355, 203] width 5 height 5
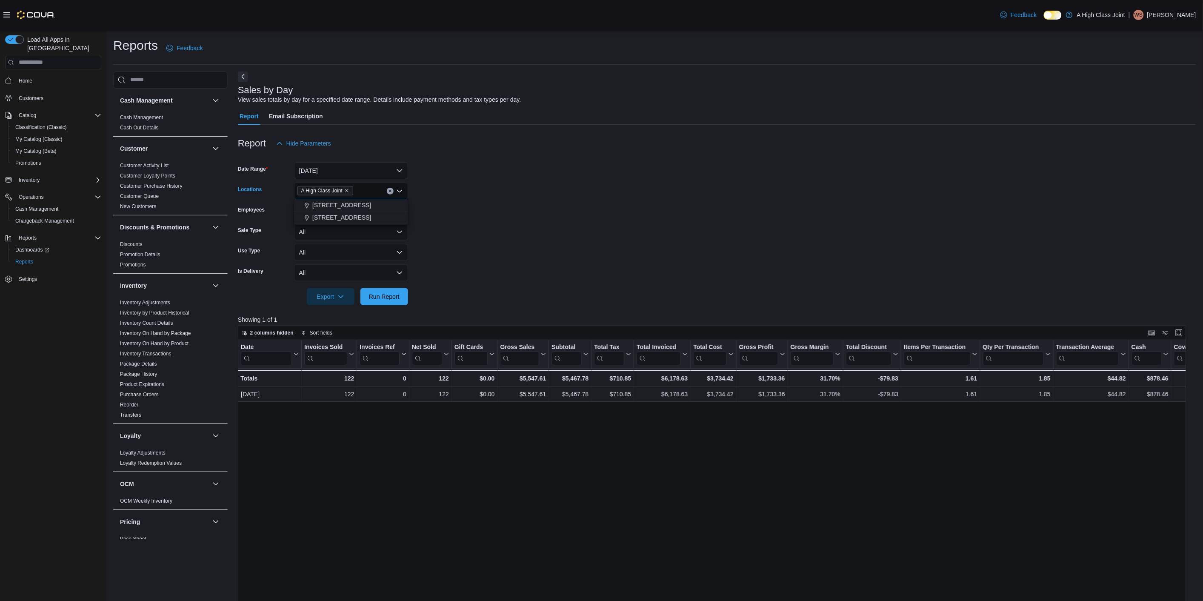
click at [342, 188] on span "A High Class Joint" at bounding box center [325, 190] width 48 height 9
click at [347, 193] on icon "Remove A High Class Joint from selection in this group" at bounding box center [346, 190] width 5 height 5
click at [794, 548] on div "Date Click to view column header actions Invoices Sold Click to view column hea…" at bounding box center [716, 573] width 956 height 466
click at [24, 77] on span "Home" at bounding box center [26, 80] width 14 height 7
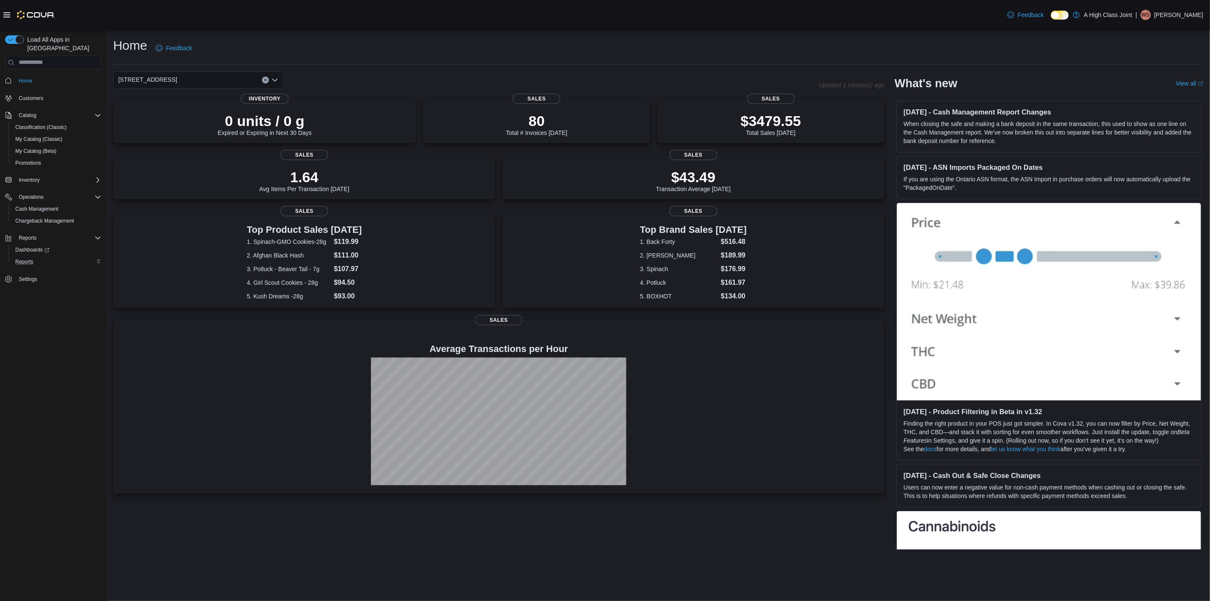
click at [37, 257] on div "Reports" at bounding box center [56, 262] width 89 height 10
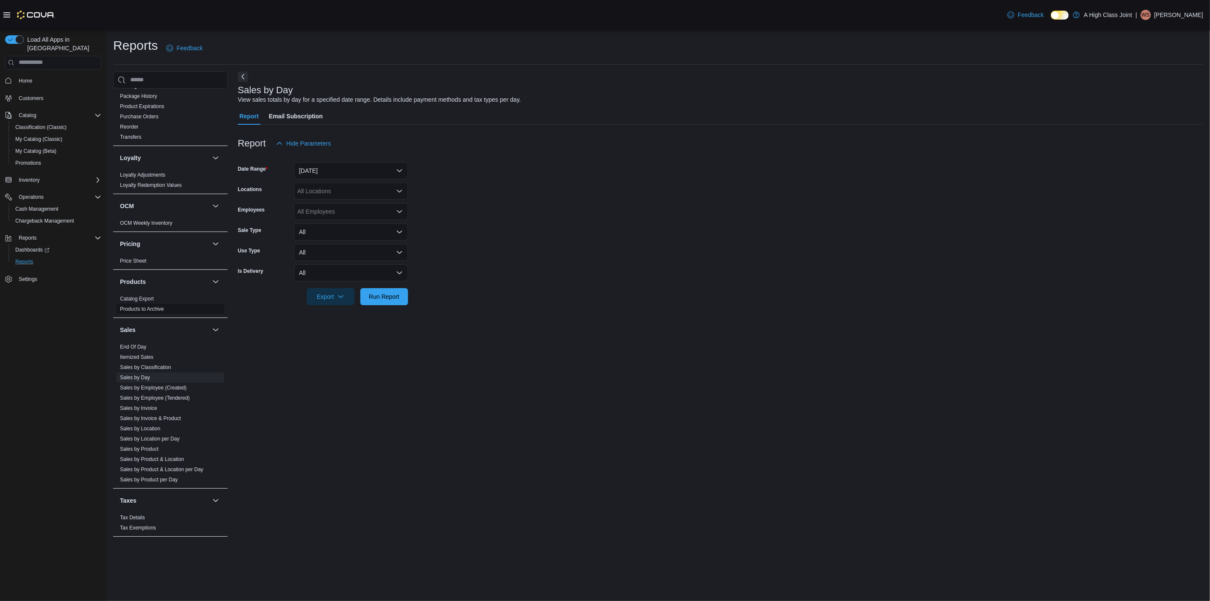
scroll to position [284, 0]
click at [350, 171] on button "Yesterday" at bounding box center [351, 170] width 114 height 17
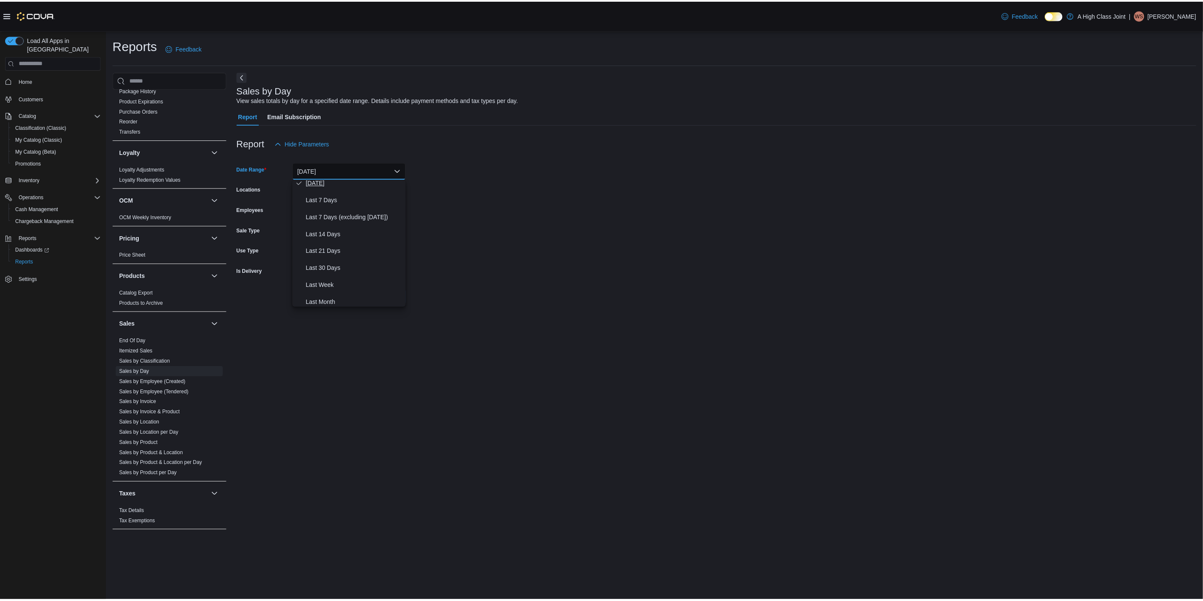
scroll to position [47, 0]
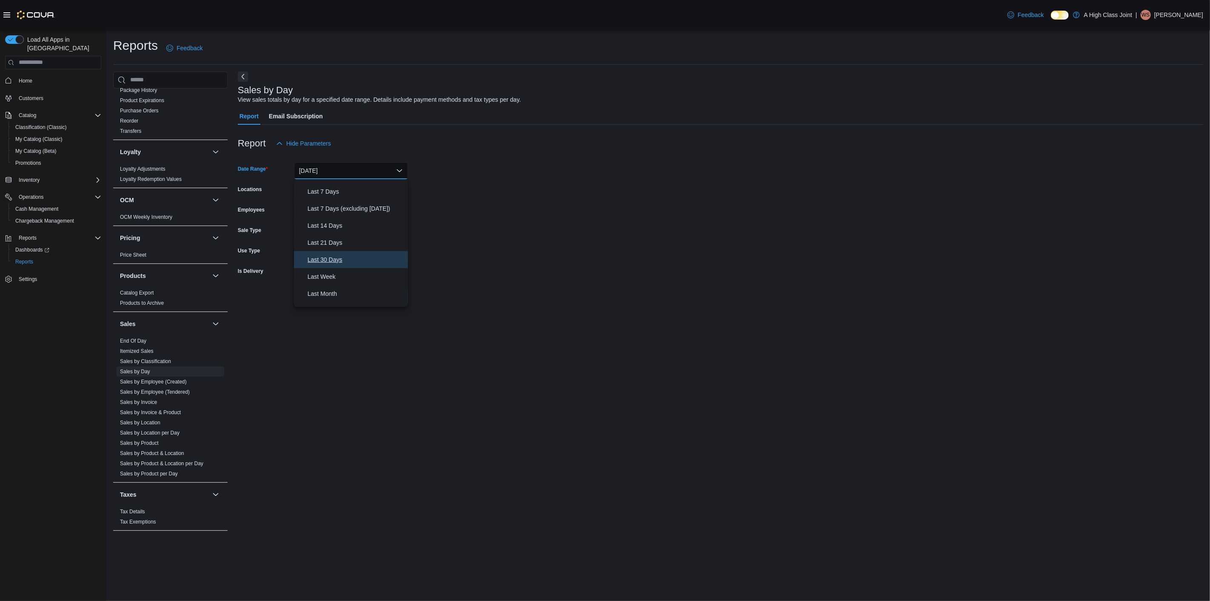
click at [337, 251] on button "Last 30 Days" at bounding box center [351, 259] width 114 height 17
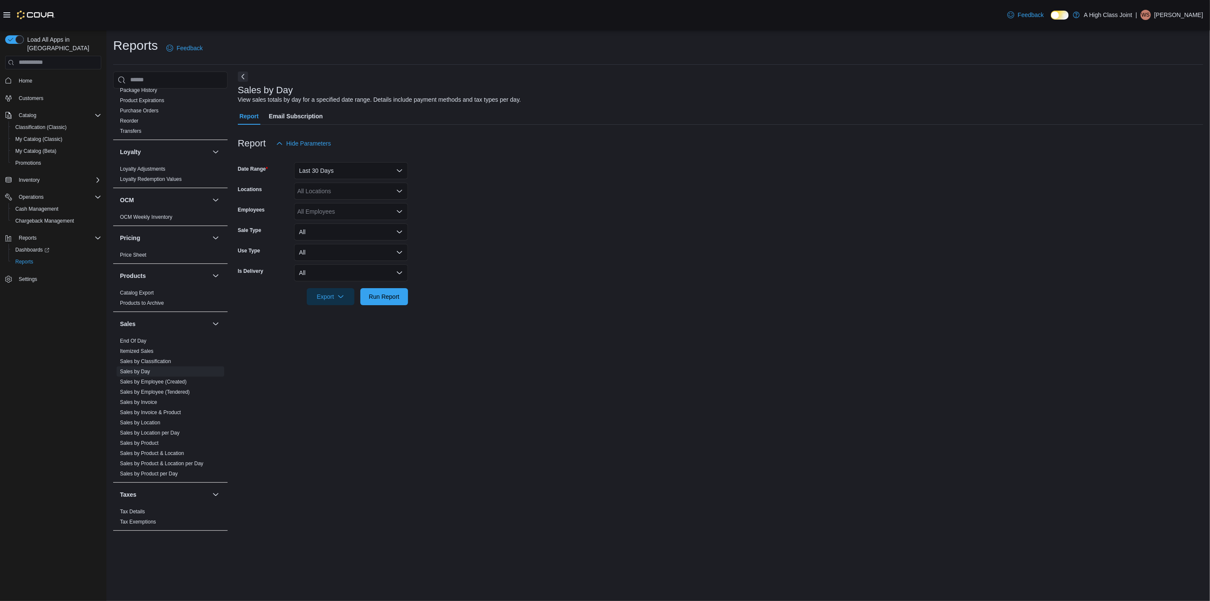
drag, startPoint x: 453, startPoint y: 214, endPoint x: 354, endPoint y: 210, distance: 98.4
click at [453, 214] on form "Date Range Last 30 Days Locations All Locations Employees All Employees Sale Ty…" at bounding box center [720, 228] width 965 height 153
click at [345, 192] on div "All Locations" at bounding box center [351, 190] width 114 height 17
click at [376, 206] on div "A High Class Joint" at bounding box center [351, 205] width 104 height 9
click at [383, 299] on span "Run Report" at bounding box center [384, 296] width 31 height 9
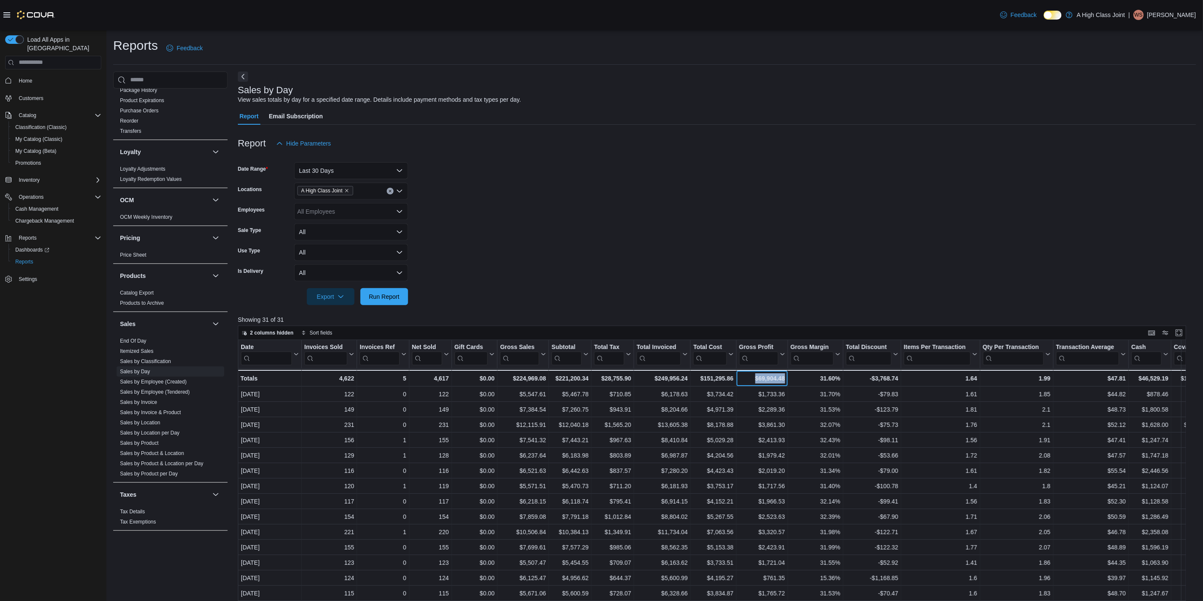
drag, startPoint x: 741, startPoint y: 376, endPoint x: 790, endPoint y: 379, distance: 49.0
click at [789, 380] on div "Totals - Date, column 1, row 32 4,622 - Invoices Sold, column 2, row 32 5 - Inv…" at bounding box center [834, 378] width 1192 height 17
drag, startPoint x: 625, startPoint y: 274, endPoint x: 621, endPoint y: 278, distance: 5.4
click at [622, 277] on form "Date Range Last 30 Days Locations A High Class Joint Employees All Employees Sa…" at bounding box center [717, 228] width 958 height 153
drag, startPoint x: 963, startPoint y: 372, endPoint x: 1002, endPoint y: 368, distance: 38.9
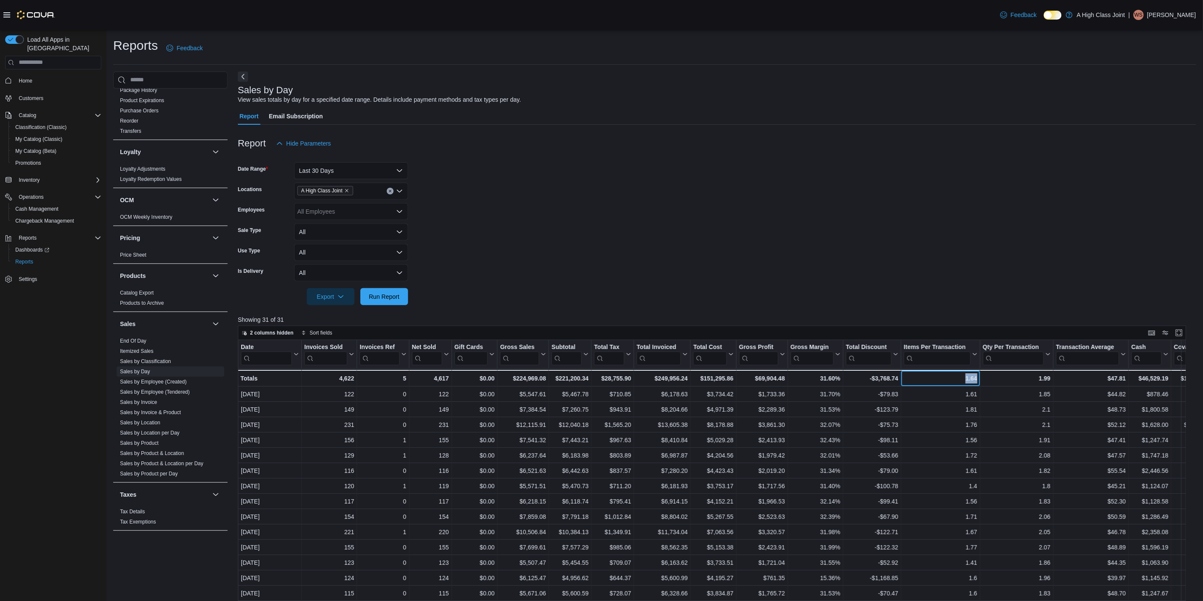
click at [988, 373] on div "Totals - Date, column 1, row 32 4,622 - Invoices Sold, column 2, row 32 5 - Inv…" at bounding box center [834, 378] width 1192 height 17
click at [1160, 381] on div "$46,529.19" at bounding box center [1149, 378] width 37 height 10
click at [896, 380] on div "-$3,768.74" at bounding box center [872, 378] width 52 height 10
click at [346, 189] on icon "Remove A High Class Joint from selection in this group" at bounding box center [346, 190] width 5 height 5
click at [337, 216] on span "10 Pembroke St" at bounding box center [341, 217] width 59 height 9
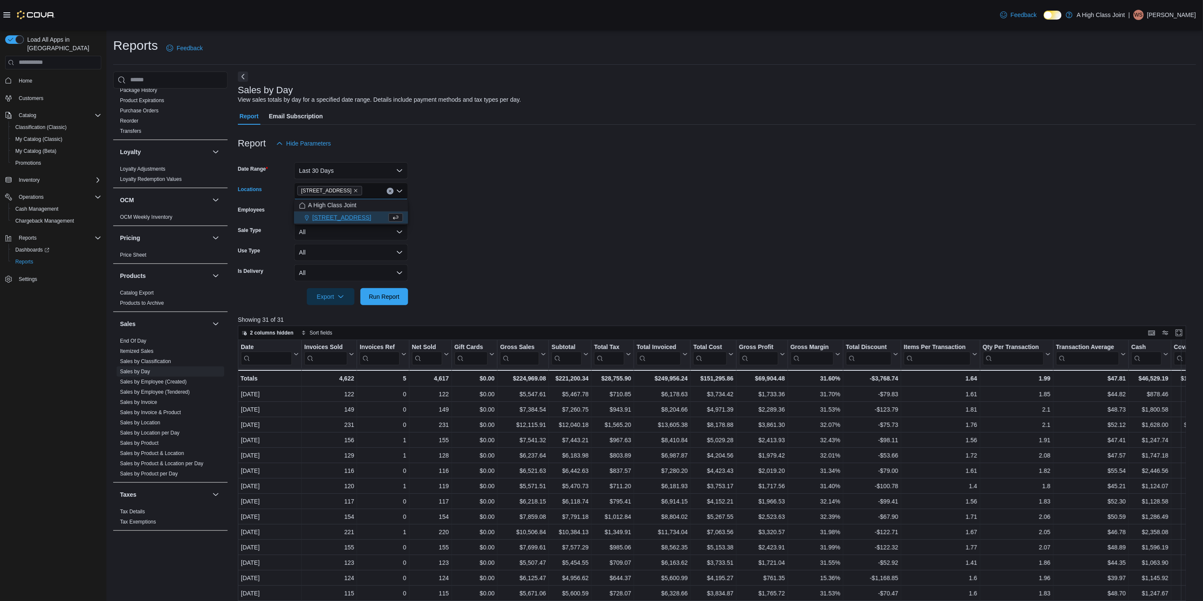
click at [471, 248] on form "Date Range Last 30 Days Locations 10 Pembroke St Combo box. Selected. 10 Pembro…" at bounding box center [717, 228] width 958 height 153
click at [379, 296] on span "Run Report" at bounding box center [384, 296] width 31 height 9
click at [342, 188] on span "10 Pembroke St" at bounding box center [329, 190] width 57 height 9
click at [342, 215] on span "[STREET_ADDRESS]" at bounding box center [341, 217] width 59 height 9
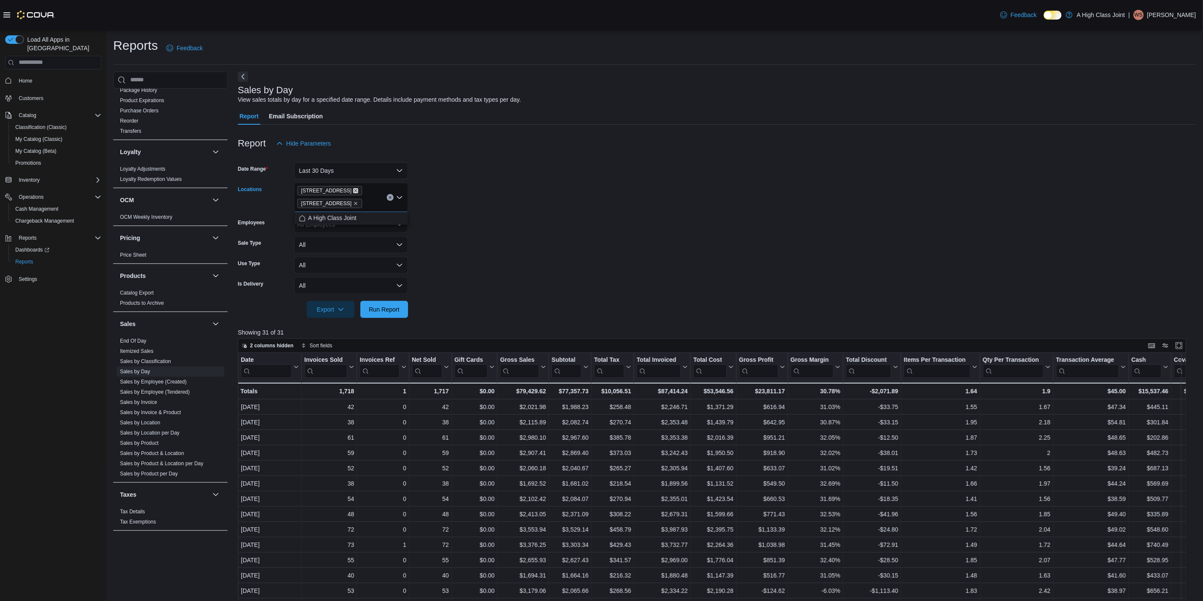
click at [353, 190] on icon "Remove 10 Pembroke St from selection in this group" at bounding box center [355, 190] width 5 height 5
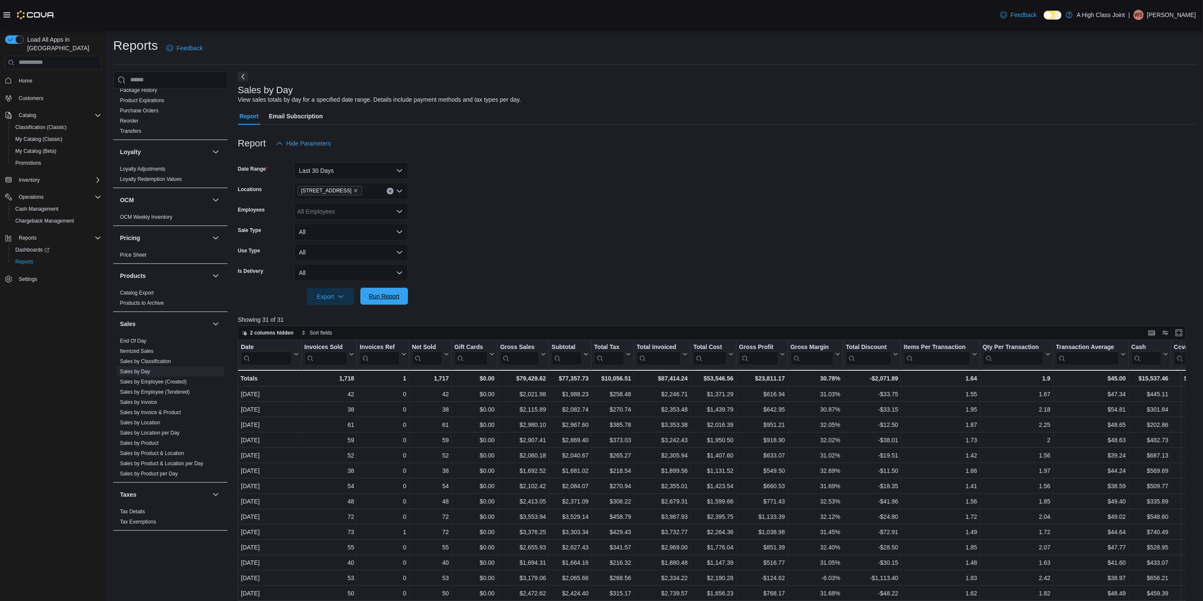
click at [374, 295] on span "Run Report" at bounding box center [384, 296] width 31 height 9
click at [450, 267] on form "Date Range Last 30 Days Locations 910 O'Brien Road Employees All Employees Sale…" at bounding box center [717, 228] width 958 height 153
click at [338, 168] on button "Last 30 Days" at bounding box center [351, 170] width 114 height 17
click at [324, 188] on span "Custom Date" at bounding box center [356, 187] width 97 height 10
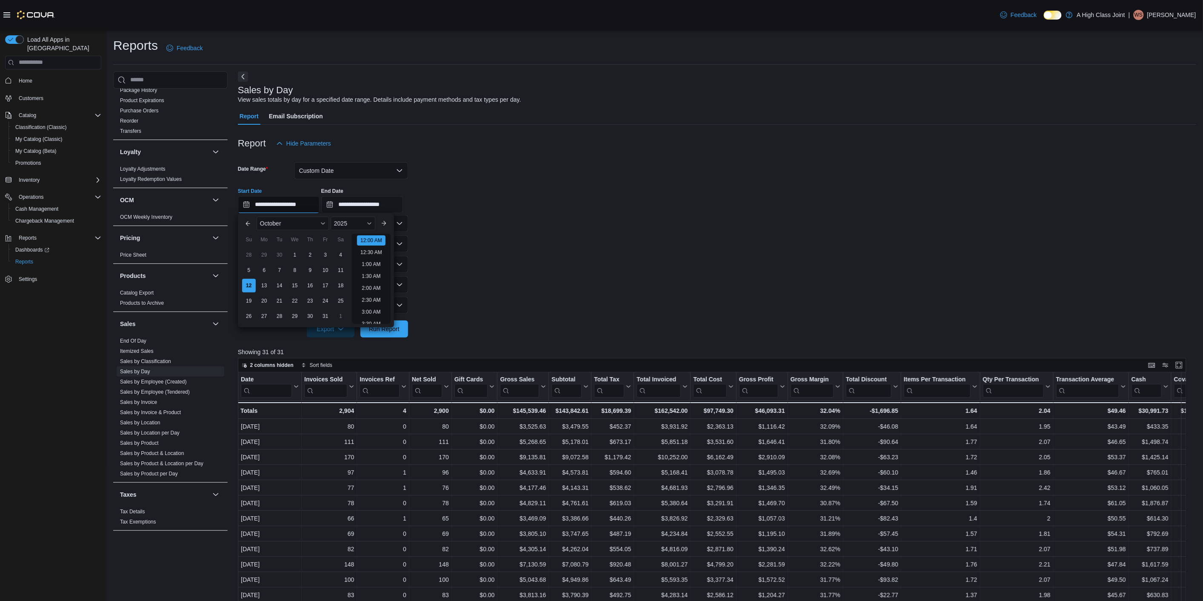
drag, startPoint x: 287, startPoint y: 208, endPoint x: 283, endPoint y: 205, distance: 5.1
click at [285, 208] on input "**********" at bounding box center [279, 204] width 82 height 17
type input "**********"
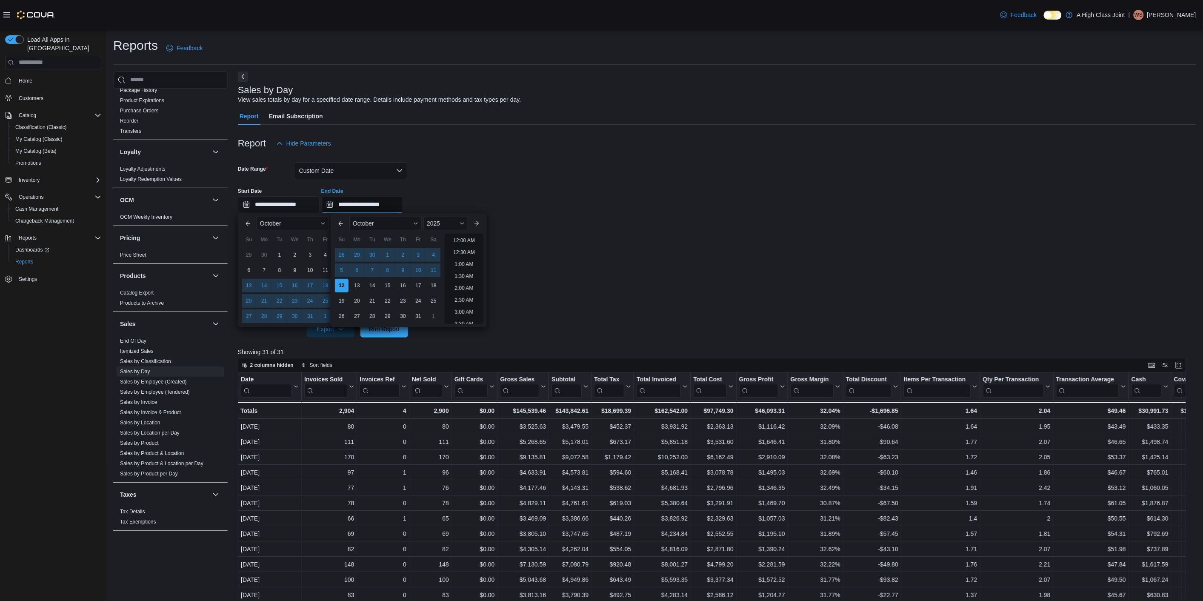
click at [355, 206] on input "**********" at bounding box center [362, 204] width 82 height 17
click at [363, 202] on input "**********" at bounding box center [362, 204] width 82 height 17
click at [361, 205] on input "**********" at bounding box center [362, 204] width 82 height 17
type input "**********"
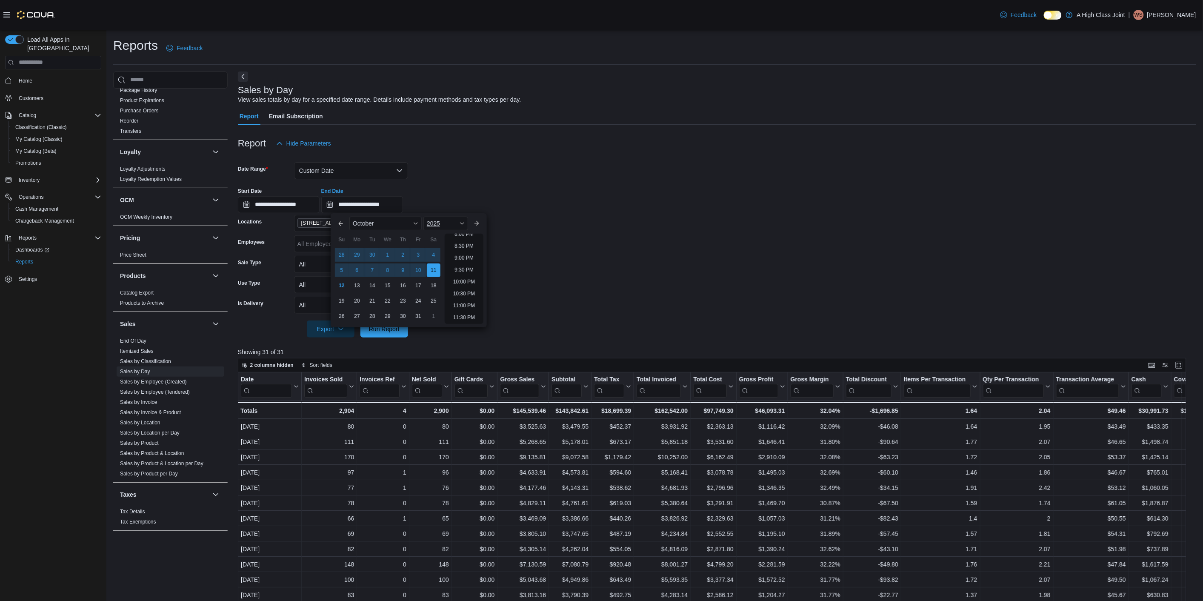
click at [447, 219] on div "2025" at bounding box center [445, 224] width 45 height 14
click at [447, 299] on div "2024" at bounding box center [445, 304] width 41 height 10
type input "**********"
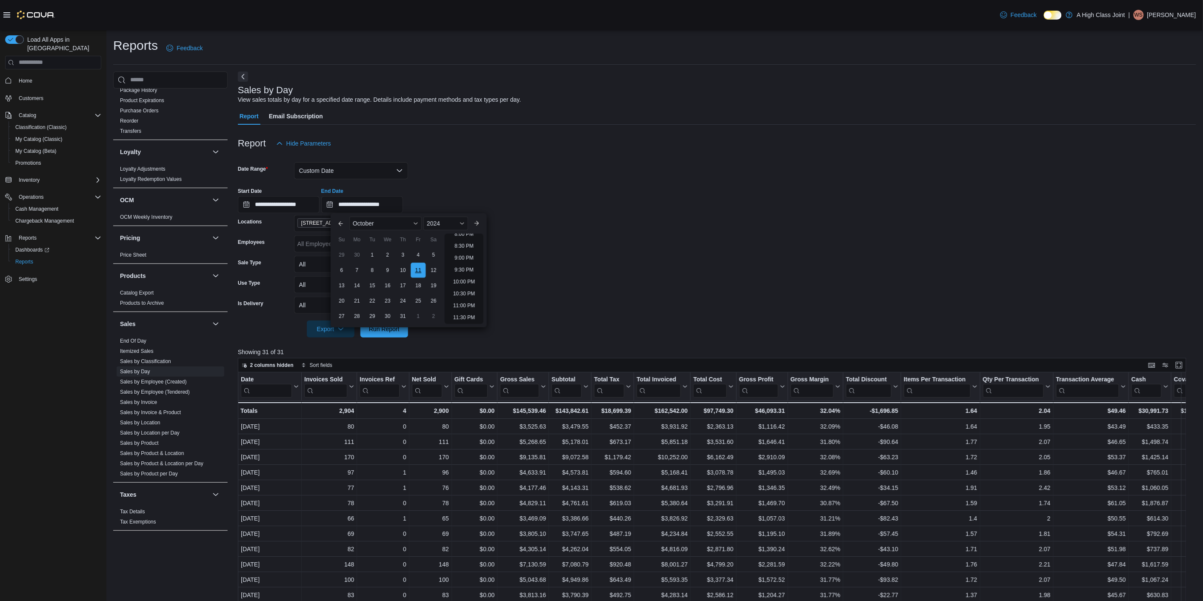
click at [415, 270] on div "11" at bounding box center [417, 269] width 15 height 15
click at [580, 264] on form "**********" at bounding box center [717, 244] width 958 height 185
click at [380, 328] on span "Run Report" at bounding box center [384, 328] width 31 height 9
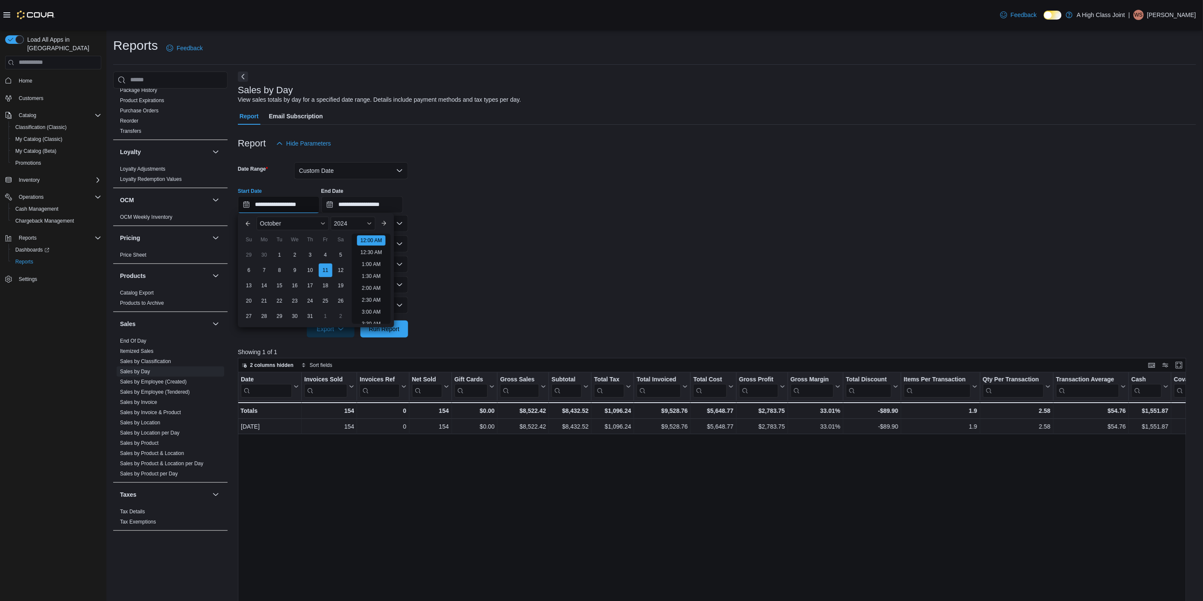
click at [300, 212] on input "**********" at bounding box center [279, 204] width 82 height 17
click at [317, 222] on div "October" at bounding box center [293, 224] width 72 height 14
click at [278, 278] on div "September" at bounding box center [292, 279] width 69 height 10
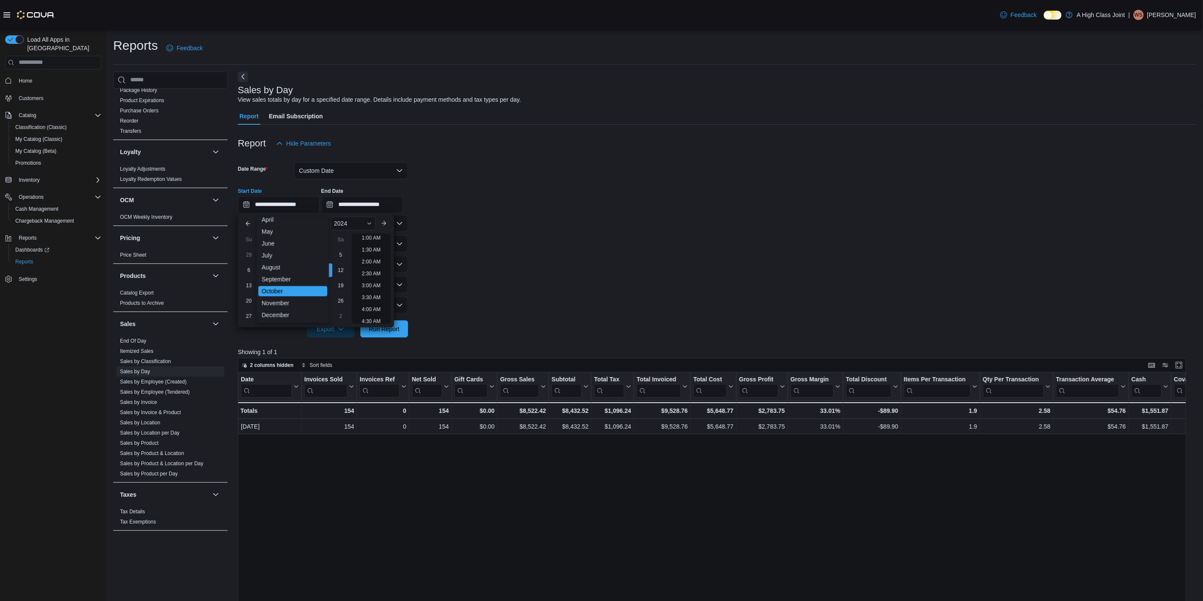
scroll to position [2, 0]
click at [290, 268] on div "11" at bounding box center [294, 269] width 15 height 15
click at [498, 234] on form "**********" at bounding box center [717, 244] width 958 height 185
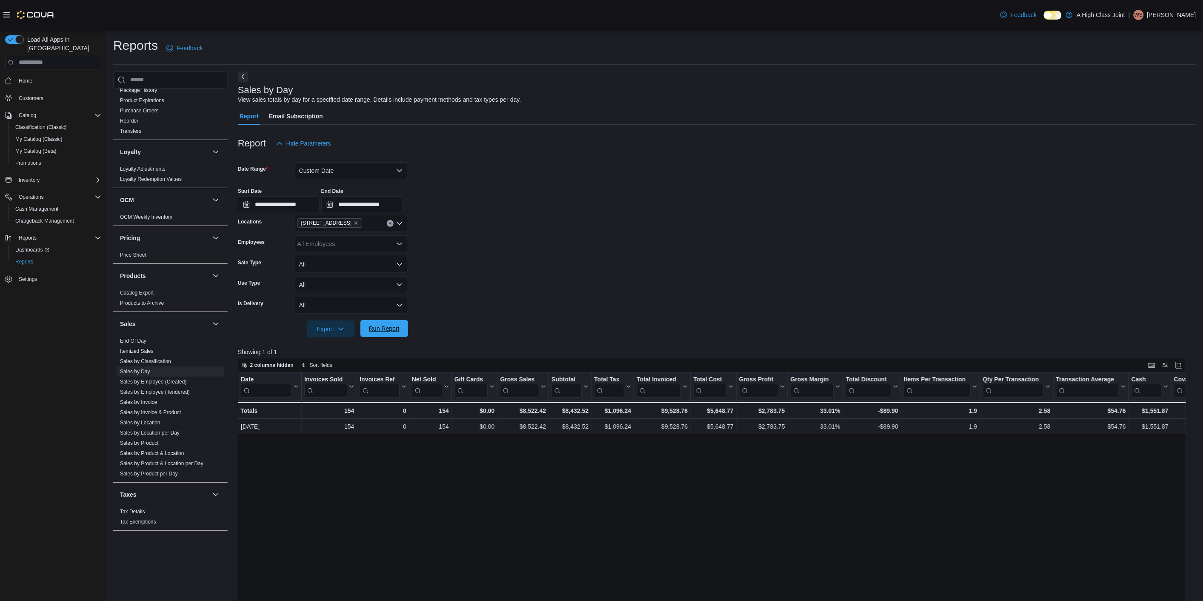
click at [403, 330] on button "Run Report" at bounding box center [384, 328] width 48 height 17
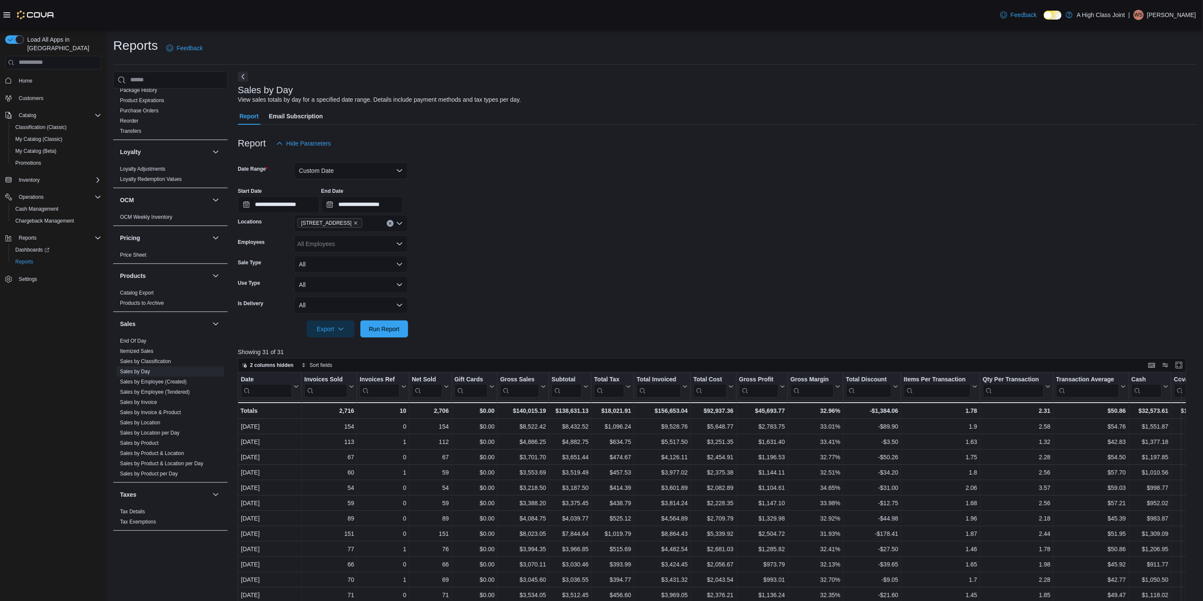
scroll to position [282, 0]
click at [790, 411] on div "Totals - Date, column 1, row 32 2,716 - Invoices Sold, column 2, row 32 10 - In…" at bounding box center [865, 410] width 1255 height 17
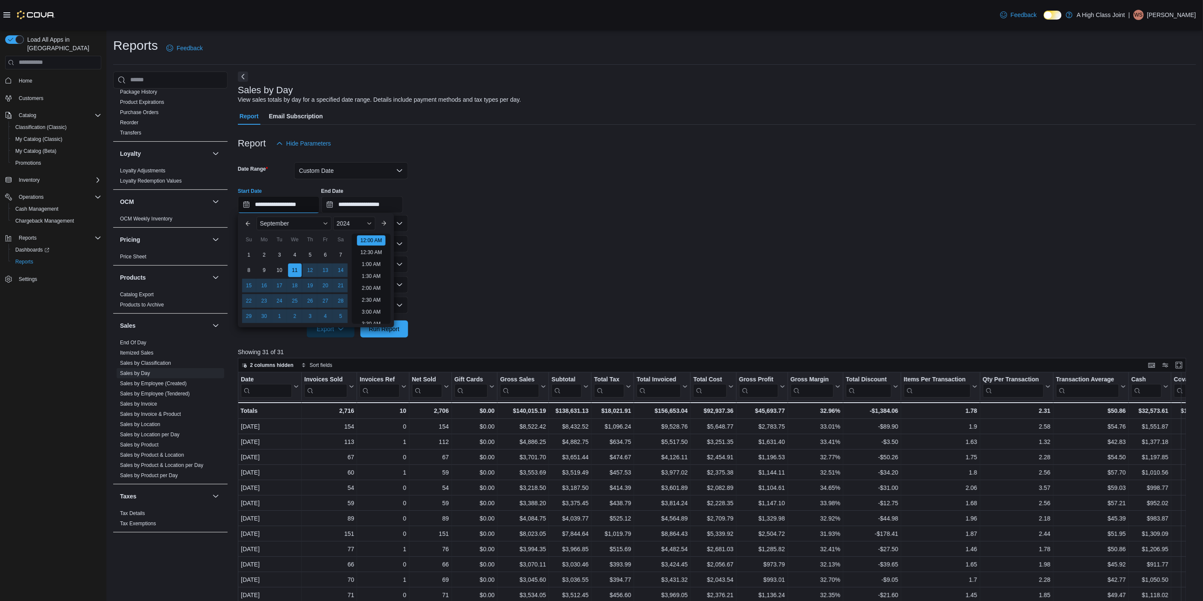
scroll to position [26, 0]
click at [319, 200] on input "**********" at bounding box center [279, 204] width 82 height 17
click at [286, 207] on input "**********" at bounding box center [279, 204] width 82 height 17
click at [285, 206] on input "**********" at bounding box center [279, 204] width 82 height 17
click at [372, 222] on span "Button. Open the year selector. 2024 is currently selected." at bounding box center [369, 223] width 5 height 5
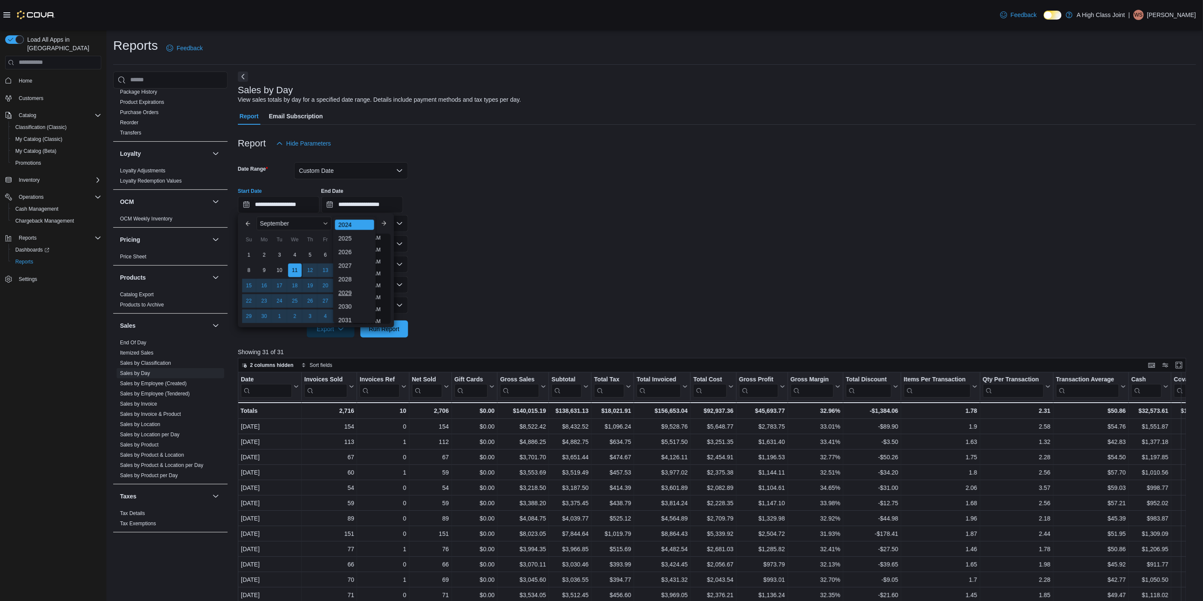
scroll to position [97, 0]
click at [356, 239] on div "2025" at bounding box center [354, 237] width 39 height 10
type input "**********"
click at [525, 243] on form "**********" at bounding box center [717, 244] width 958 height 185
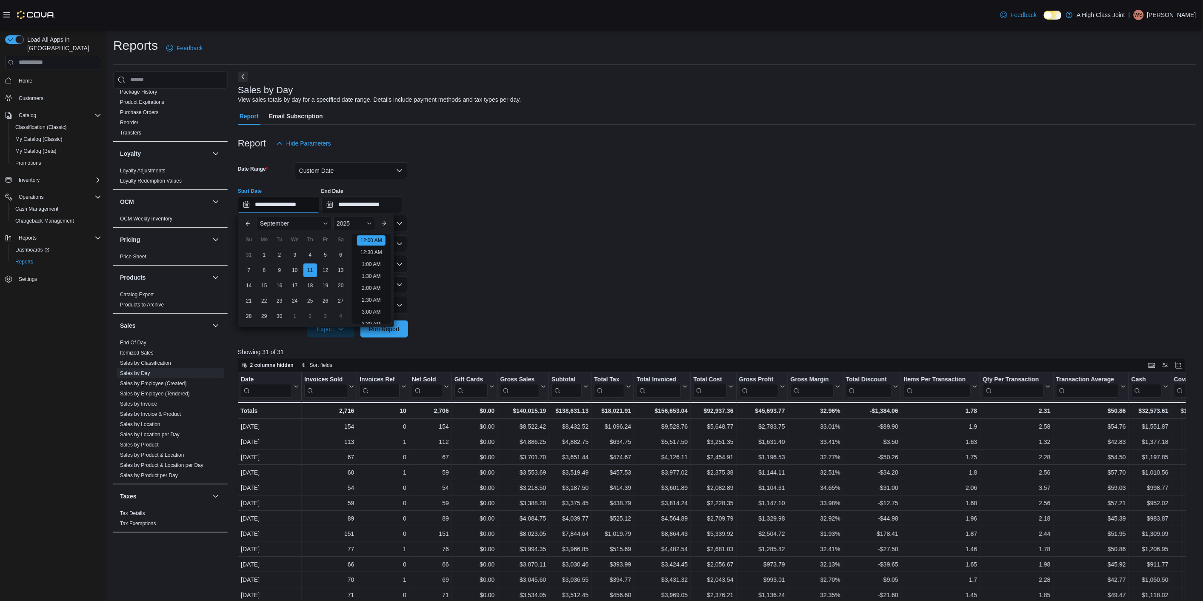
scroll to position [26, 0]
click at [282, 205] on input "**********" at bounding box center [279, 204] width 82 height 17
click at [365, 205] on input "**********" at bounding box center [362, 204] width 82 height 17
click at [361, 204] on input "**********" at bounding box center [362, 204] width 82 height 17
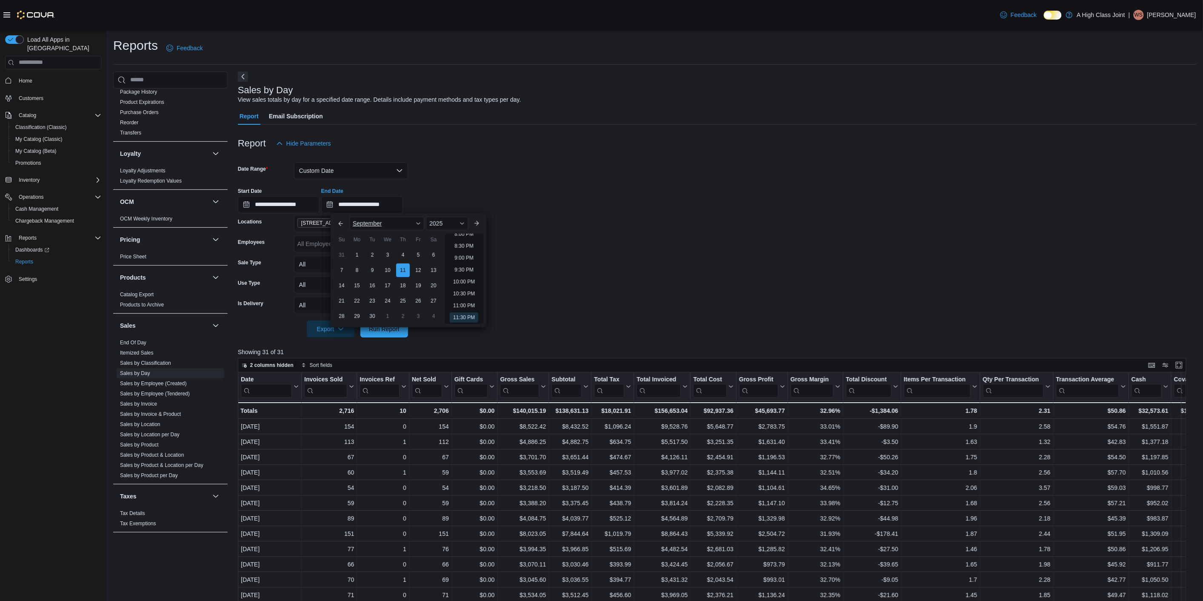
click at [419, 226] on div "September" at bounding box center [386, 224] width 75 height 14
click at [366, 289] on div "October" at bounding box center [386, 291] width 71 height 10
click at [434, 271] on div "11" at bounding box center [433, 269] width 15 height 15
click at [565, 259] on form "**********" at bounding box center [717, 244] width 958 height 185
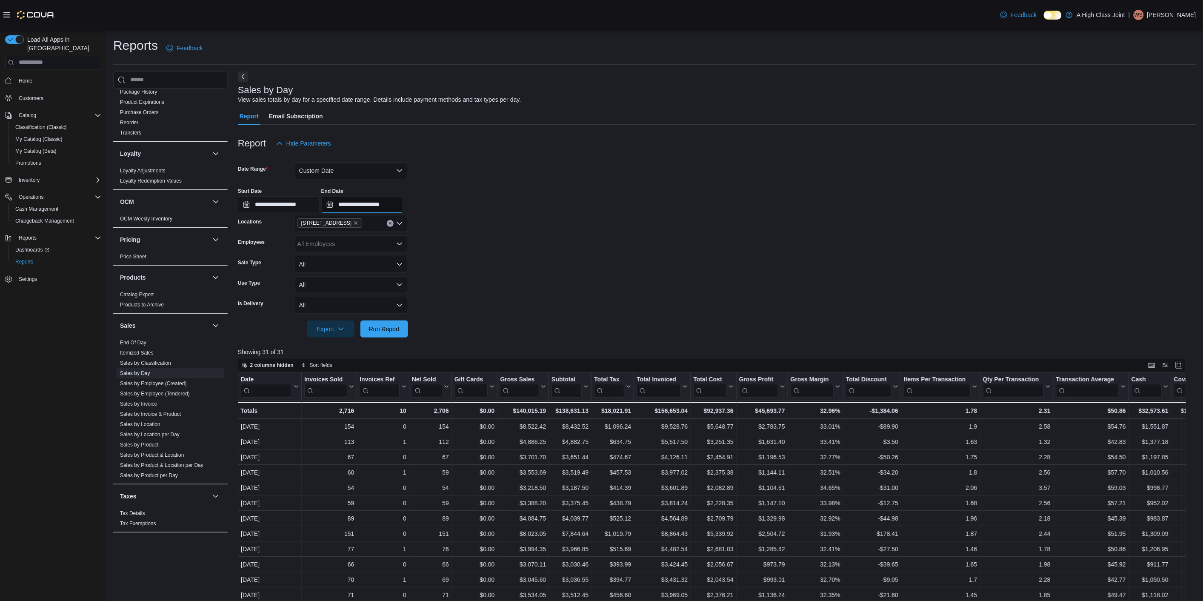
click at [373, 205] on input "**********" at bounding box center [362, 204] width 82 height 17
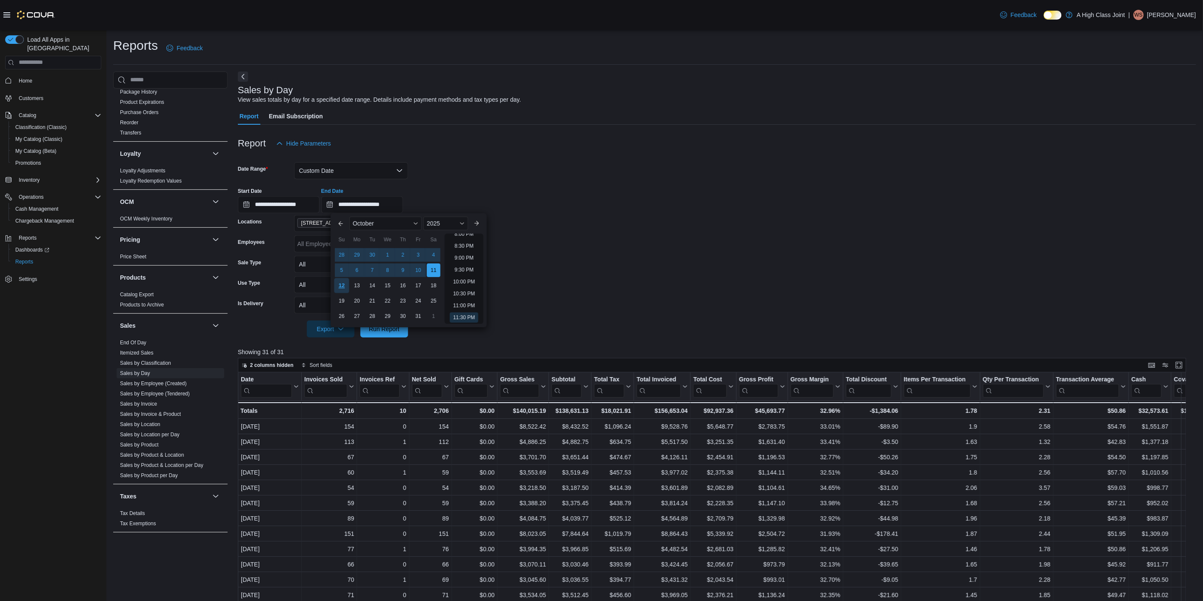
click at [344, 283] on div "12" at bounding box center [341, 285] width 15 height 15
type input "**********"
click at [584, 188] on div "**********" at bounding box center [717, 197] width 958 height 32
click at [401, 226] on icon "Open list of options" at bounding box center [399, 223] width 7 height 7
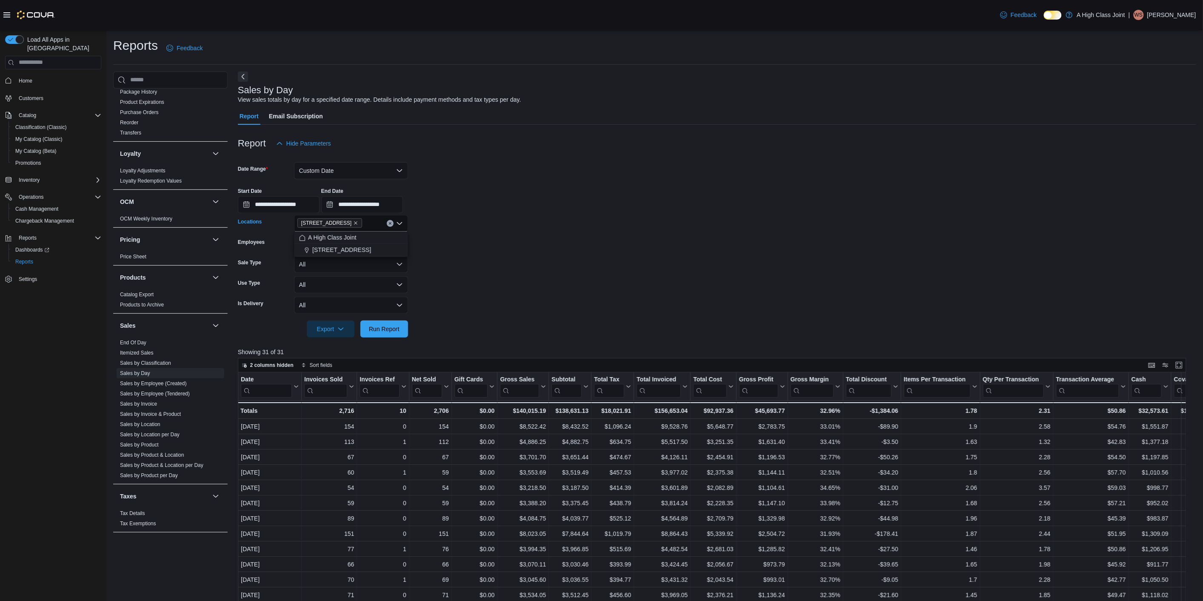
click at [521, 228] on form "**********" at bounding box center [717, 244] width 958 height 185
click at [388, 326] on span "Run Report" at bounding box center [384, 328] width 31 height 9
